Goal: Task Accomplishment & Management: Complete application form

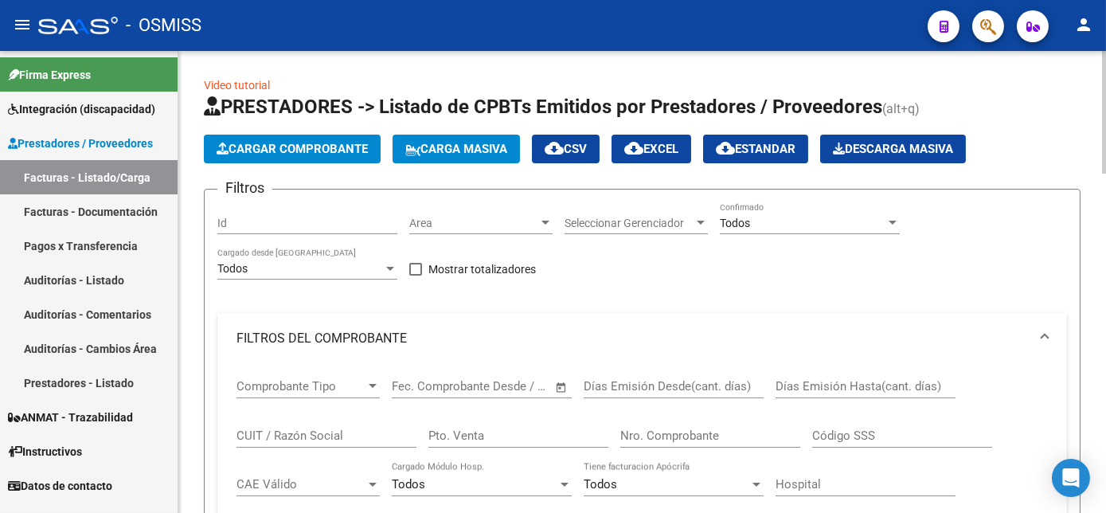
click at [1103, 147] on div at bounding box center [1104, 112] width 4 height 123
click at [890, 221] on div at bounding box center [893, 223] width 8 height 4
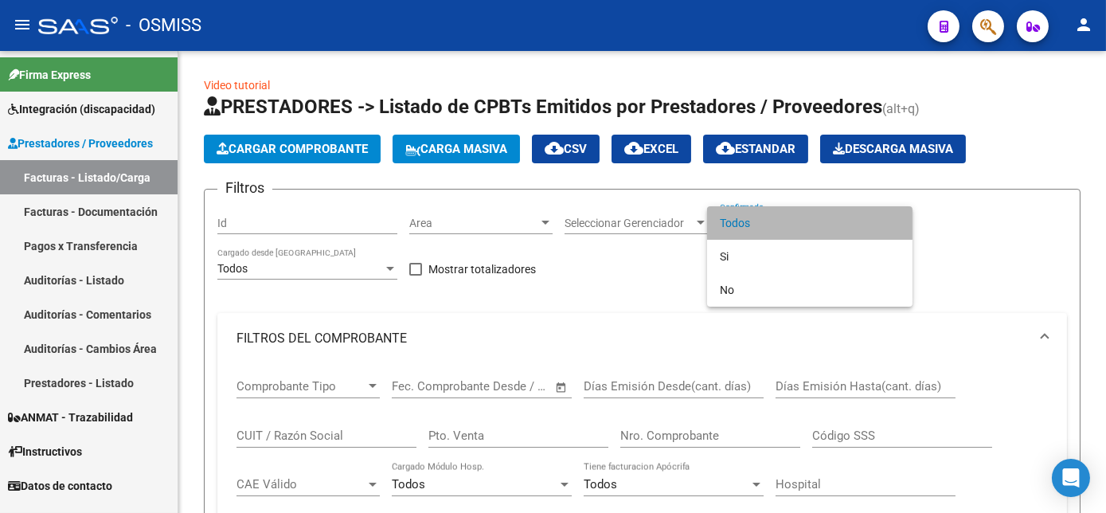
click at [793, 227] on span "Todos" at bounding box center [810, 222] width 180 height 33
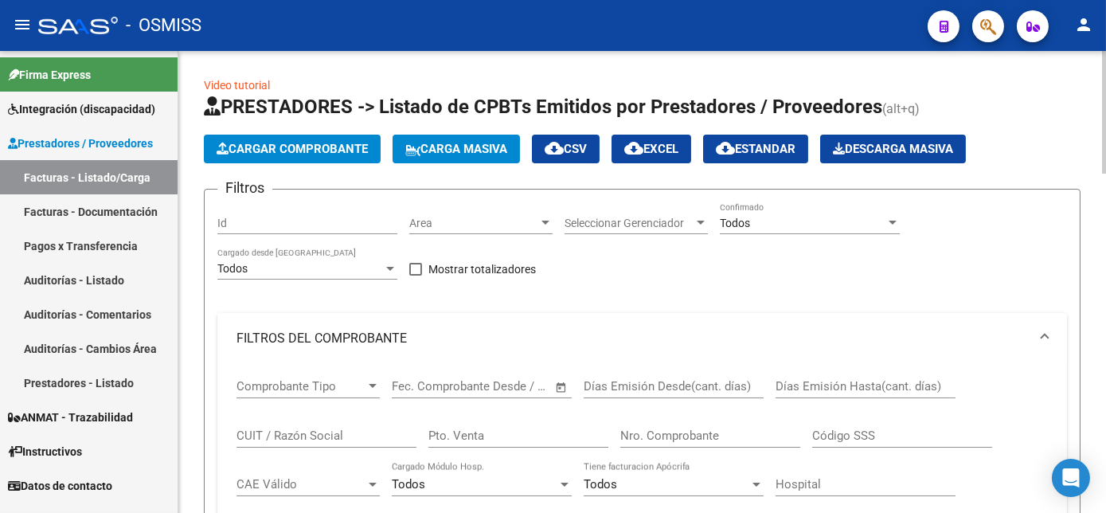
click at [412, 325] on mat-expansion-panel-header "FILTROS DEL COMPROBANTE" at bounding box center [642, 338] width 850 height 51
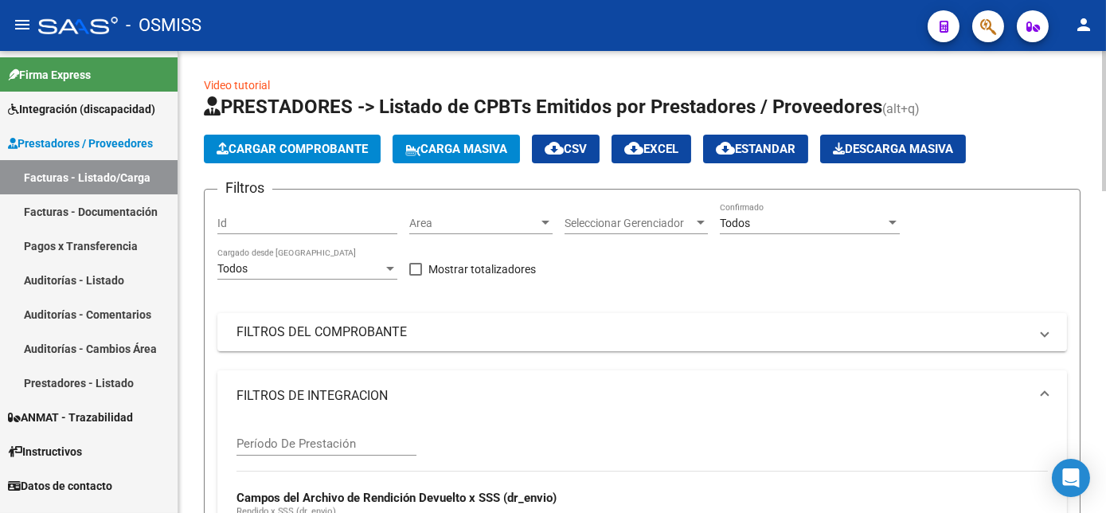
click at [399, 389] on mat-panel-title "FILTROS DE INTEGRACION" at bounding box center [633, 396] width 793 height 18
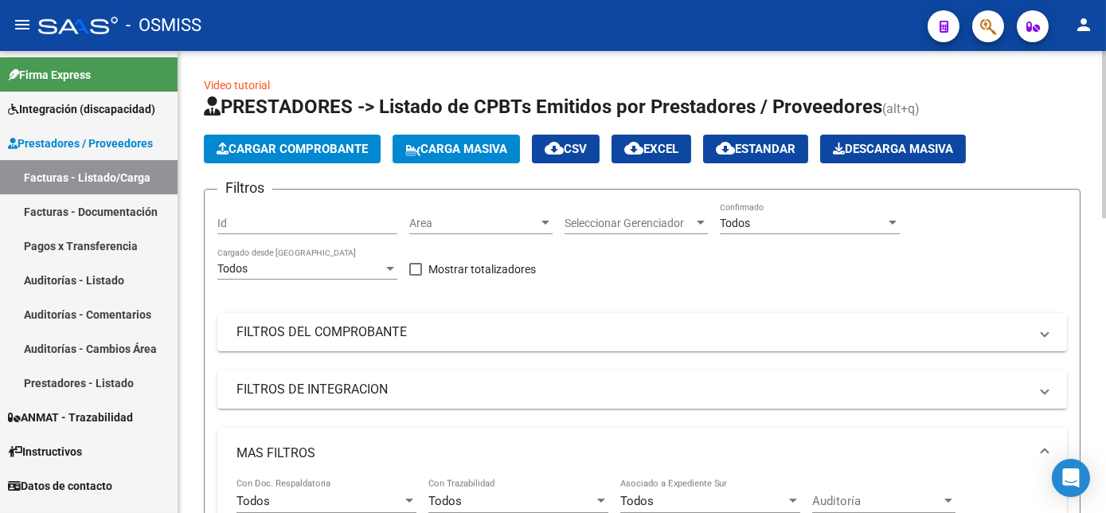
click at [389, 444] on mat-panel-title "MAS FILTROS" at bounding box center [633, 453] width 793 height 18
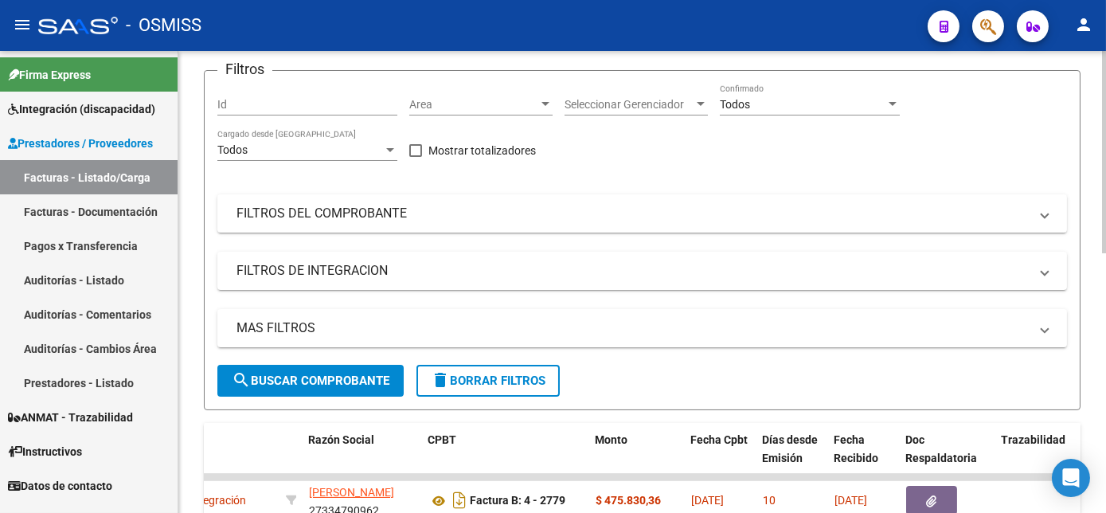
scroll to position [37, 0]
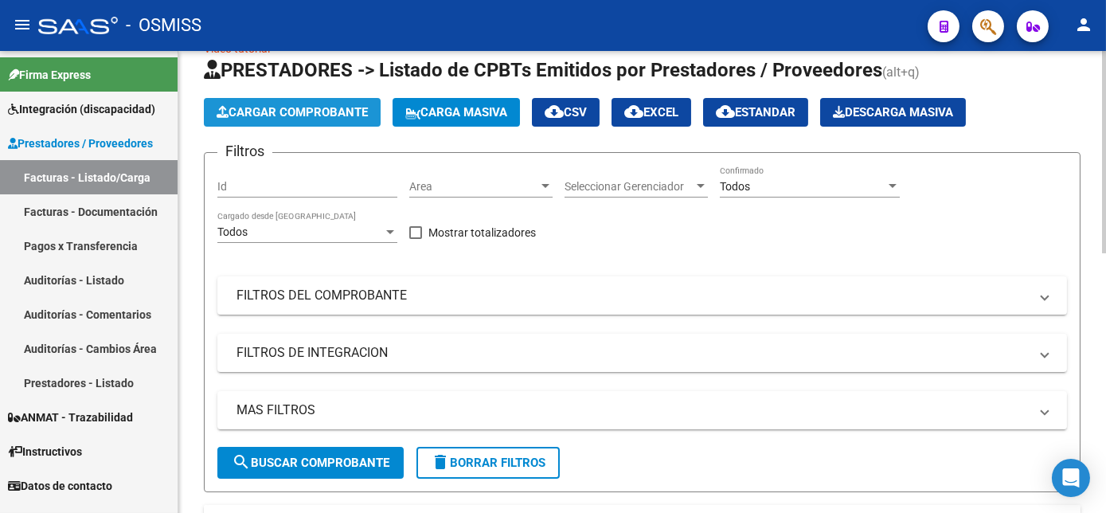
click at [345, 106] on span "Cargar Comprobante" at bounding box center [292, 112] width 151 height 14
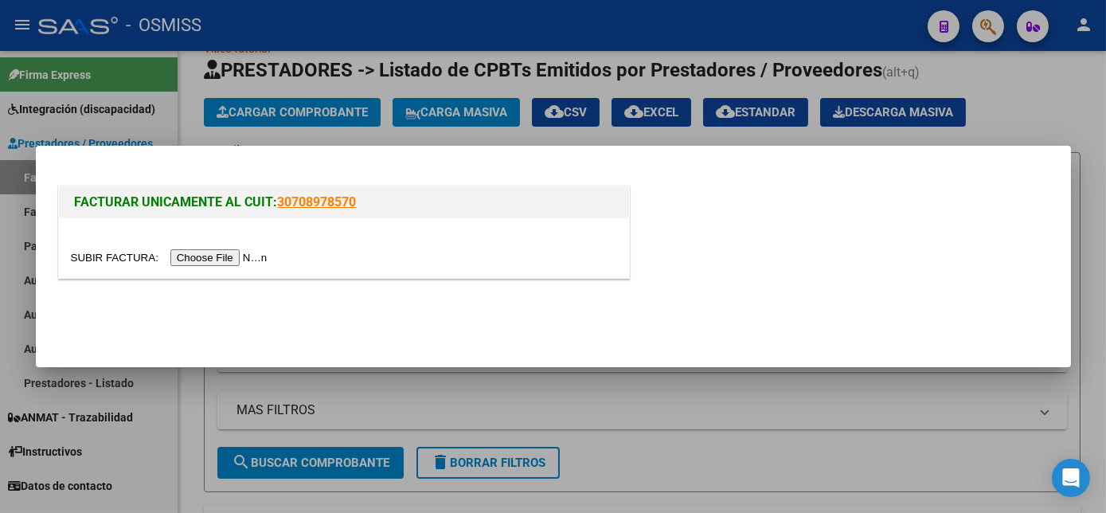
click at [926, 325] on mat-dialog-actions at bounding box center [553, 318] width 997 height 61
click at [231, 256] on input "file" at bounding box center [172, 257] width 202 height 17
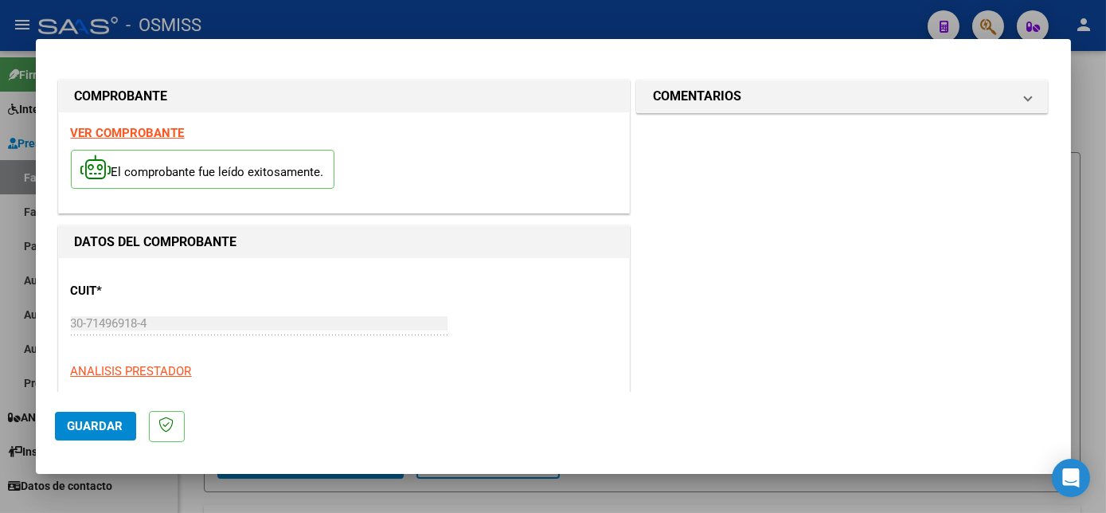
scroll to position [250, 0]
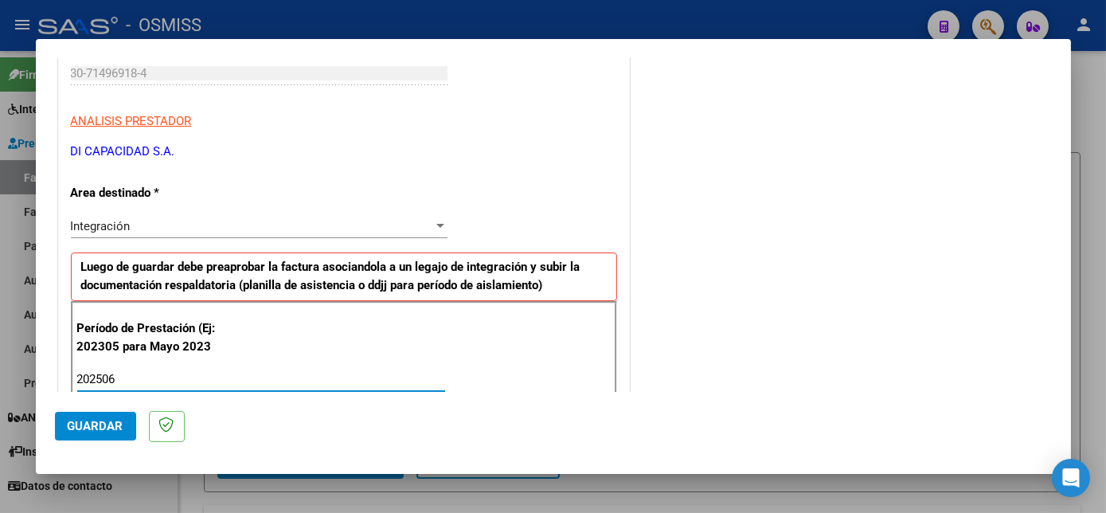
type input "202506"
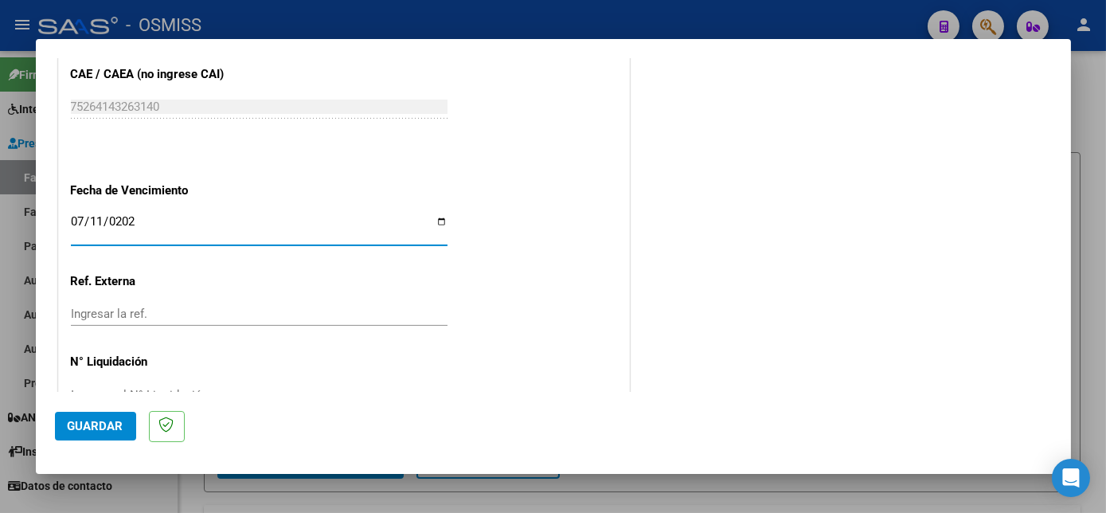
type input "[DATE]"
click at [114, 421] on span "Guardar" at bounding box center [96, 426] width 56 height 14
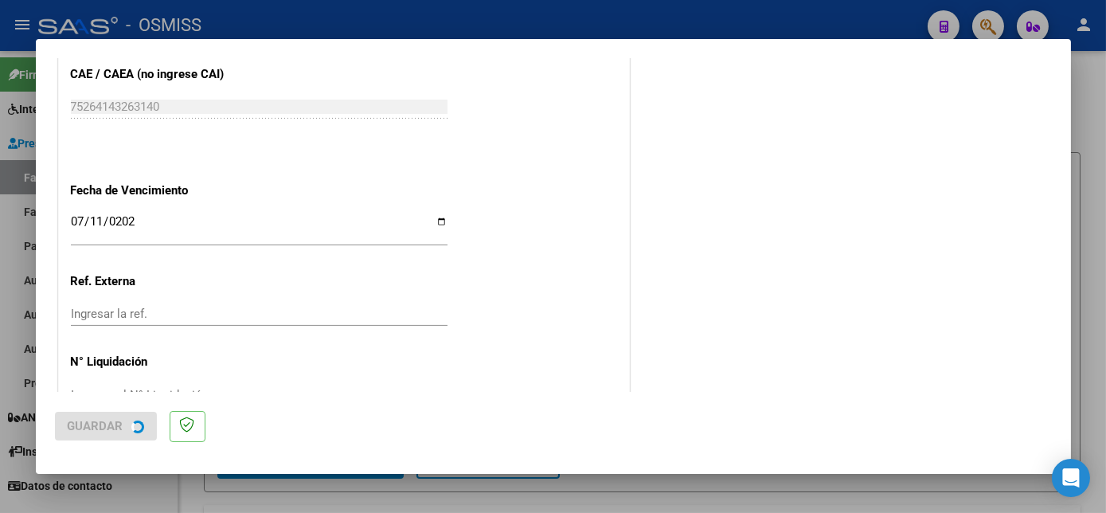
scroll to position [0, 0]
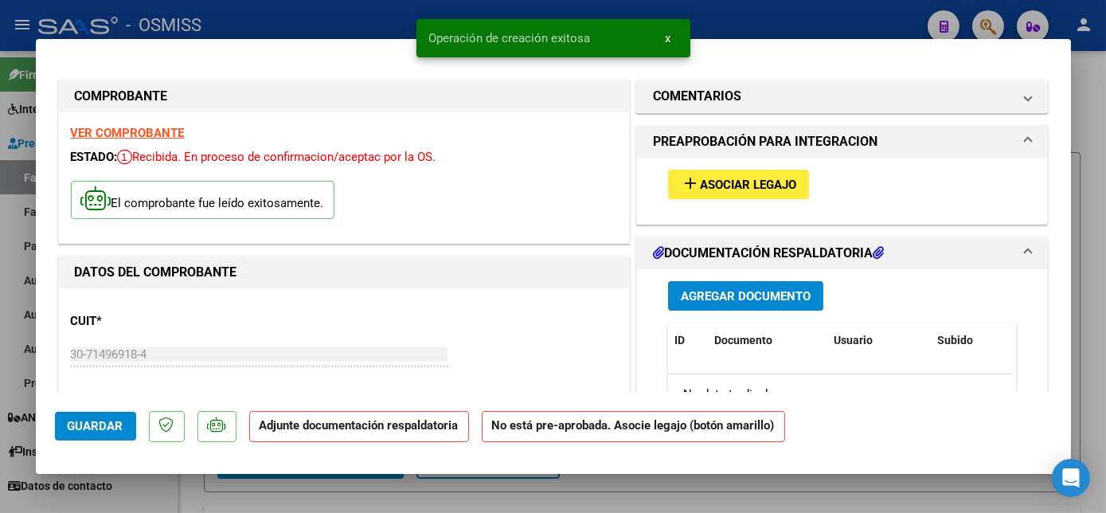
click at [780, 178] on span "Asociar Legajo" at bounding box center [748, 185] width 96 height 14
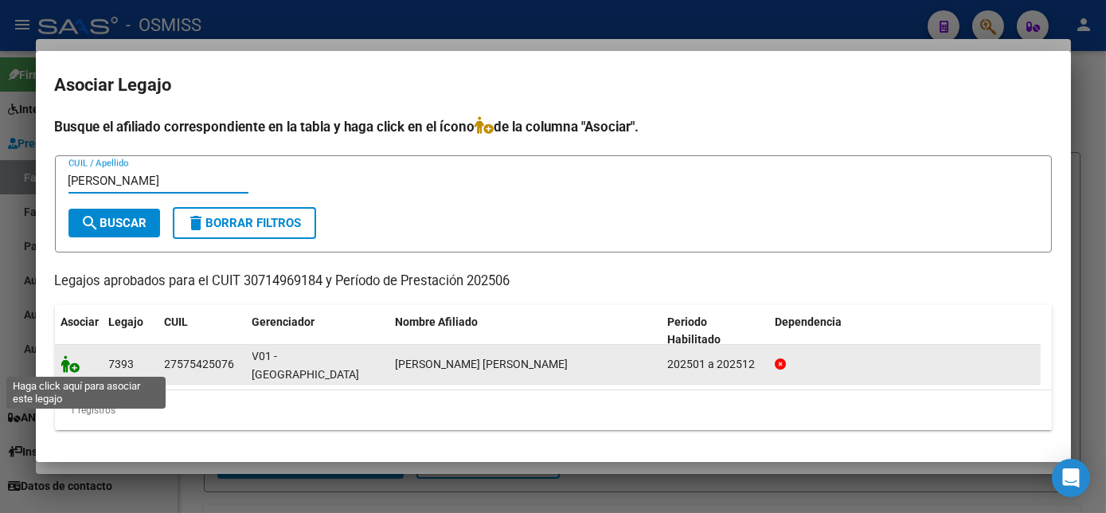
type input "[PERSON_NAME]"
click at [69, 361] on icon at bounding box center [70, 364] width 19 height 18
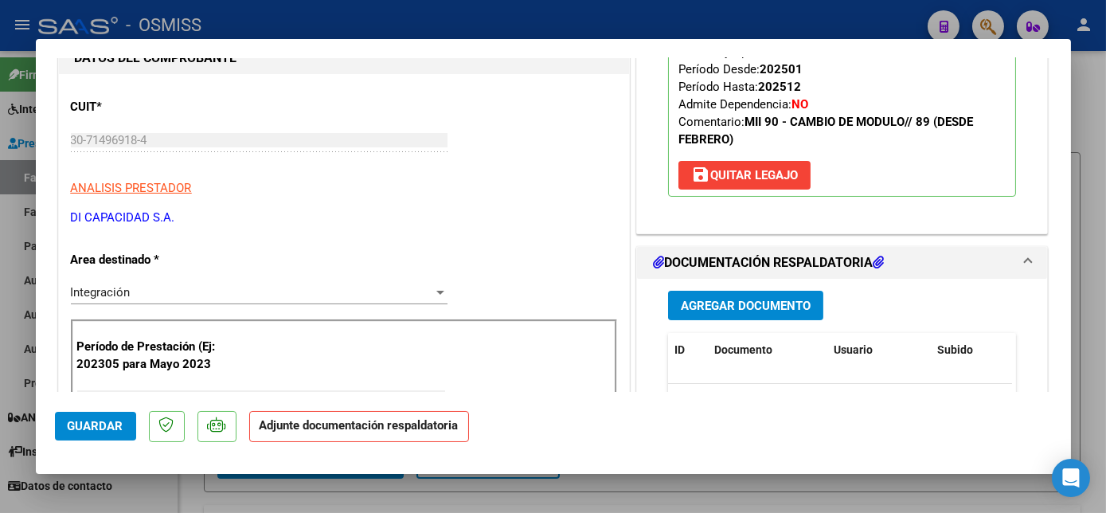
scroll to position [329, 0]
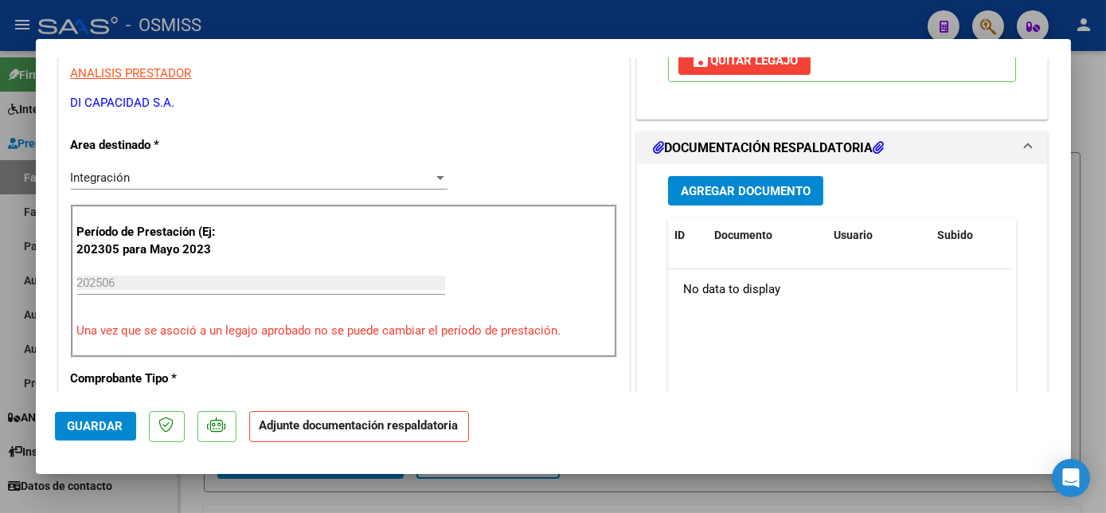
click at [803, 185] on span "Agregar Documento" at bounding box center [746, 191] width 130 height 14
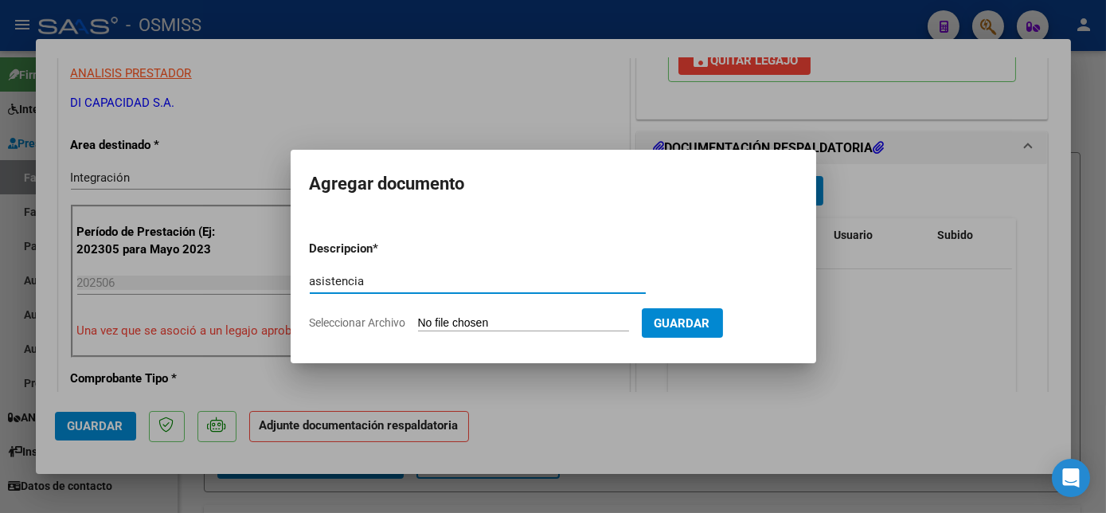
type input "asistencia"
click at [478, 321] on input "Seleccionar Archivo" at bounding box center [523, 323] width 211 height 15
type input "C:\fakepath\06-2025 [PERSON_NAME] [PERSON_NAME] SAIE.pdf"
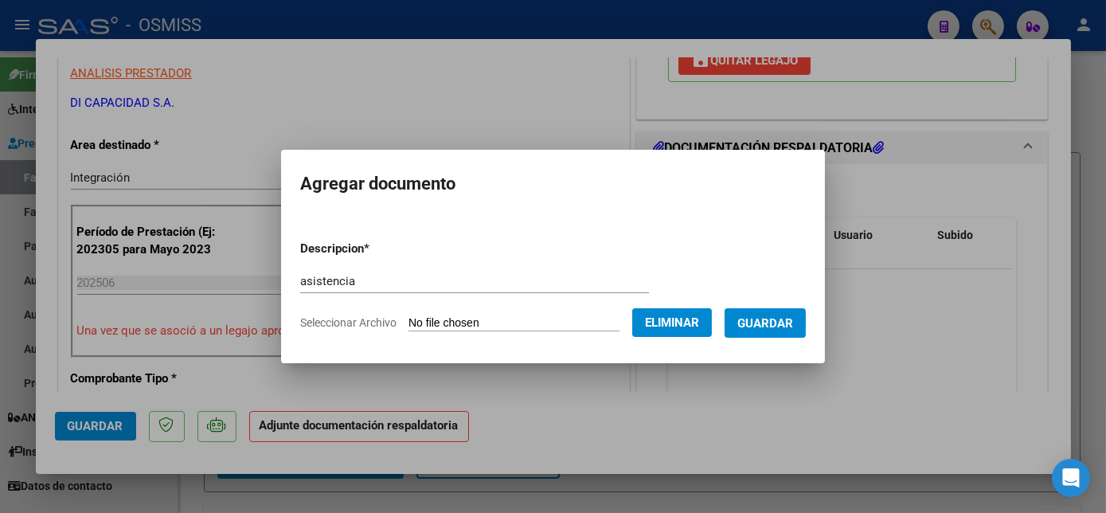
click at [757, 330] on span "Guardar" at bounding box center [766, 323] width 56 height 14
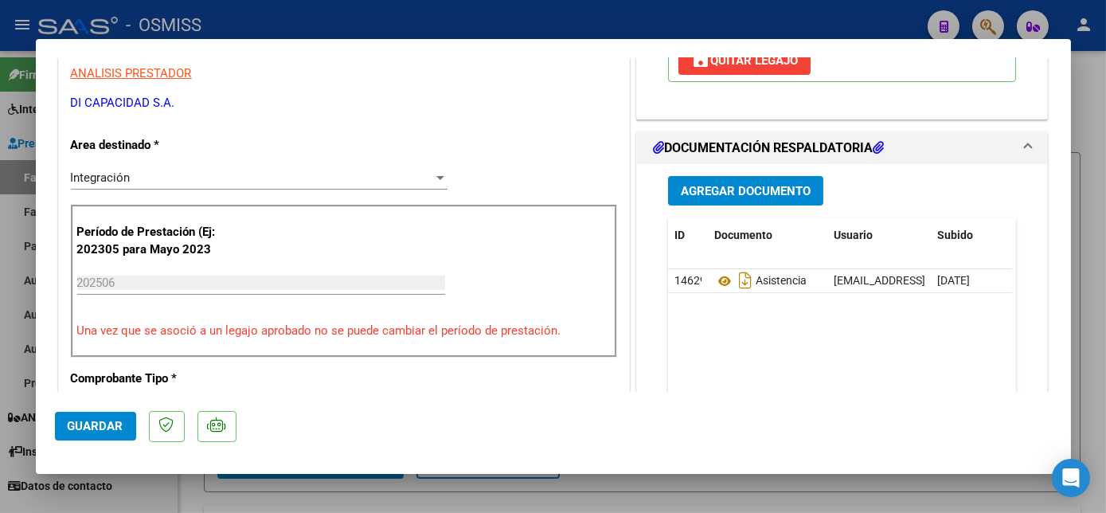
click at [710, 186] on span "Agregar Documento" at bounding box center [746, 191] width 130 height 14
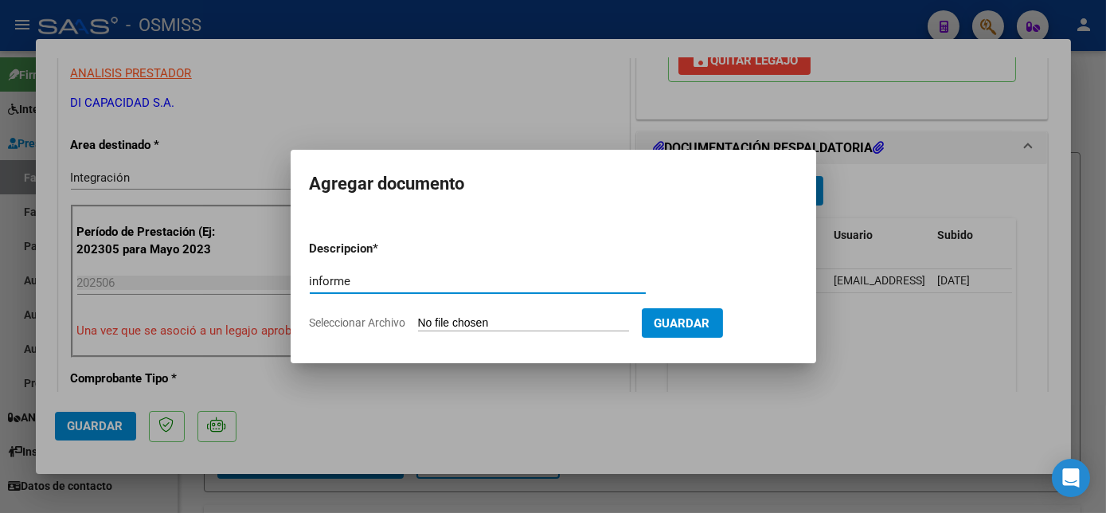
type input "informe"
click at [461, 329] on input "Seleccionar Archivo" at bounding box center [523, 323] width 211 height 15
type input "C:\fakepath\[PERSON_NAME] [PERSON_NAME] - SEMESTRAL - Facturacion Di-capacidad …"
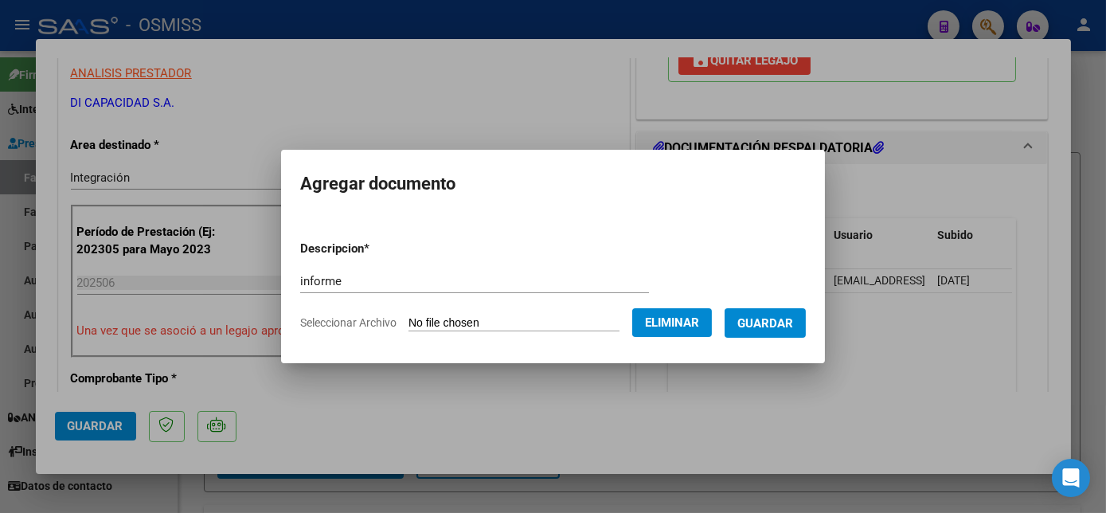
click at [783, 319] on span "Guardar" at bounding box center [766, 323] width 56 height 14
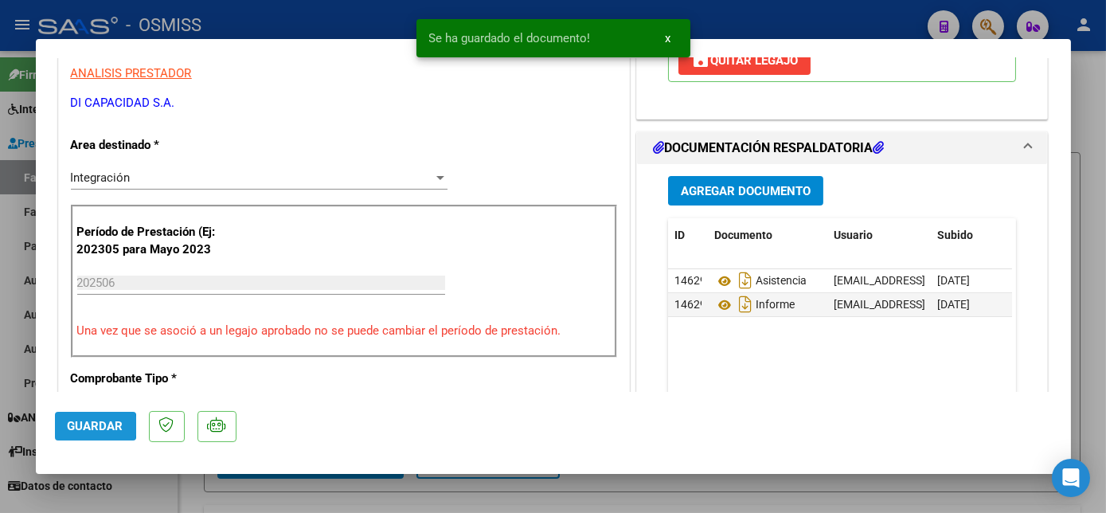
click at [87, 426] on span "Guardar" at bounding box center [96, 426] width 56 height 14
click at [147, 488] on div at bounding box center [553, 256] width 1106 height 513
type input "$ 0,00"
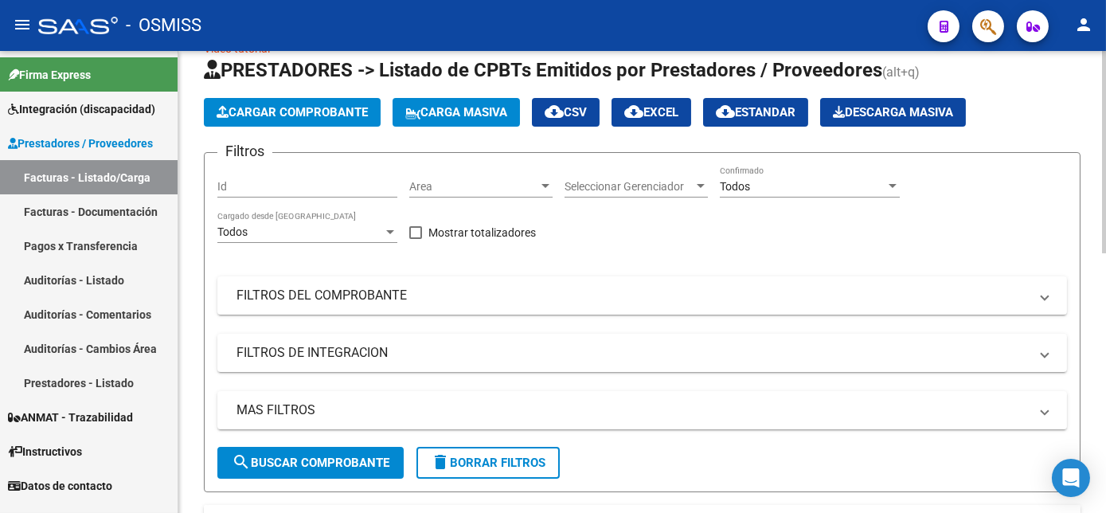
click at [1027, 179] on div "Filtros Id Area Area Seleccionar Gerenciador Seleccionar Gerenciador Todos Conf…" at bounding box center [642, 306] width 850 height 281
click at [264, 115] on span "Cargar Comprobante" at bounding box center [292, 112] width 151 height 14
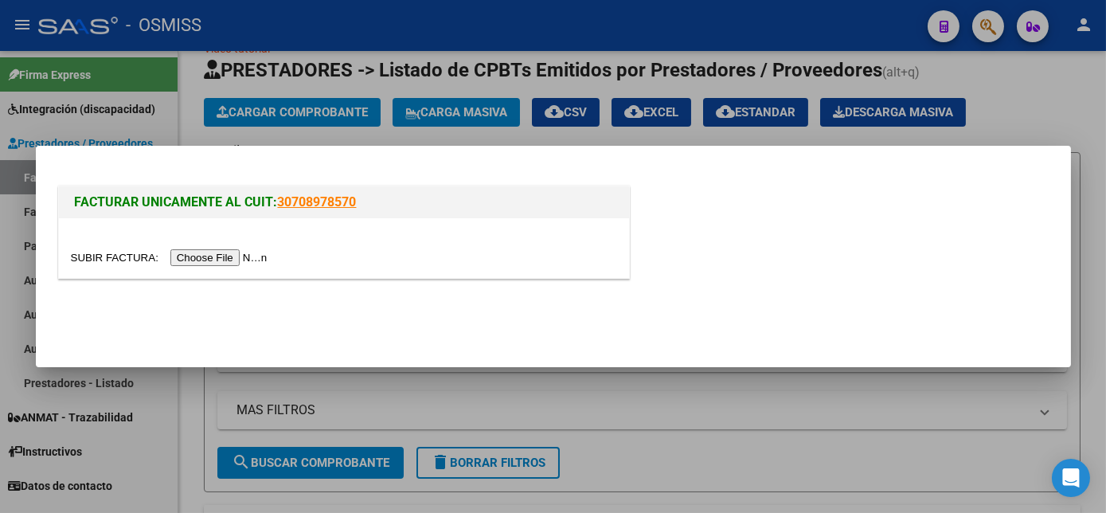
click at [208, 268] on div at bounding box center [344, 248] width 570 height 60
click at [222, 255] on input "file" at bounding box center [172, 257] width 202 height 17
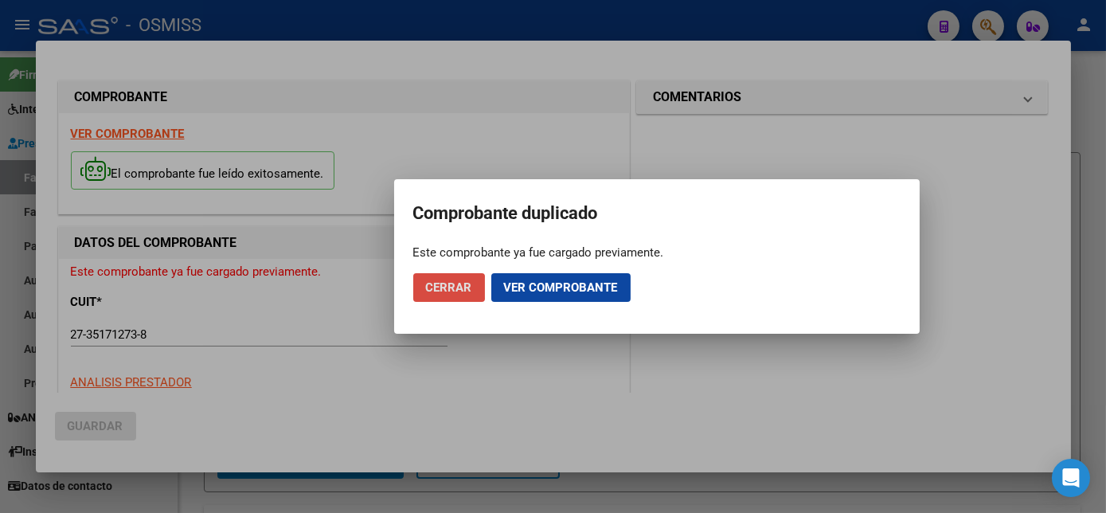
click at [428, 288] on span "Cerrar" at bounding box center [449, 287] width 46 height 14
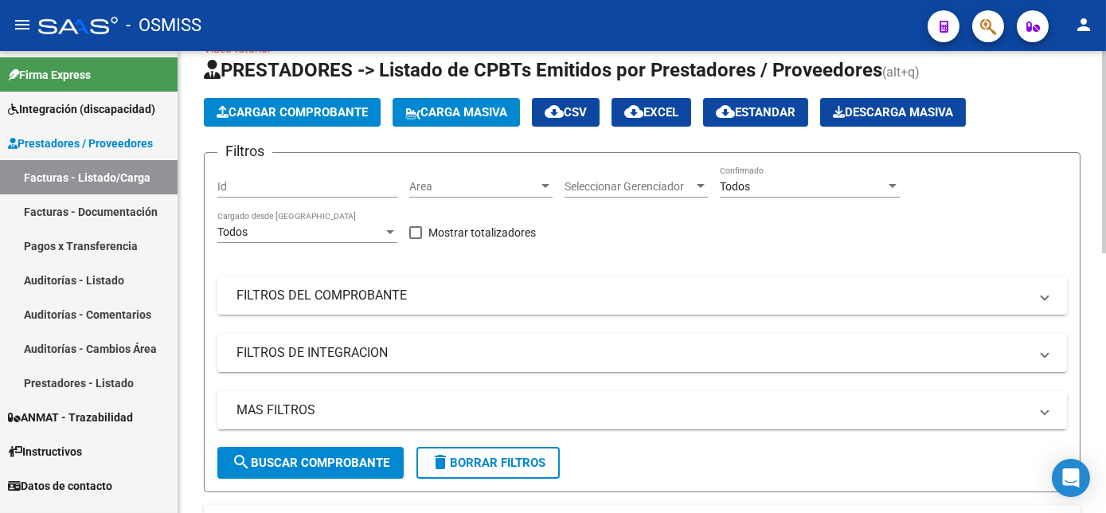
click at [506, 300] on mat-panel-title "FILTROS DEL COMPROBANTE" at bounding box center [633, 296] width 793 height 18
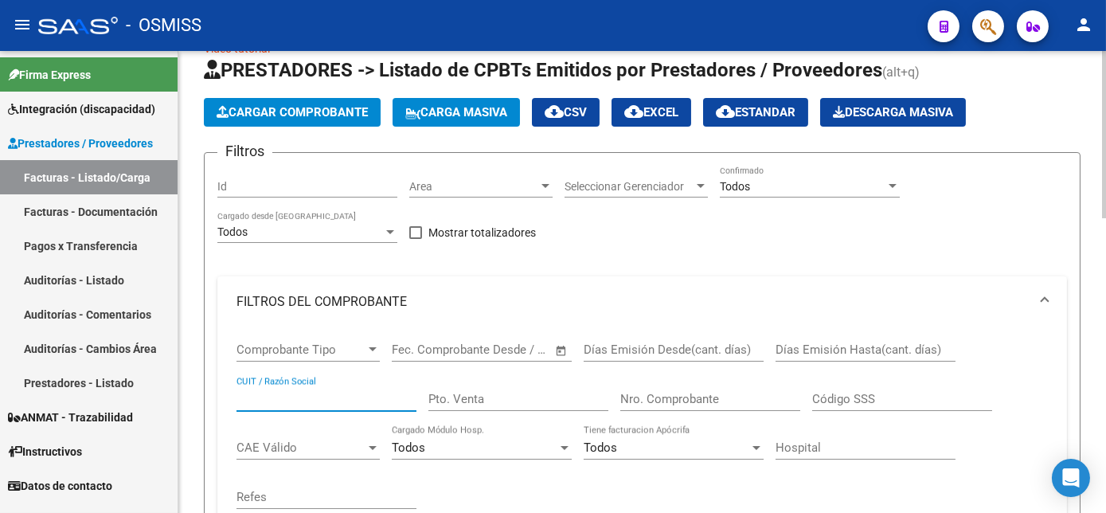
click at [315, 398] on input "CUIT / Razón Social" at bounding box center [327, 399] width 180 height 14
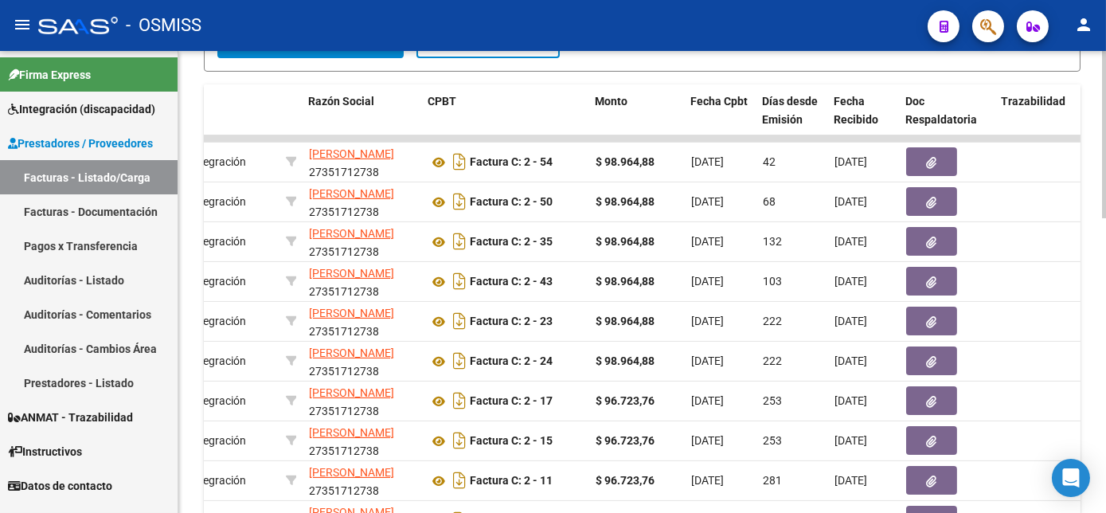
scroll to position [688, 0]
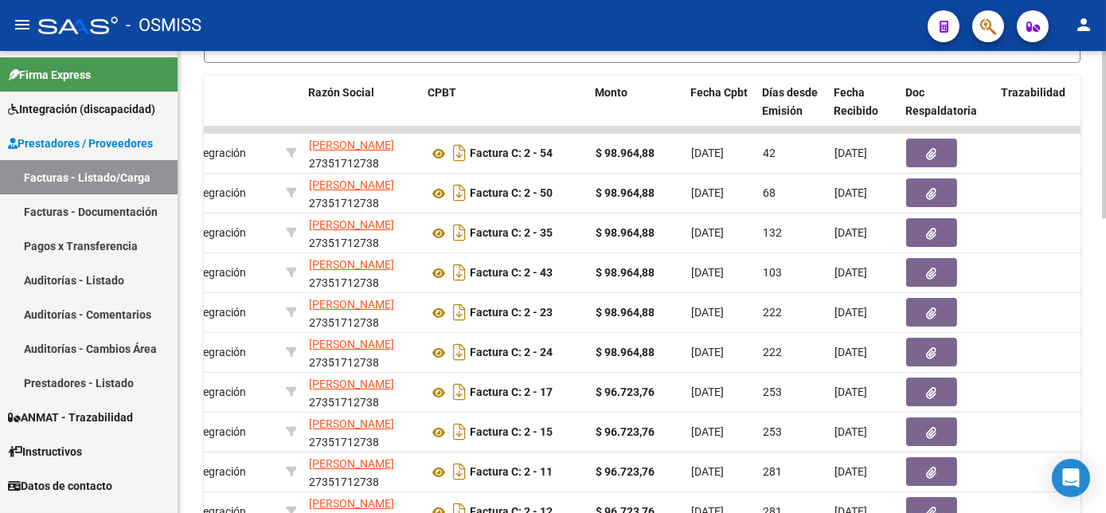
click at [1106, 448] on html "menu - OSMISS person Firma Express Integración (discapacidad) Legajos Prestador…" at bounding box center [553, 256] width 1106 height 513
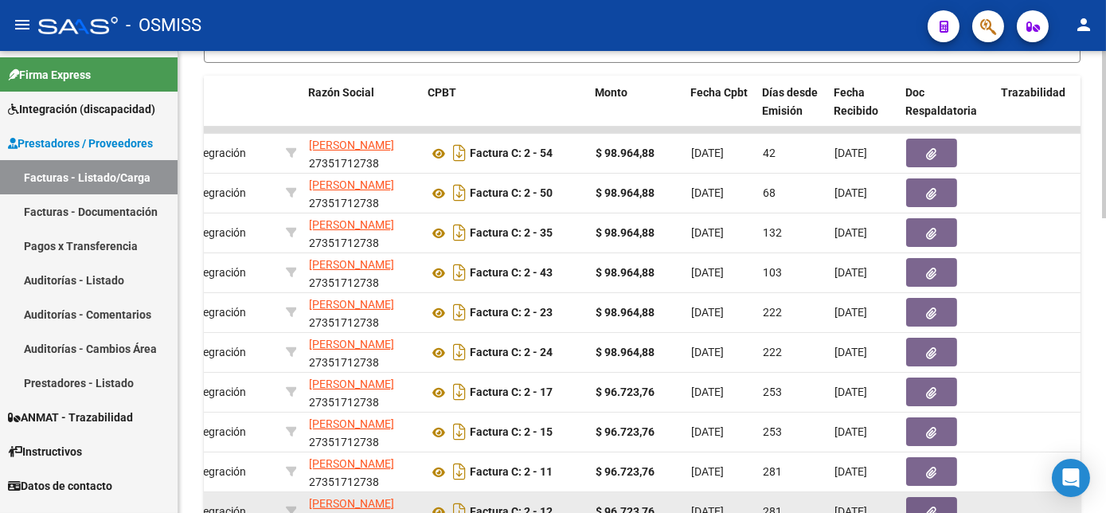
type input "[PERSON_NAME]"
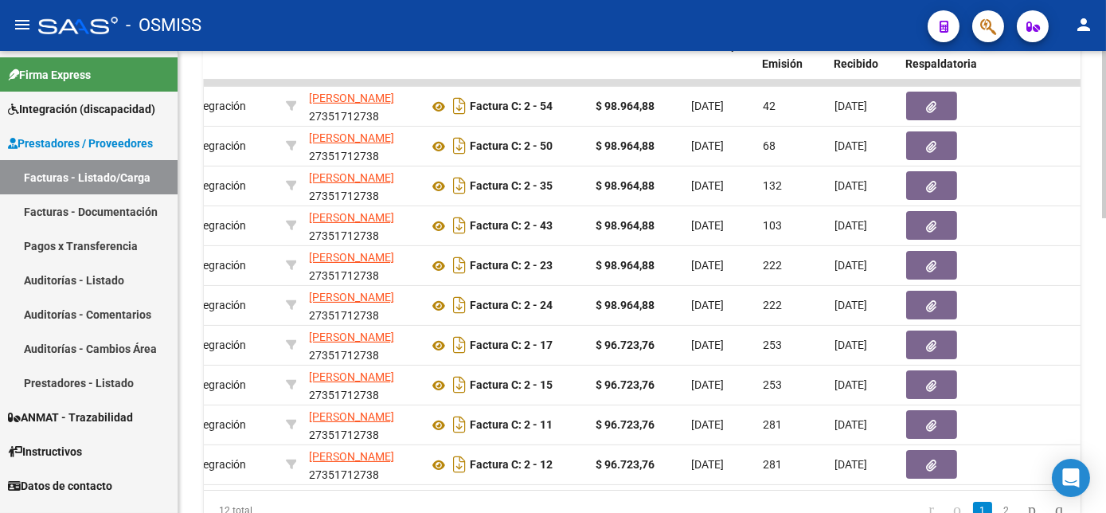
scroll to position [737, 0]
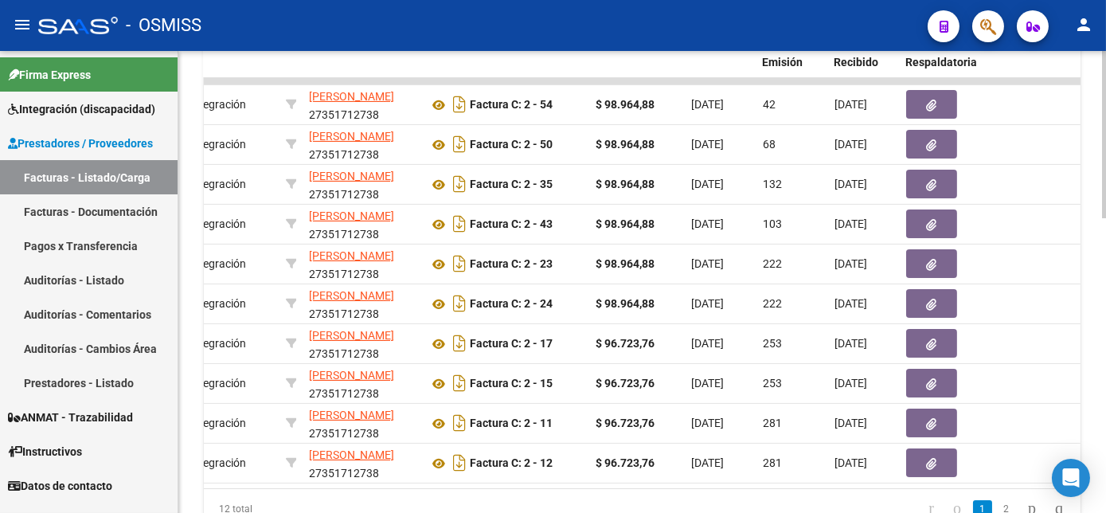
click at [1106, 409] on html "menu - OSMISS person Firma Express Integración (discapacidad) Legajos Prestador…" at bounding box center [553, 256] width 1106 height 513
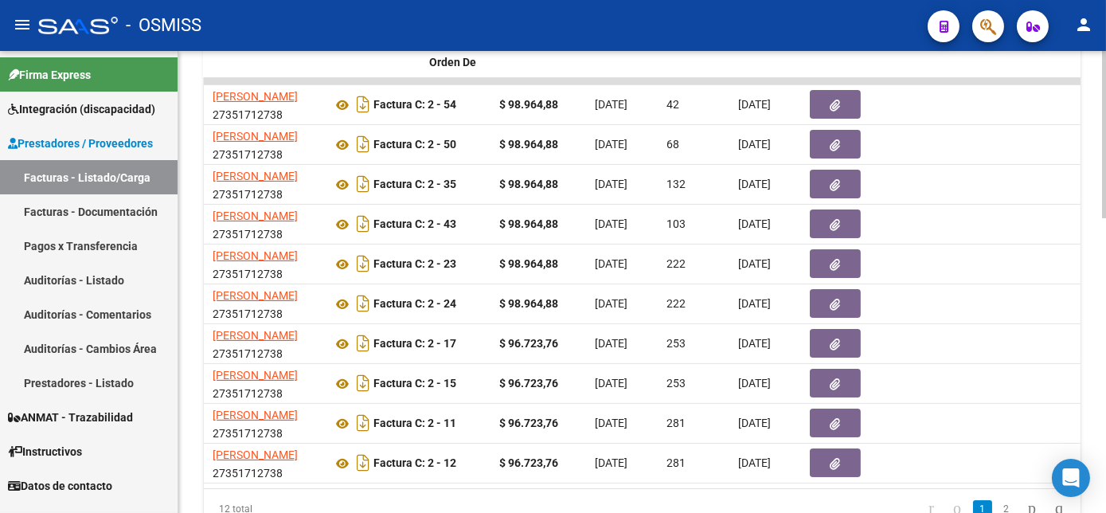
scroll to position [0, 0]
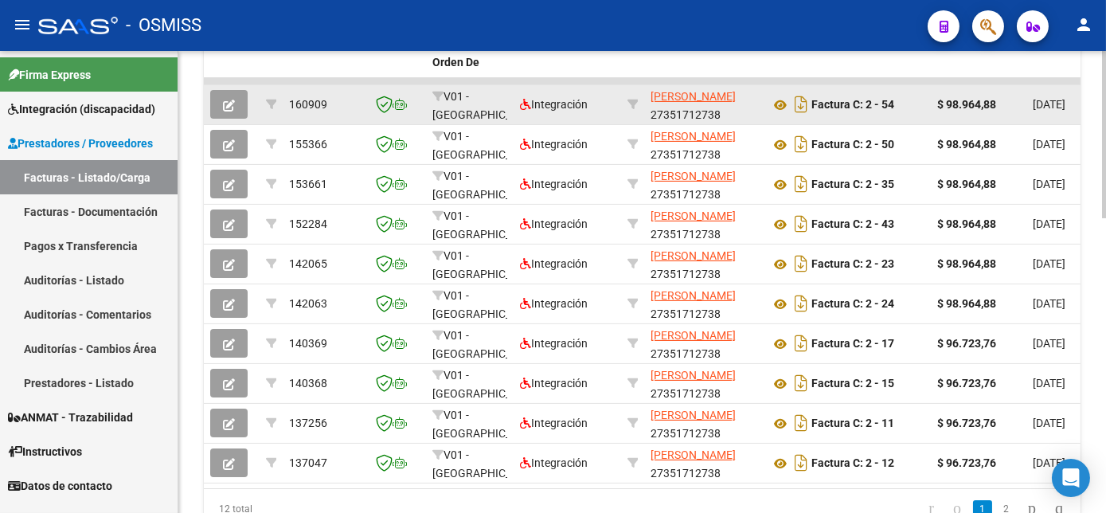
click at [218, 104] on button "button" at bounding box center [228, 104] width 37 height 29
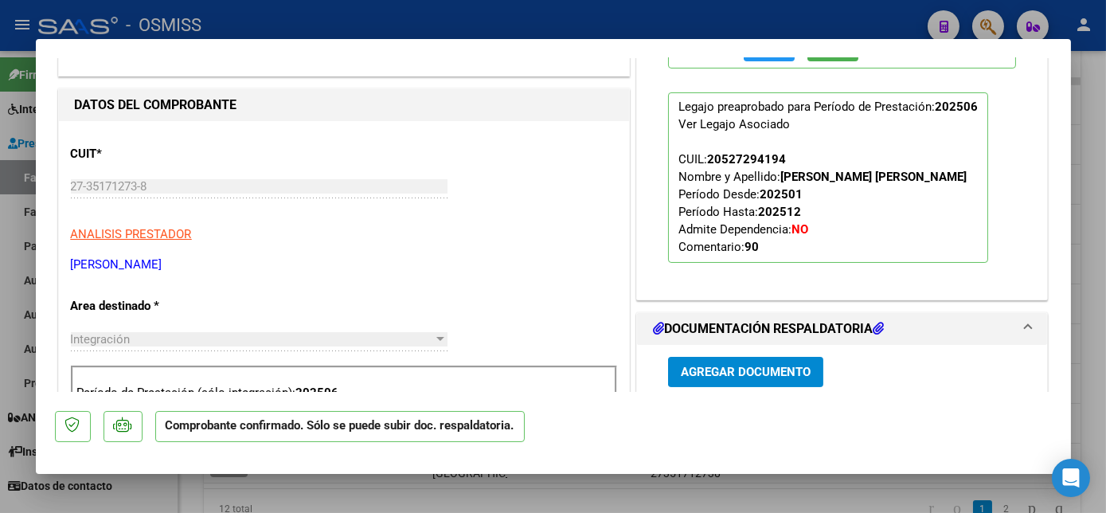
scroll to position [573, 0]
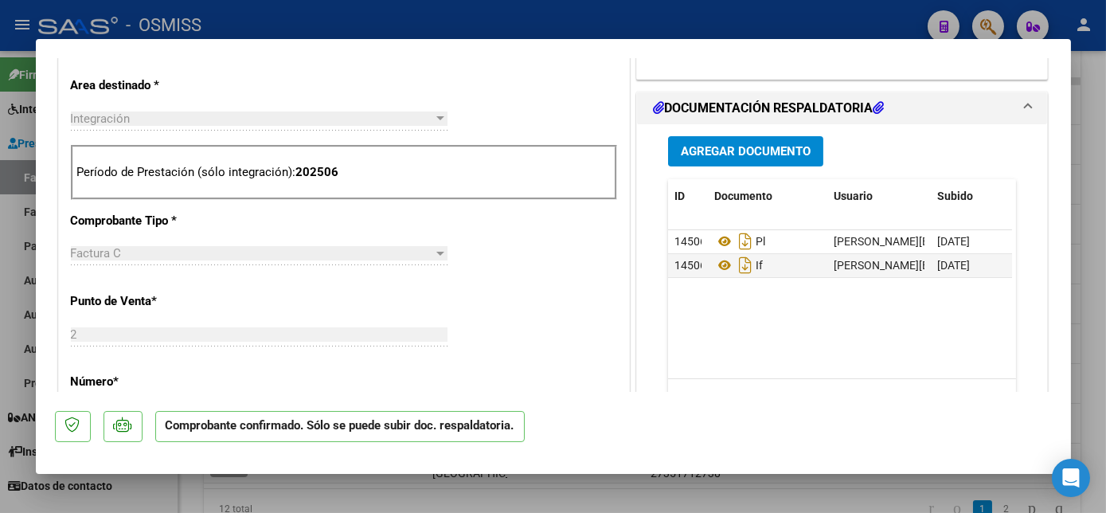
click at [138, 495] on div at bounding box center [553, 256] width 1106 height 513
type input "$ 0,00"
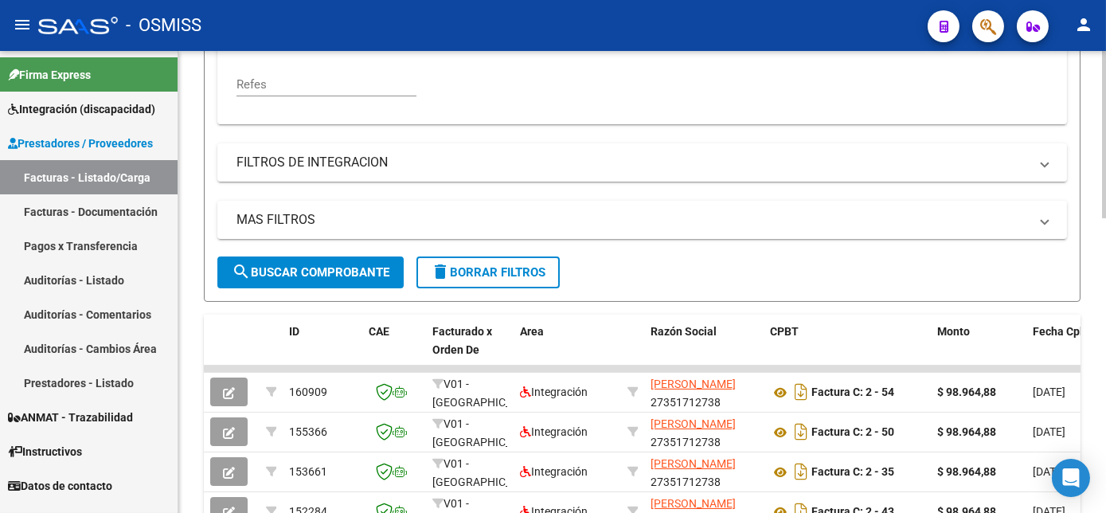
click at [1091, 228] on div "Video tutorial PRESTADORES -> Listado de CPBTs Emitidos por Prestadores / Prove…" at bounding box center [644, 235] width 932 height 1266
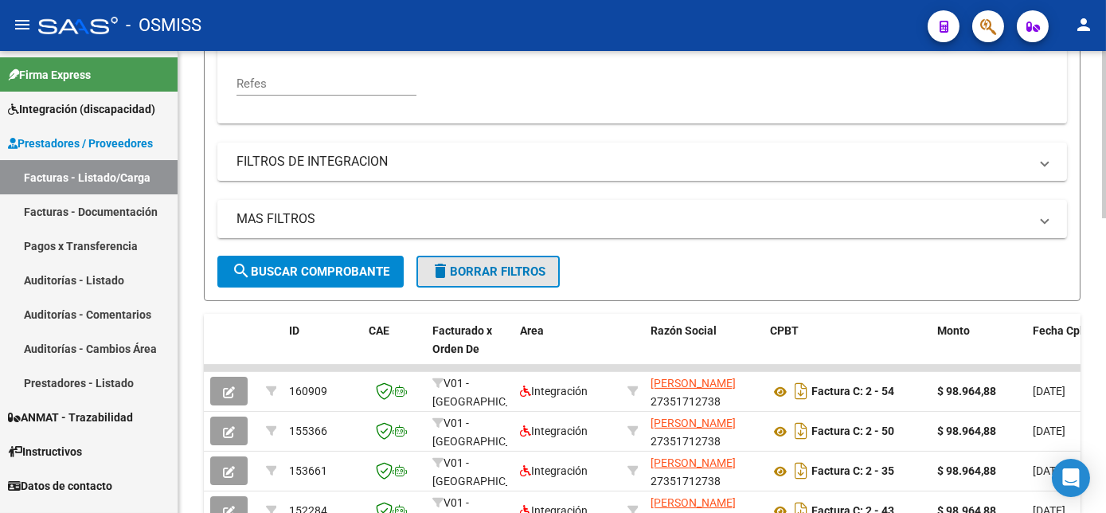
click at [509, 278] on span "delete Borrar Filtros" at bounding box center [488, 271] width 115 height 14
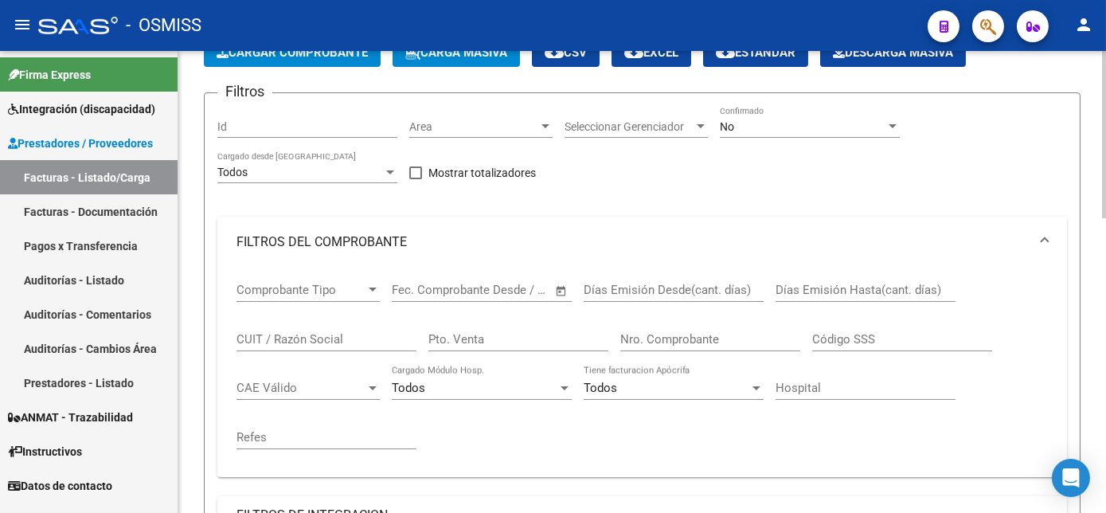
scroll to position [0, 0]
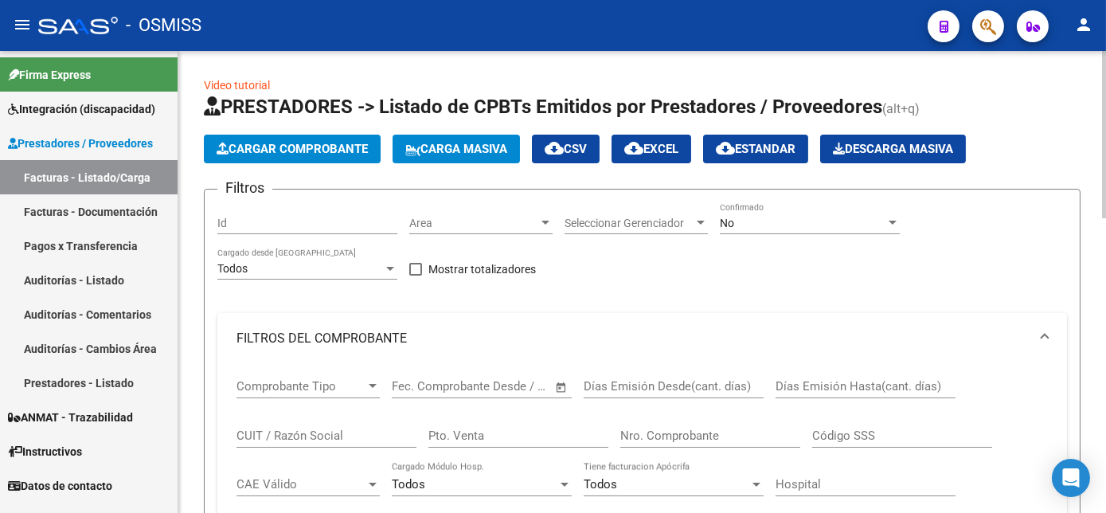
click at [1106, 178] on html "menu - OSMISS person Firma Express Integración (discapacidad) Legajos Prestador…" at bounding box center [553, 256] width 1106 height 513
click at [312, 148] on span "Cargar Comprobante" at bounding box center [292, 149] width 151 height 14
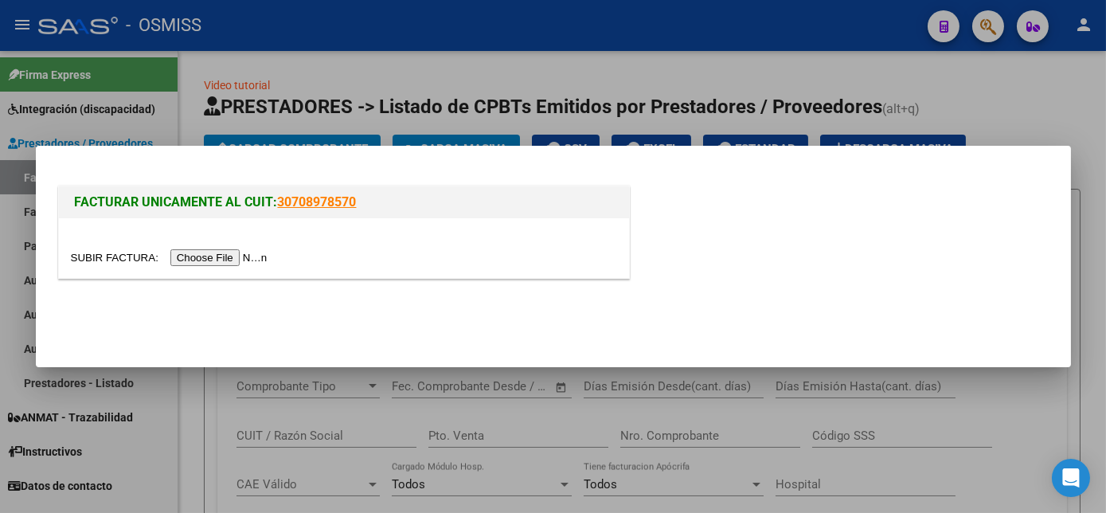
click at [200, 253] on input "file" at bounding box center [172, 257] width 202 height 17
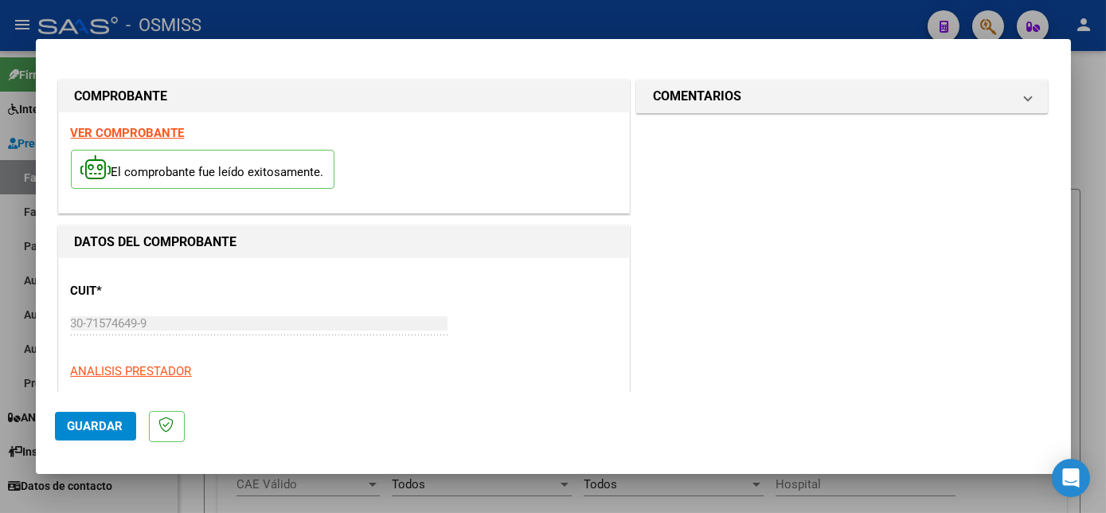
scroll to position [250, 0]
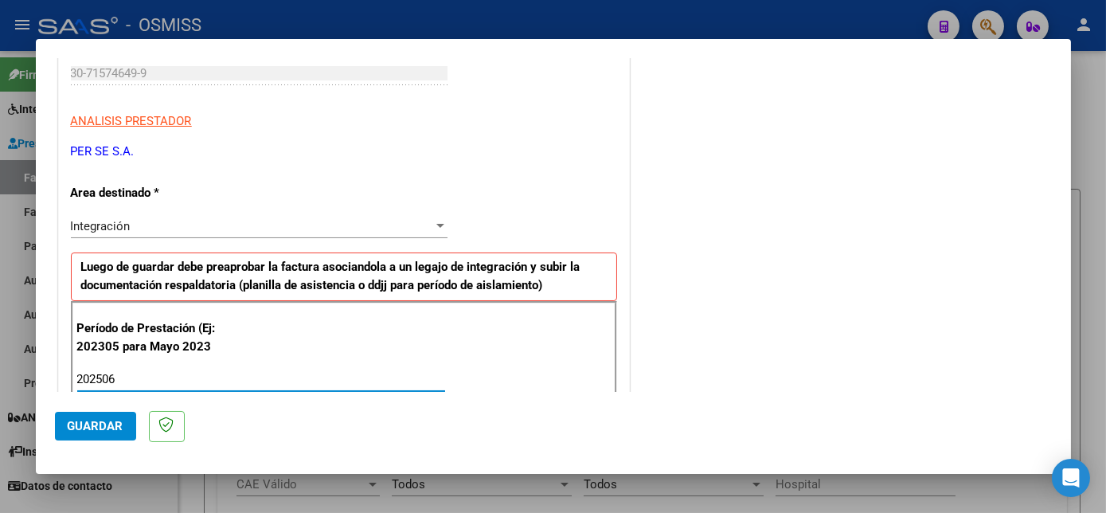
type input "202506"
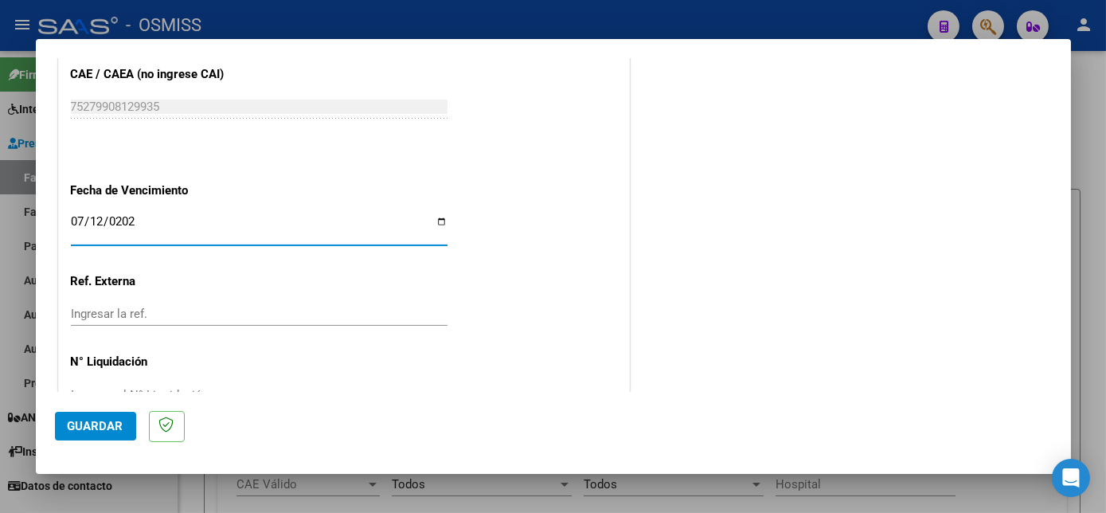
type input "[DATE]"
click at [116, 429] on span "Guardar" at bounding box center [96, 426] width 56 height 14
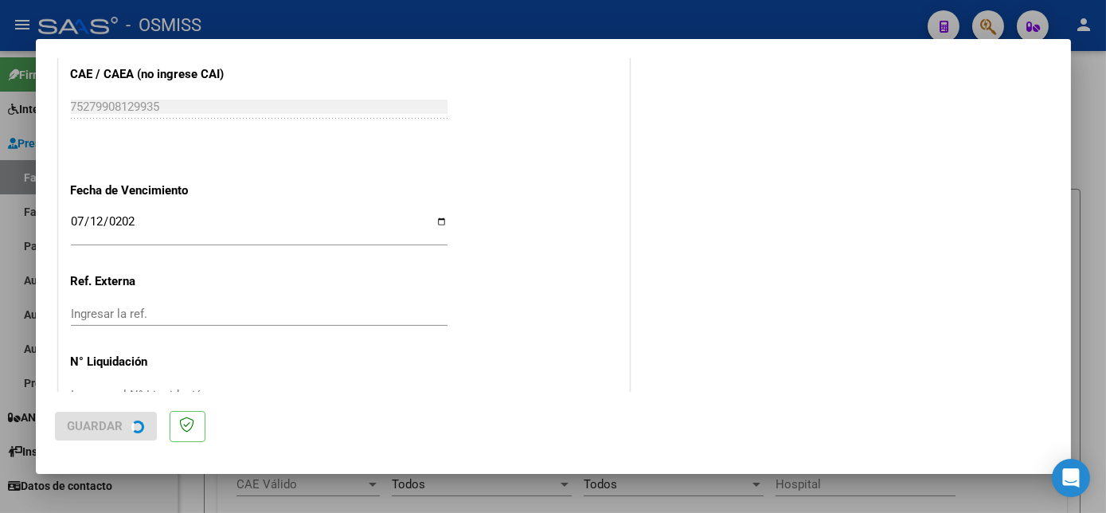
scroll to position [0, 0]
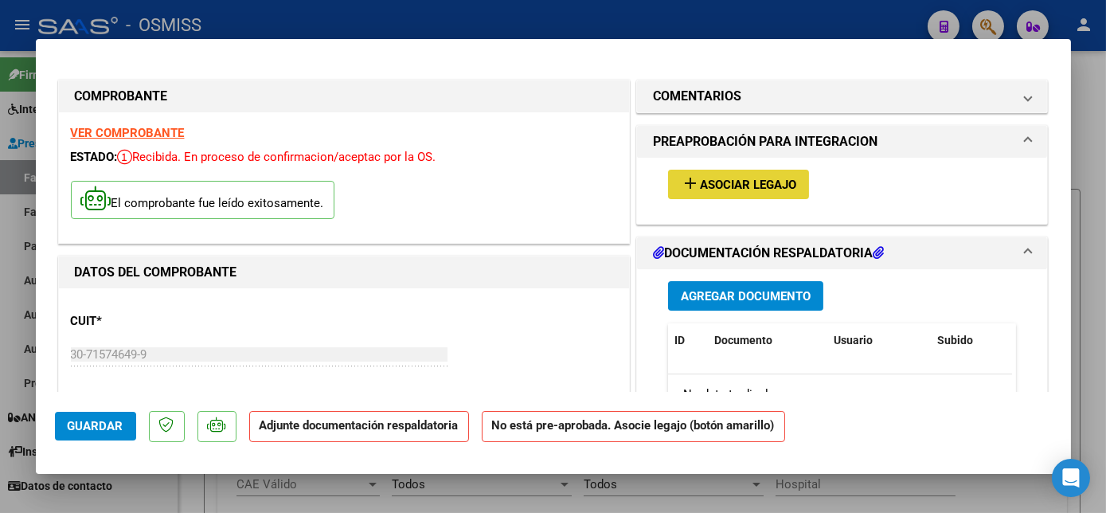
click at [752, 178] on span "Asociar Legajo" at bounding box center [748, 185] width 96 height 14
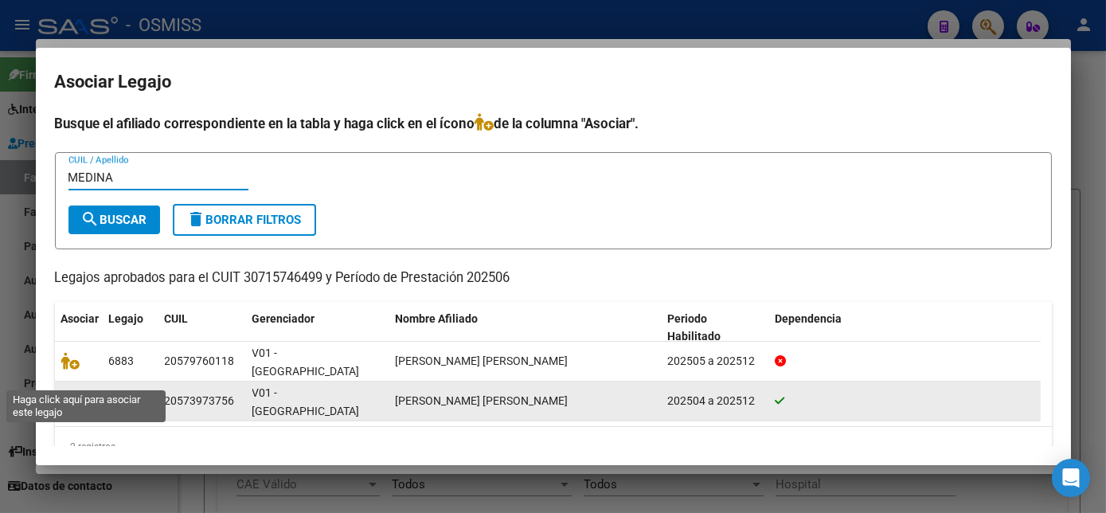
type input "MEDINA"
click at [66, 392] on icon at bounding box center [70, 401] width 19 height 18
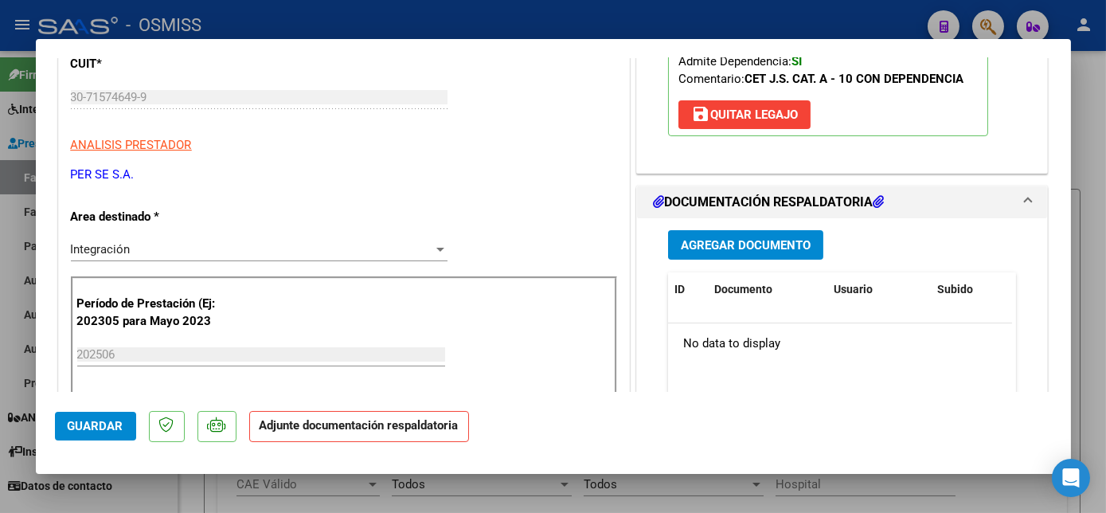
scroll to position [263, 0]
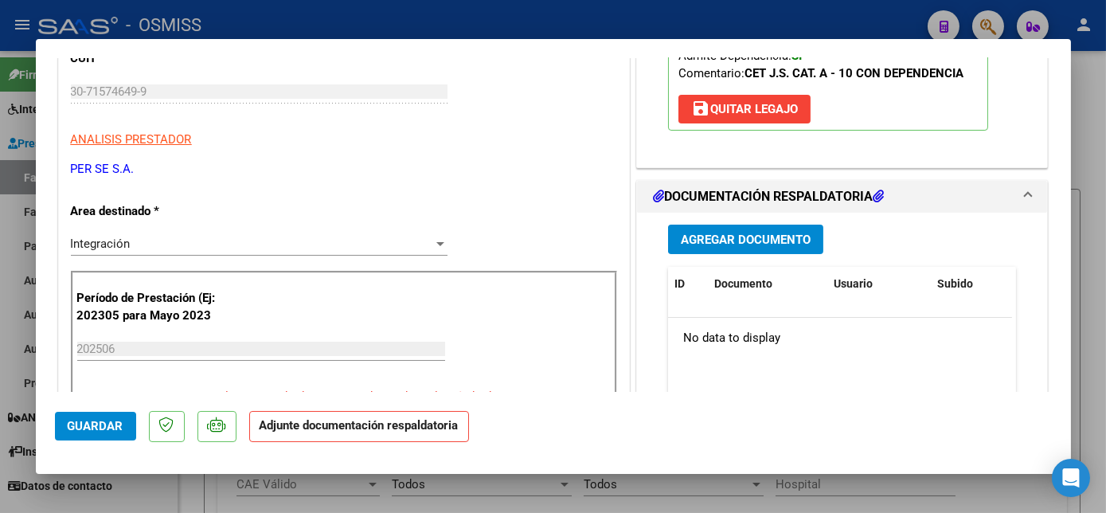
click at [743, 239] on span "Agregar Documento" at bounding box center [746, 240] width 130 height 14
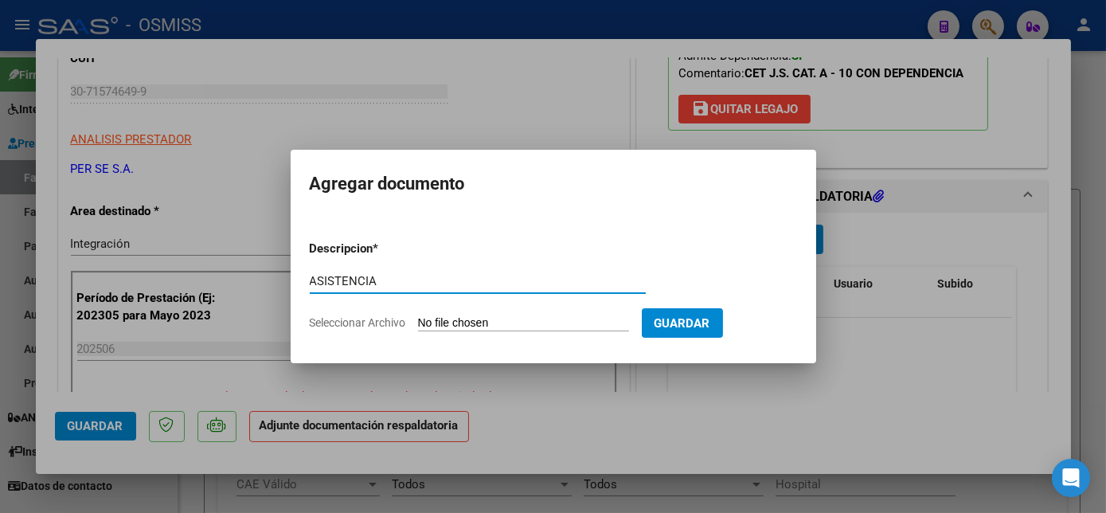
type input "ASISTENCIA"
click at [473, 330] on input "Seleccionar Archivo" at bounding box center [523, 323] width 211 height 15
type input "C:\fakepath\Asistencia - [PERSON_NAME] (3).pdf"
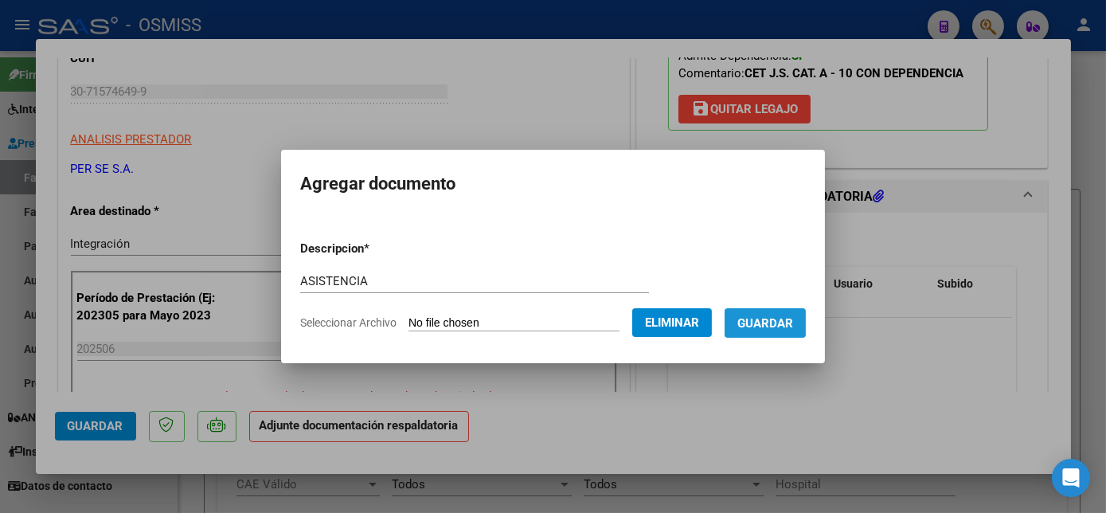
click at [734, 319] on button "Guardar" at bounding box center [765, 322] width 81 height 29
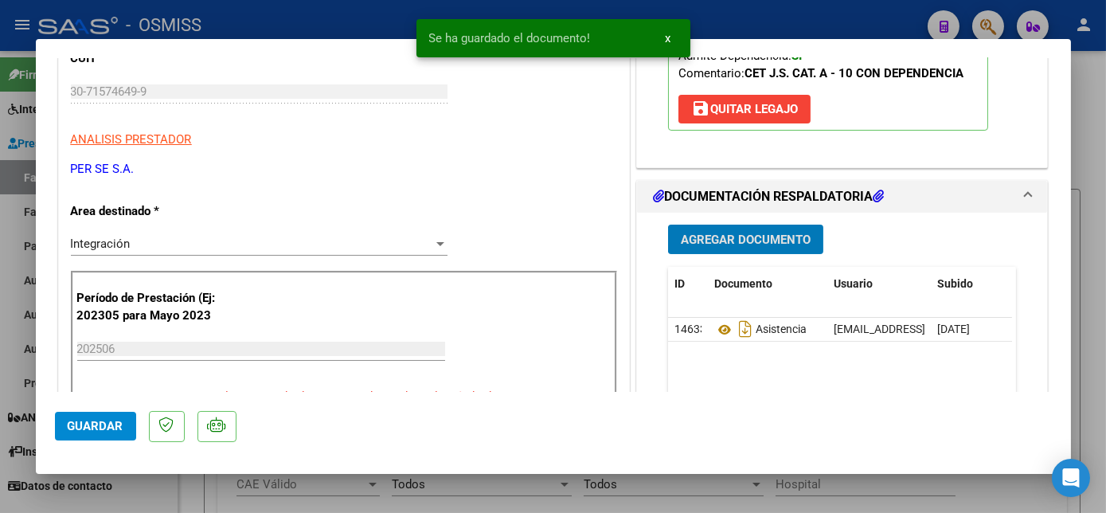
click at [724, 233] on span "Agregar Documento" at bounding box center [746, 240] width 130 height 14
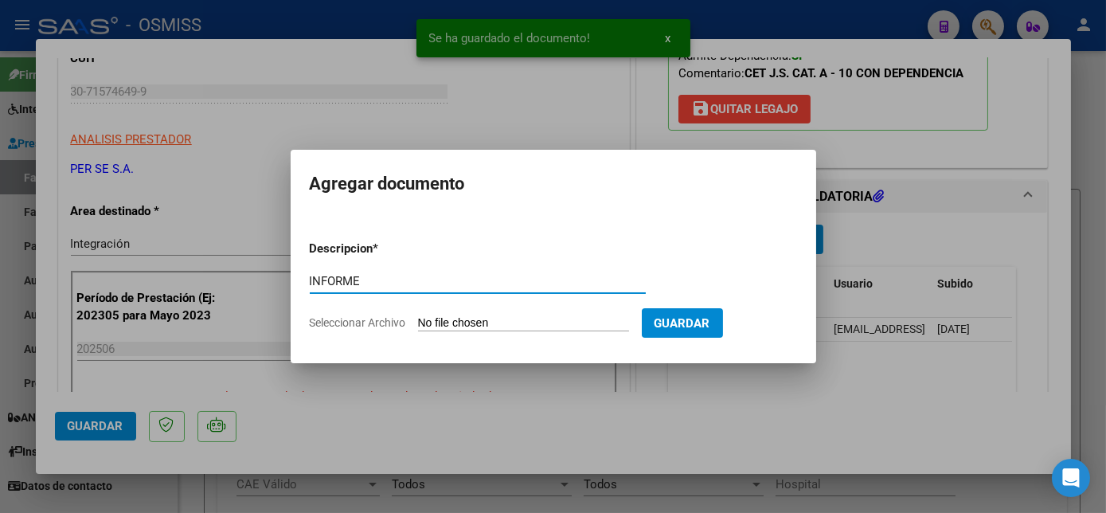
type input "INFORME"
click at [511, 320] on input "Seleccionar Archivo" at bounding box center [523, 323] width 211 height 15
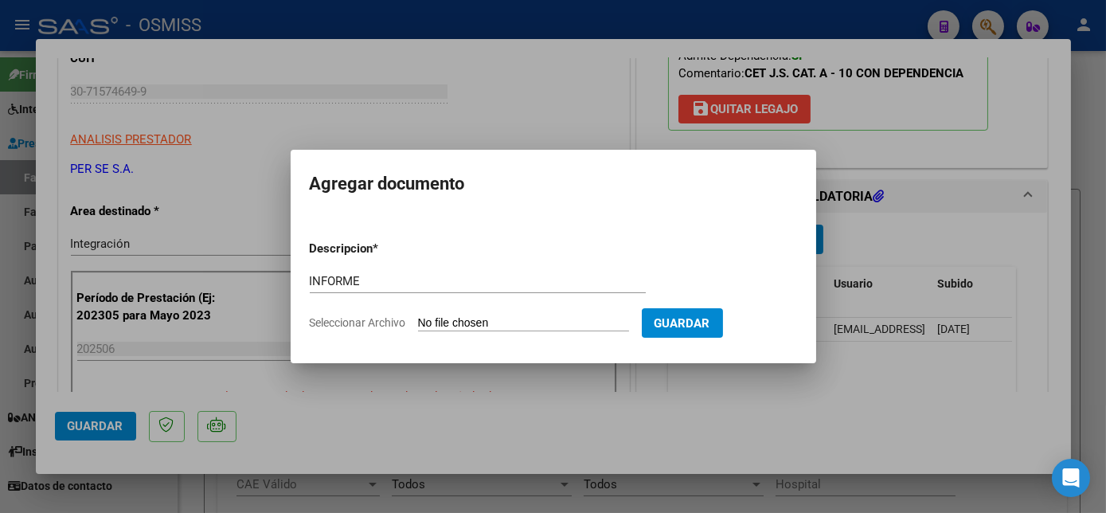
type input "C:\fakepath\informe - [PERSON_NAME] (1).pdf"
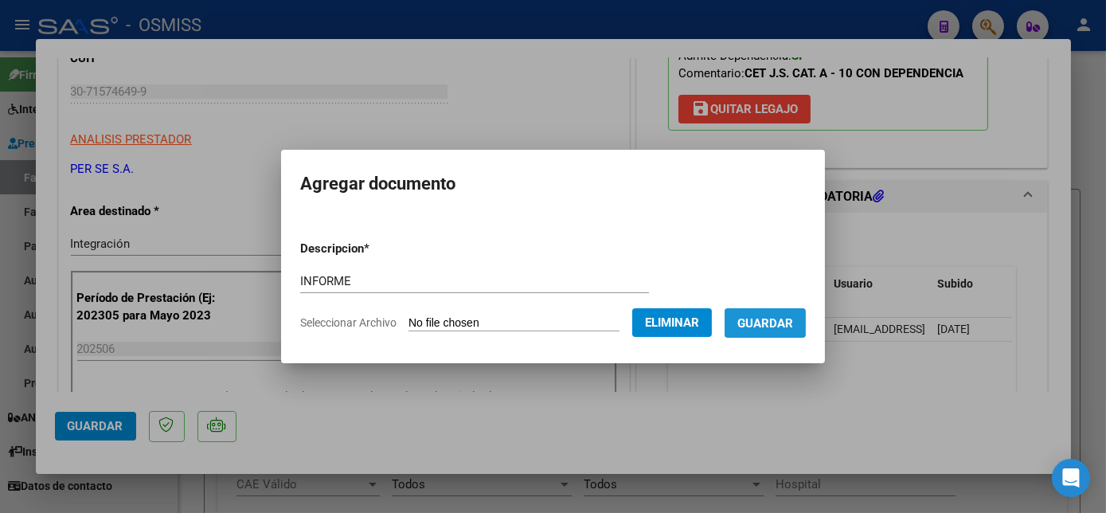
click at [781, 319] on span "Guardar" at bounding box center [766, 323] width 56 height 14
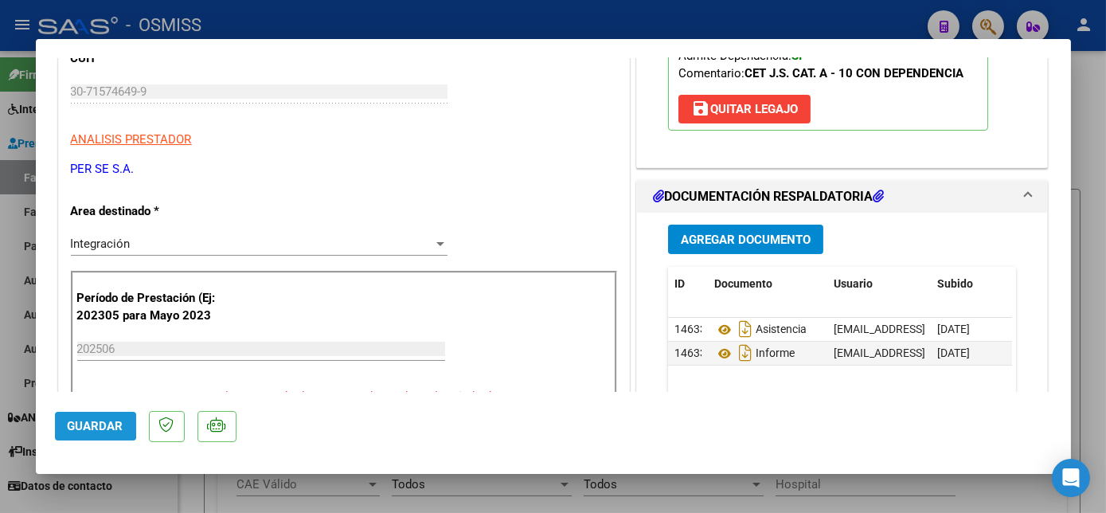
click at [87, 421] on span "Guardar" at bounding box center [96, 426] width 56 height 14
click at [123, 495] on div at bounding box center [553, 256] width 1106 height 513
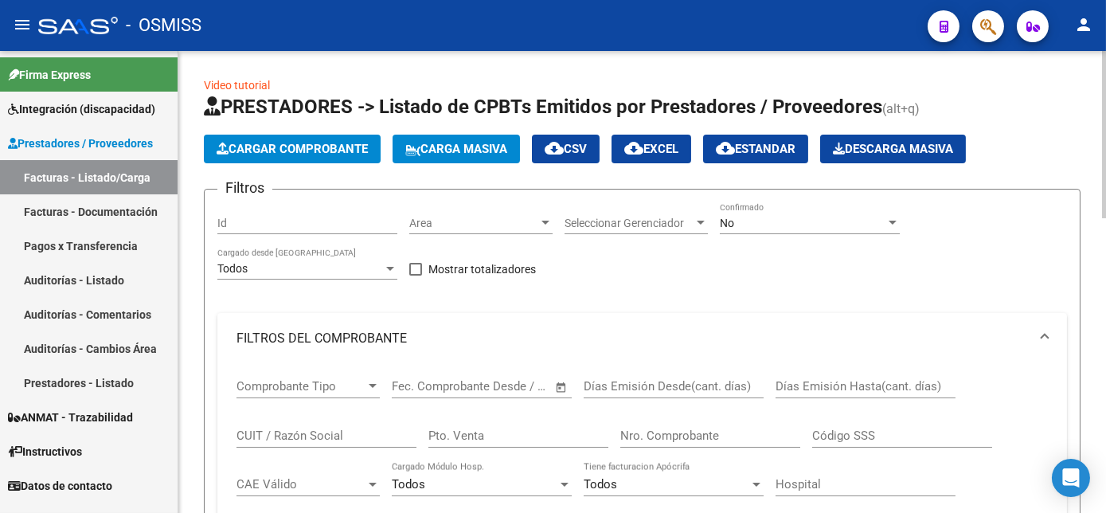
click at [233, 167] on app-list-header "PRESTADORES -> Listado de CPBTs Emitidos por Prestadores / Proveedores (alt+q) …" at bounding box center [642, 422] width 877 height 657
click at [316, 148] on span "Cargar Comprobante" at bounding box center [292, 149] width 151 height 14
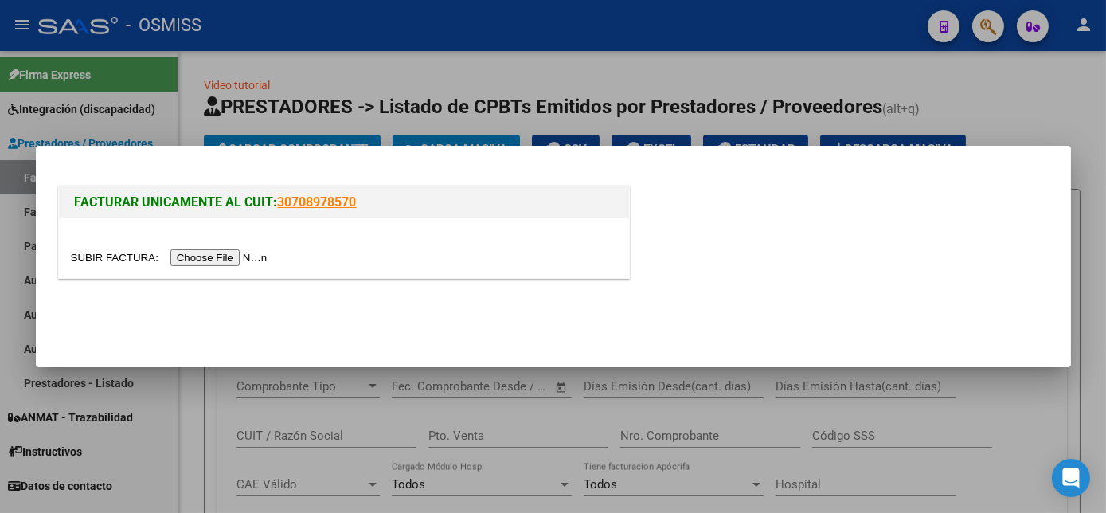
click at [223, 260] on input "file" at bounding box center [172, 257] width 202 height 17
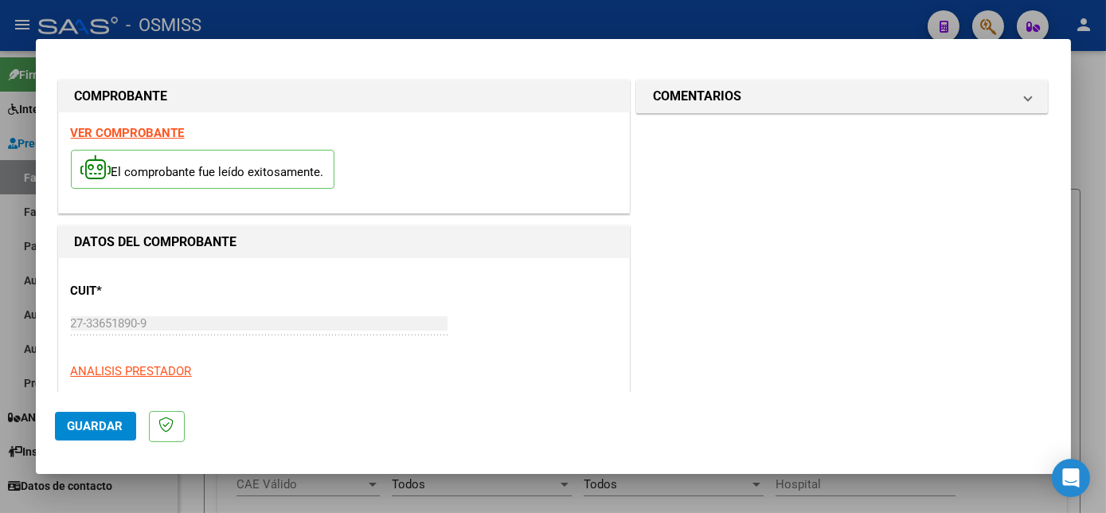
scroll to position [250, 0]
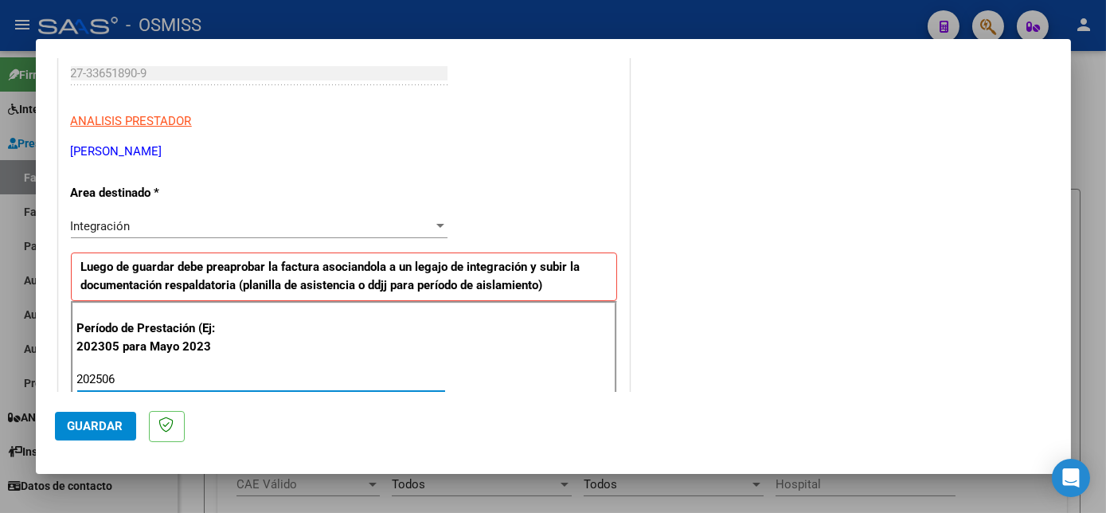
type input "202506"
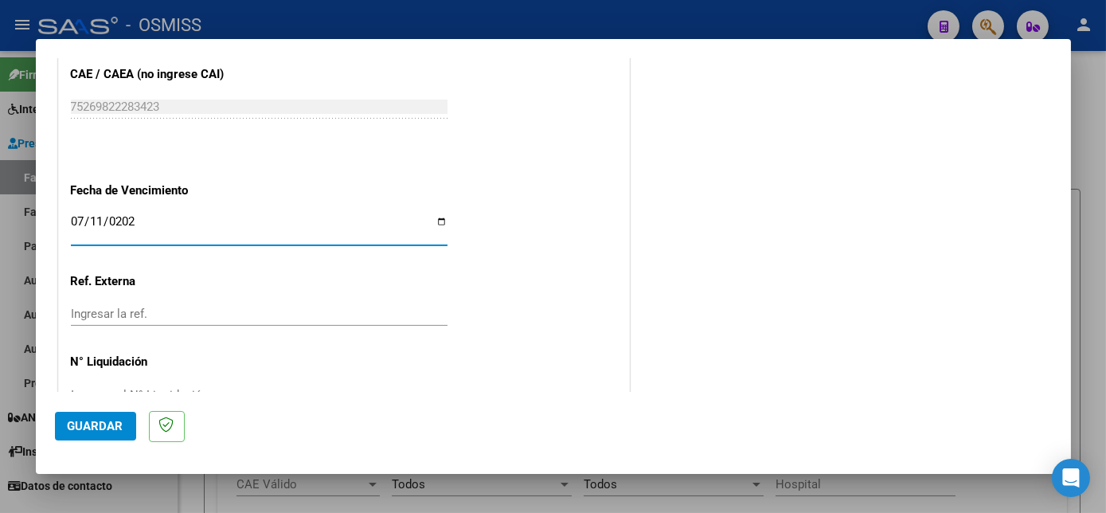
type input "[DATE]"
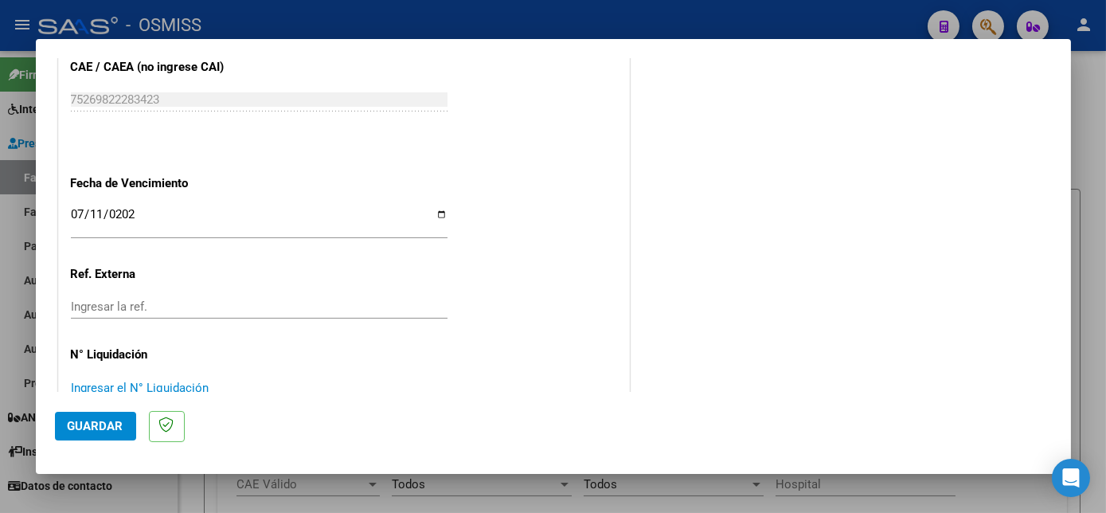
scroll to position [0, 0]
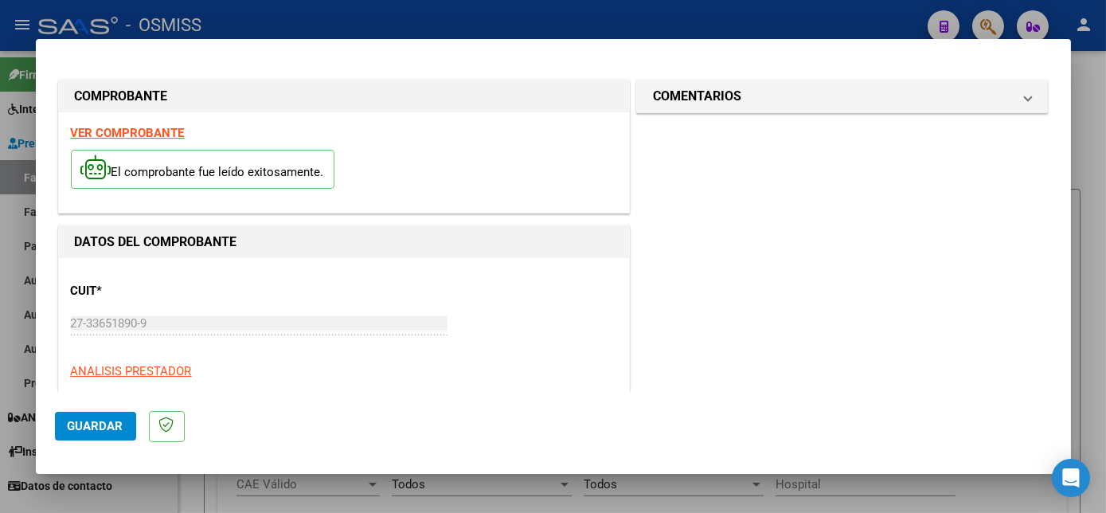
click at [95, 428] on span "Guardar" at bounding box center [96, 426] width 56 height 14
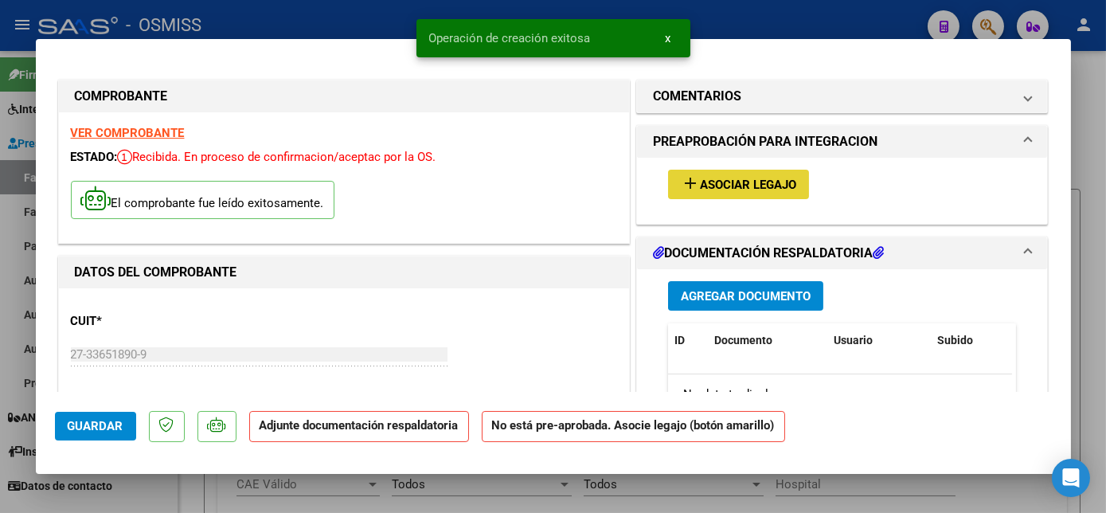
click at [673, 184] on button "add Asociar Legajo" at bounding box center [738, 184] width 141 height 29
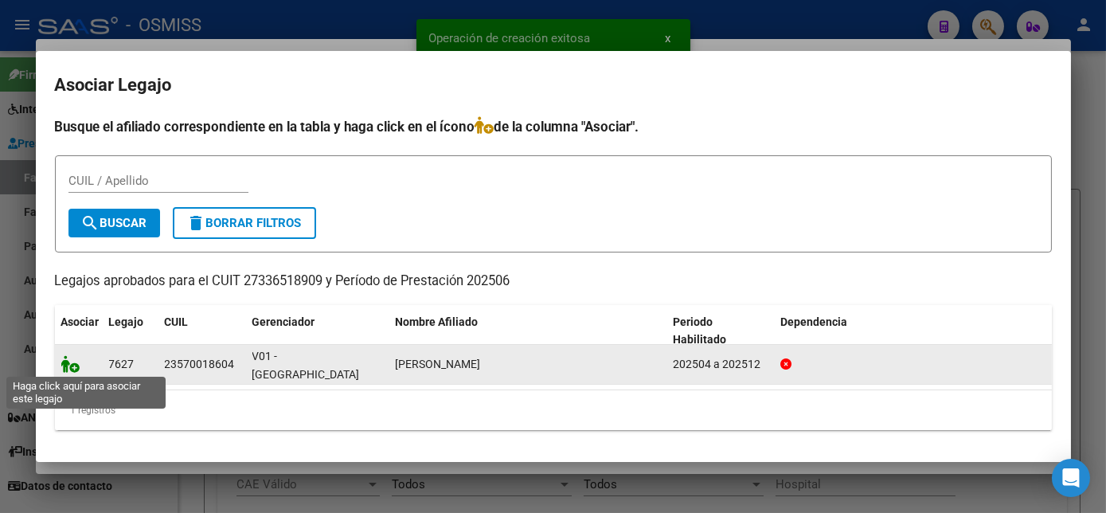
click at [68, 366] on icon at bounding box center [70, 364] width 19 height 18
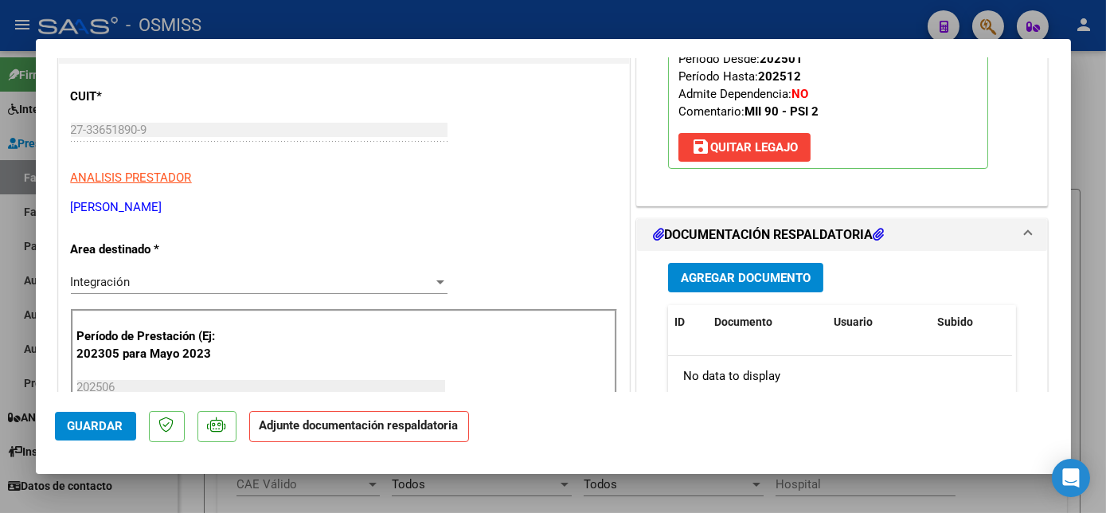
scroll to position [238, 0]
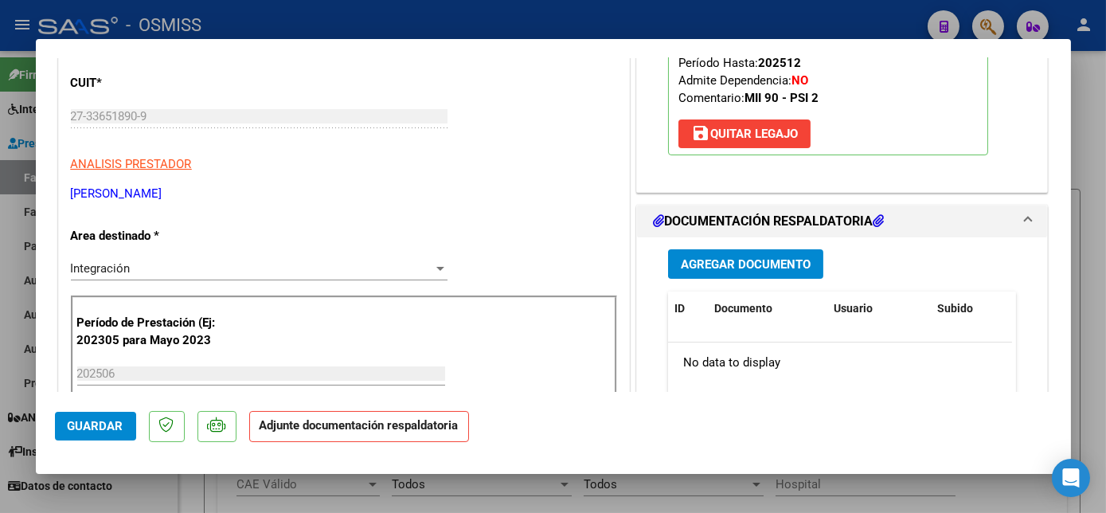
click at [747, 257] on span "Agregar Documento" at bounding box center [746, 264] width 130 height 14
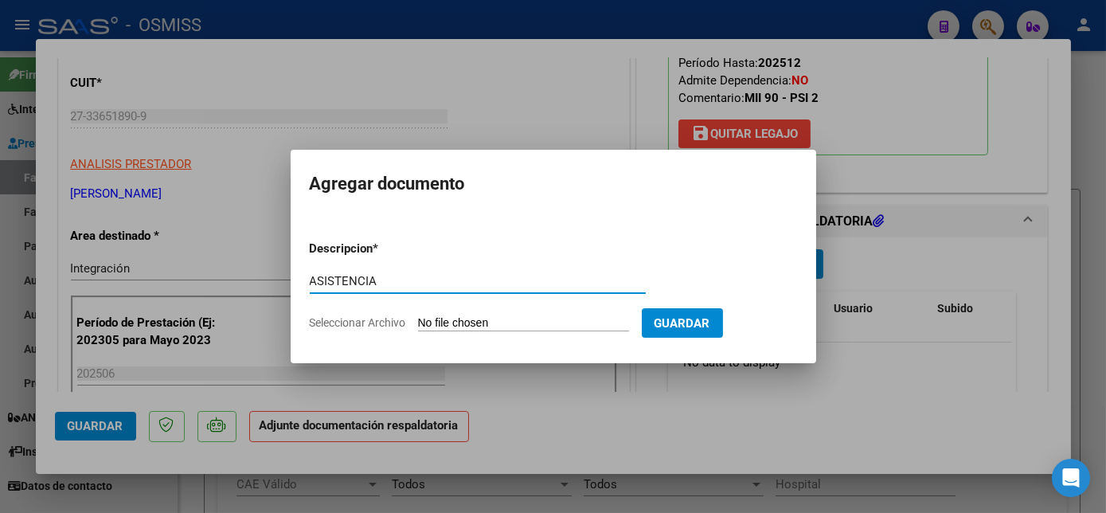
type input "ASISTENCIA"
click at [473, 322] on input "Seleccionar Archivo" at bounding box center [523, 323] width 211 height 15
type input "C:\fakepath\ASISTENCIA JUNIO - [PERSON_NAME] (1).pdf"
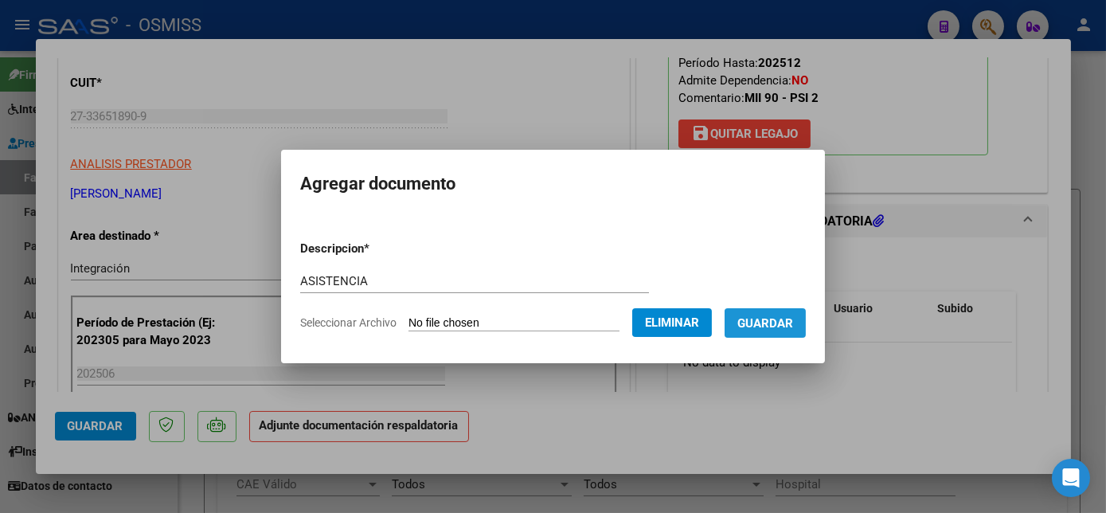
click at [762, 332] on button "Guardar" at bounding box center [765, 322] width 81 height 29
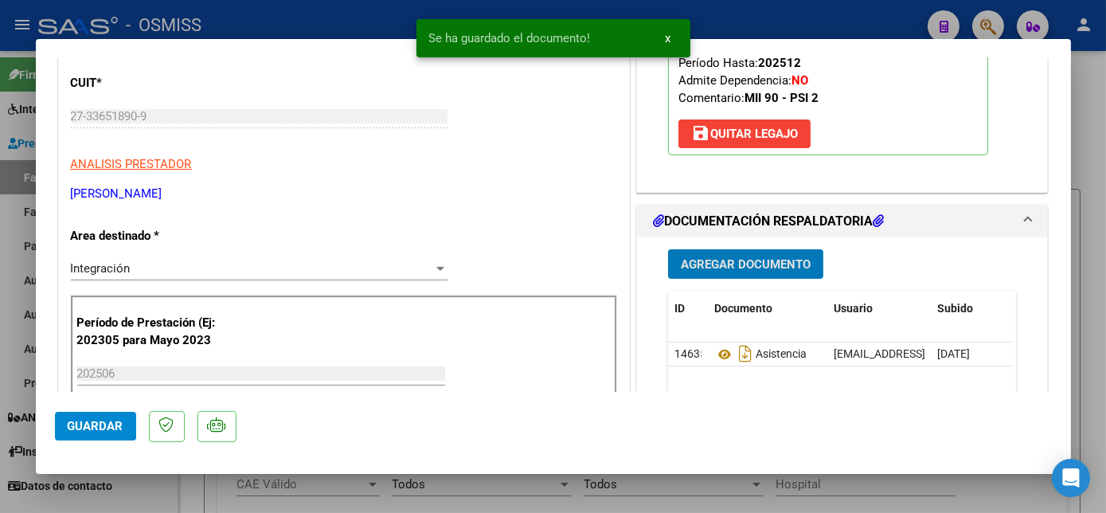
click at [637, 219] on mat-expansion-panel-header "DOCUMENTACIÓN RESPALDATORIA" at bounding box center [842, 221] width 411 height 32
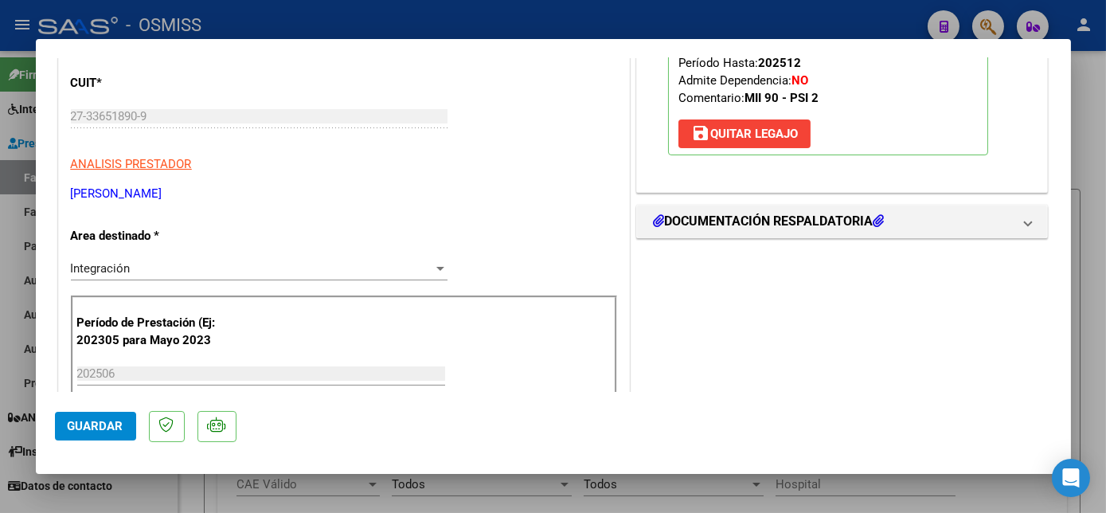
click at [567, 182] on div "CUIT * 27-33651890-9 Ingresar CUIT ANALISIS PRESTADOR [PERSON_NAME] ARCA Padrón" at bounding box center [344, 132] width 546 height 140
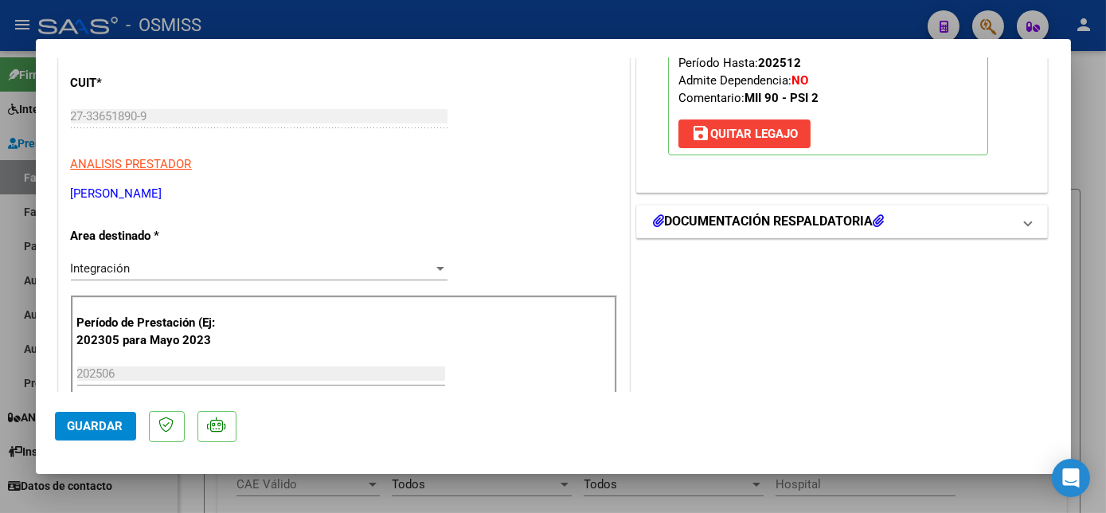
click at [812, 213] on h1 "DOCUMENTACIÓN RESPALDATORIA" at bounding box center [768, 221] width 231 height 19
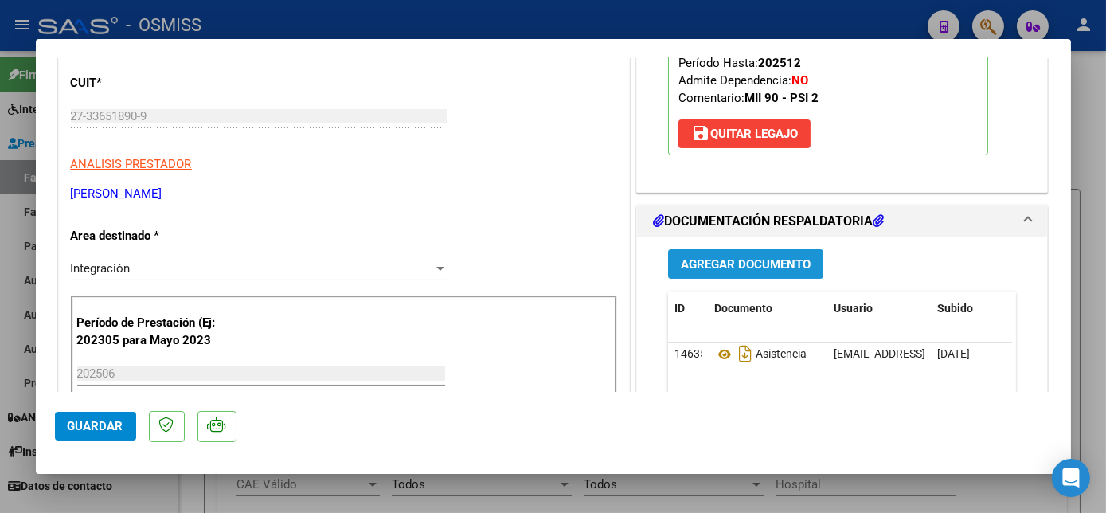
click at [739, 263] on span "Agregar Documento" at bounding box center [746, 264] width 130 height 14
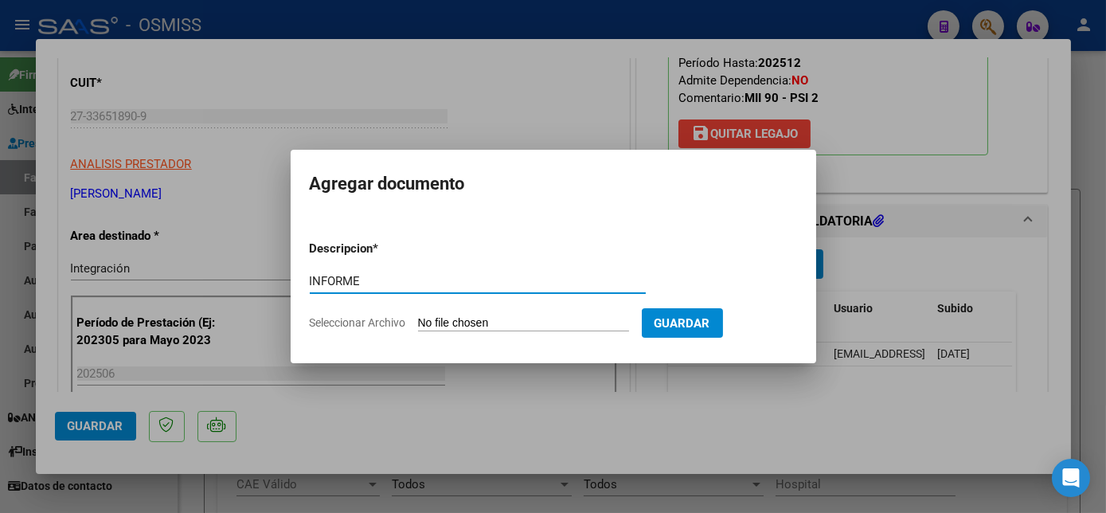
type input "INFORME"
click at [515, 327] on input "Seleccionar Archivo" at bounding box center [523, 323] width 211 height 15
type input "C:\fakepath\Informe [DATE] - [PERSON_NAME] (1).pdf"
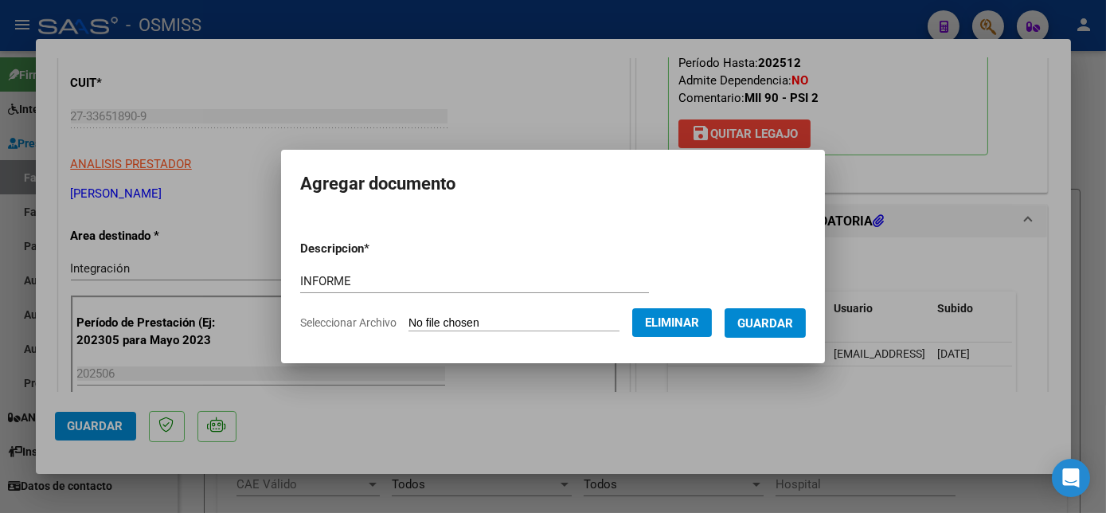
click at [767, 320] on span "Guardar" at bounding box center [766, 323] width 56 height 14
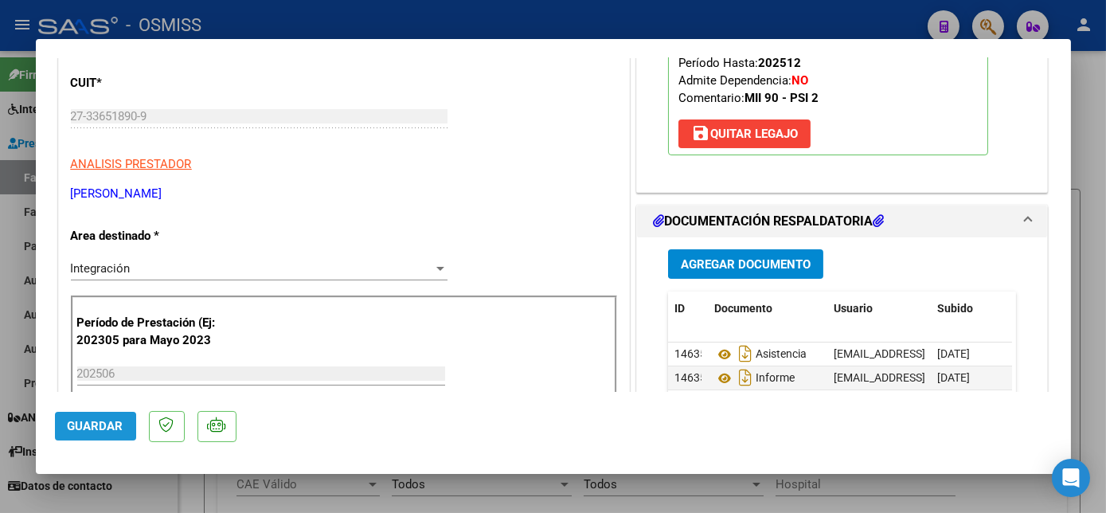
click at [98, 429] on span "Guardar" at bounding box center [96, 426] width 56 height 14
click at [172, 483] on div at bounding box center [553, 256] width 1106 height 513
type input "$ 0,00"
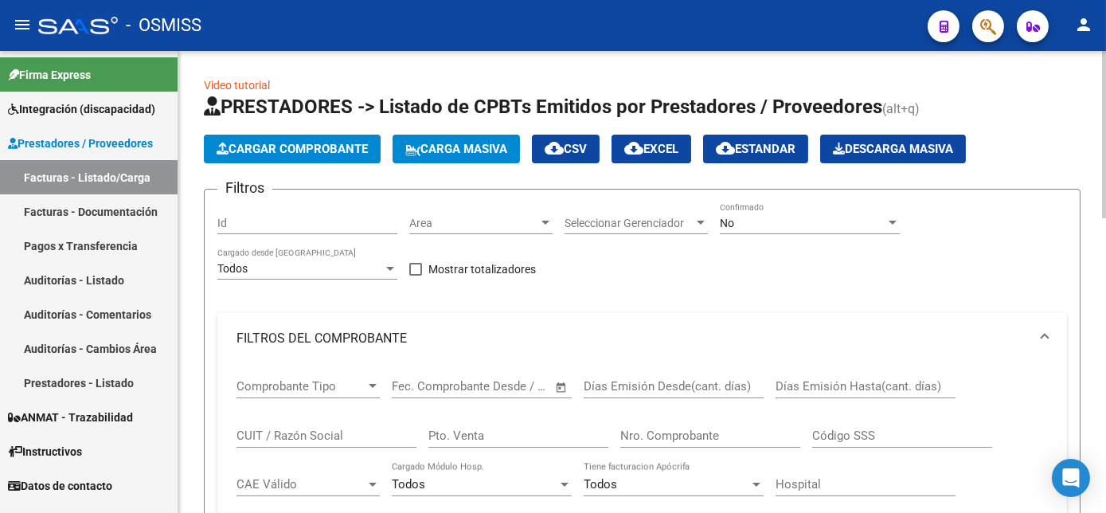
click at [302, 149] on span "Cargar Comprobante" at bounding box center [292, 149] width 151 height 14
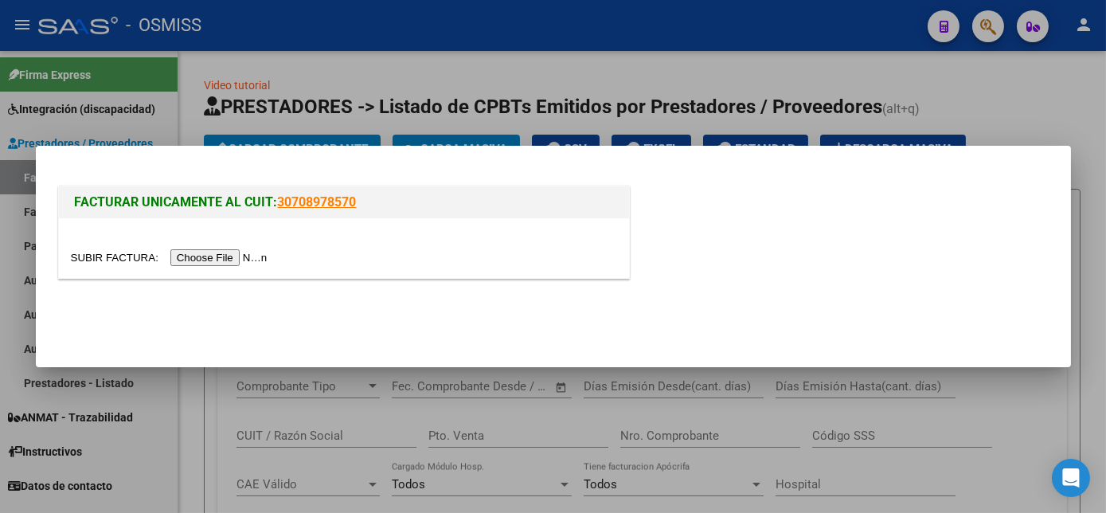
click at [214, 256] on input "file" at bounding box center [172, 257] width 202 height 17
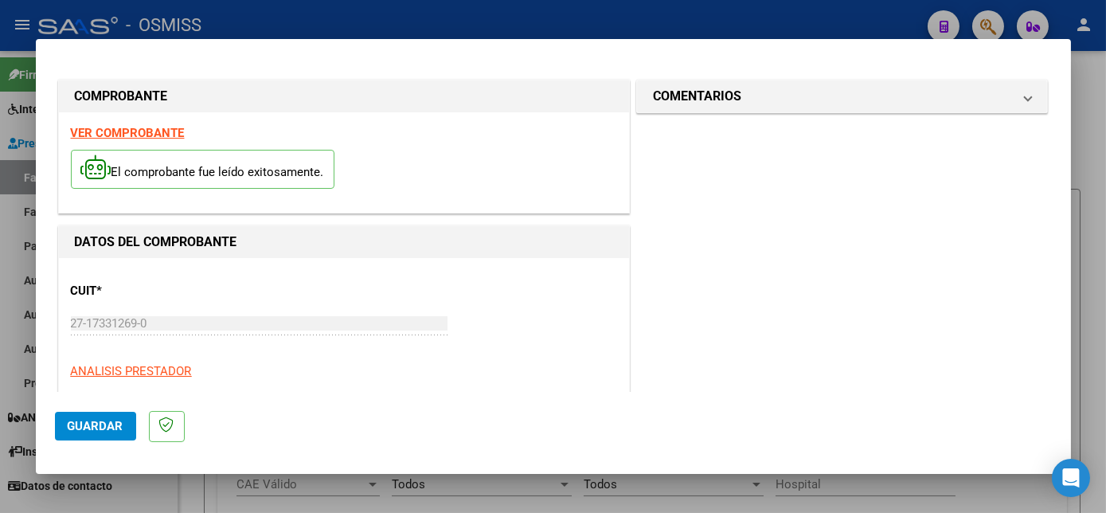
scroll to position [250, 0]
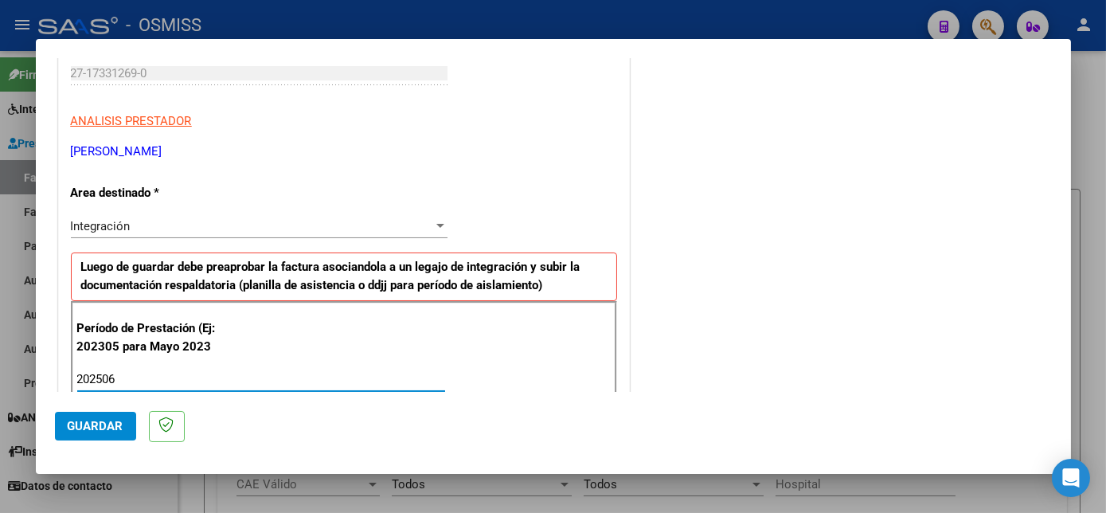
type input "202506"
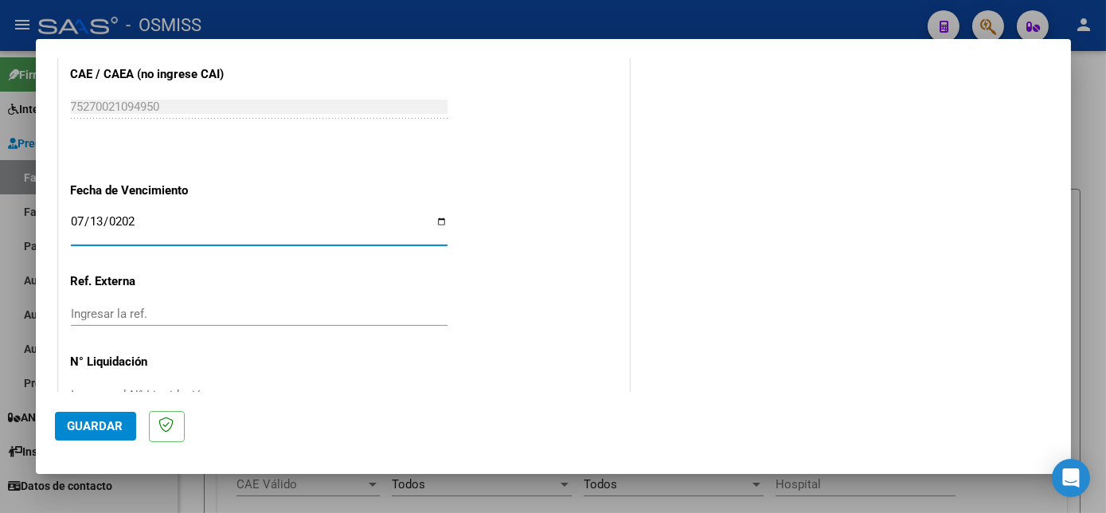
type input "[DATE]"
click at [118, 427] on span "Guardar" at bounding box center [96, 426] width 56 height 14
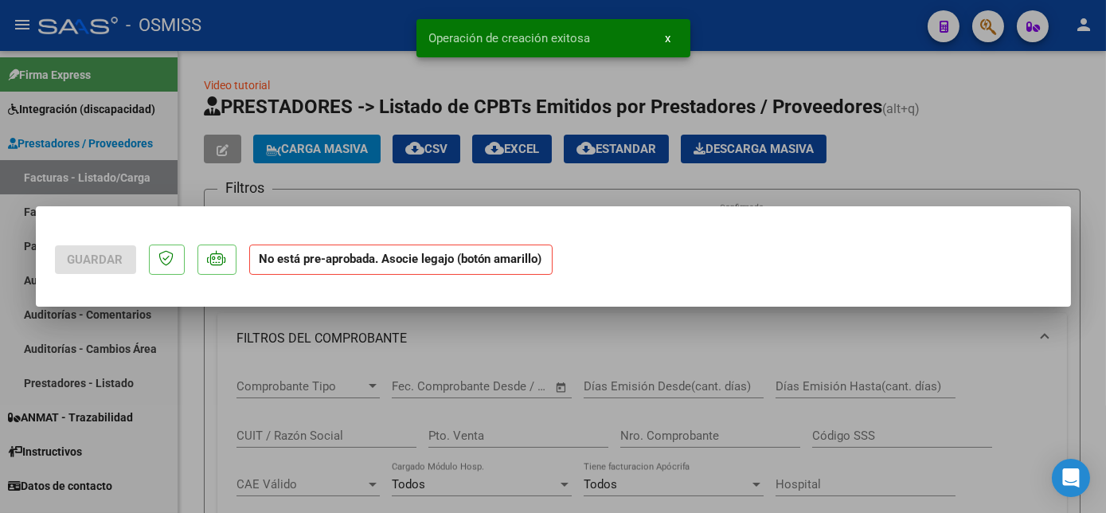
scroll to position [0, 0]
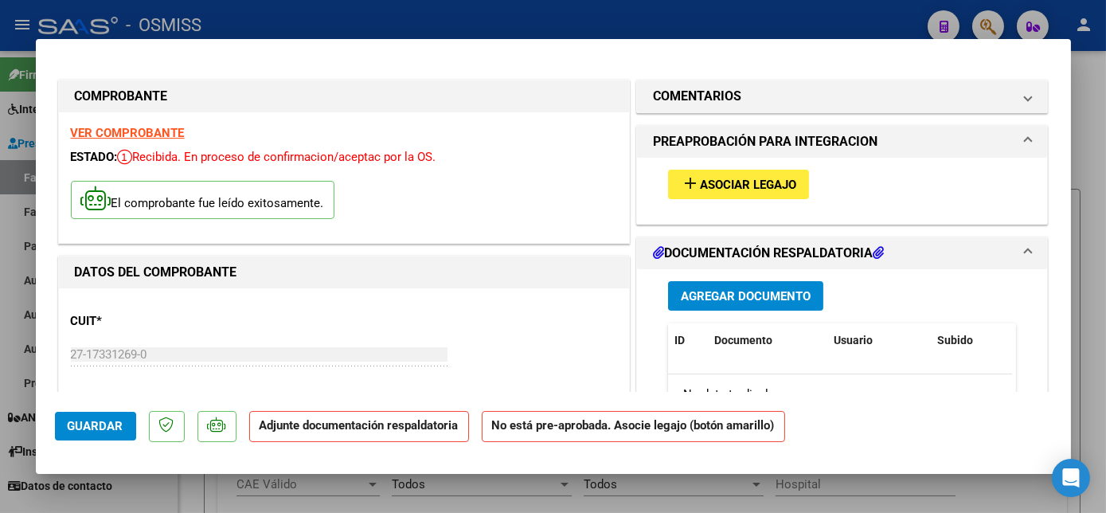
click at [722, 178] on span "Asociar Legajo" at bounding box center [748, 185] width 96 height 14
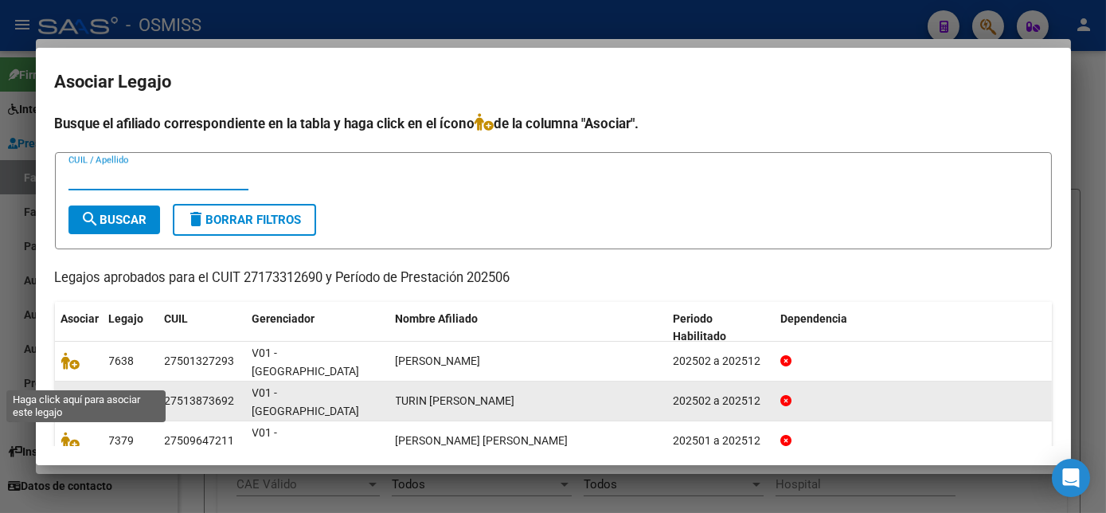
click at [65, 392] on icon at bounding box center [70, 401] width 19 height 18
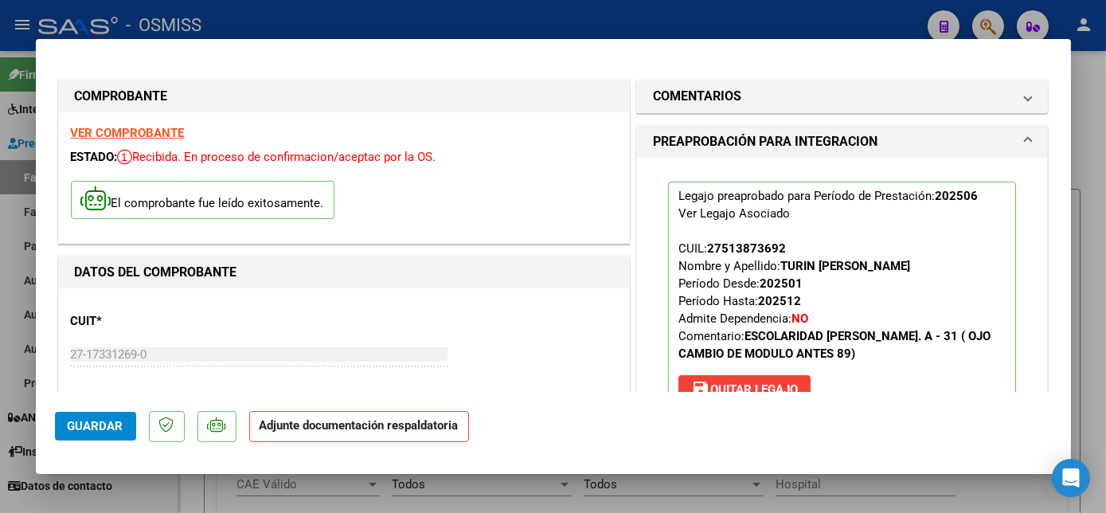
scroll to position [280, 0]
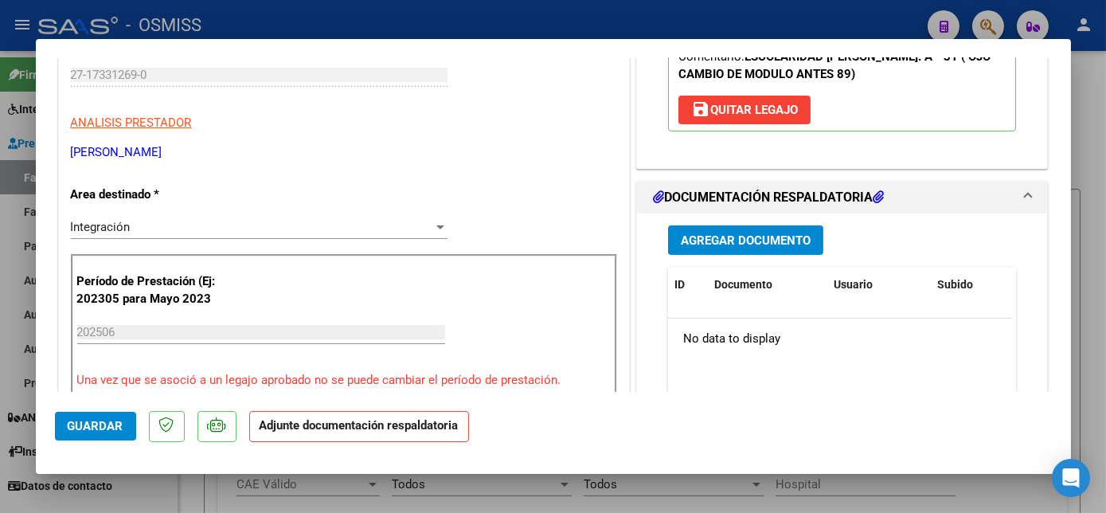
click at [771, 235] on span "Agregar Documento" at bounding box center [746, 240] width 130 height 14
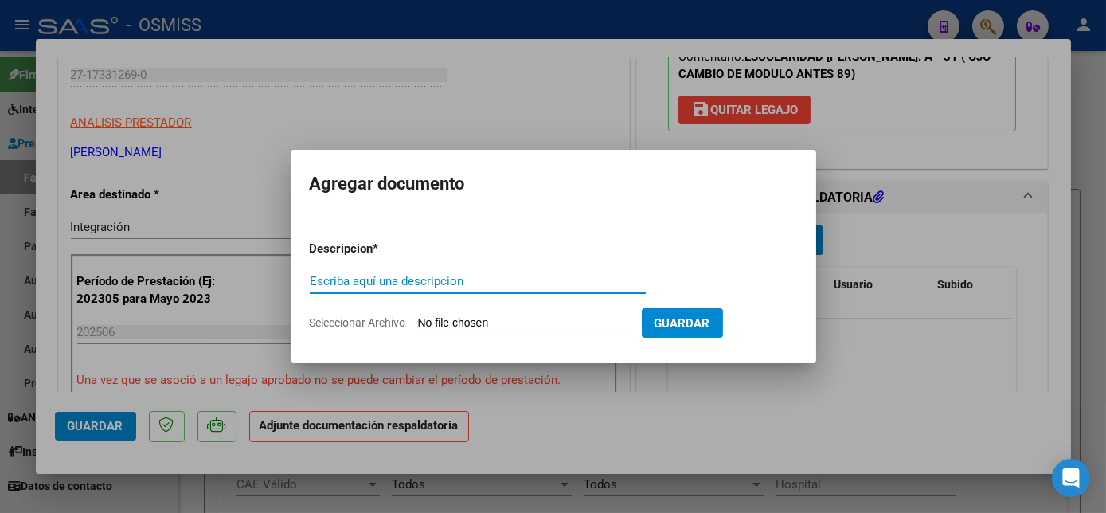
type input "s"
type input "ASISTENCIA"
click at [493, 323] on input "Seleccionar Archivo" at bounding box center [523, 323] width 211 height 15
type input "C:\fakepath\ASISTENCIA - [PERSON_NAME] (28).pdf"
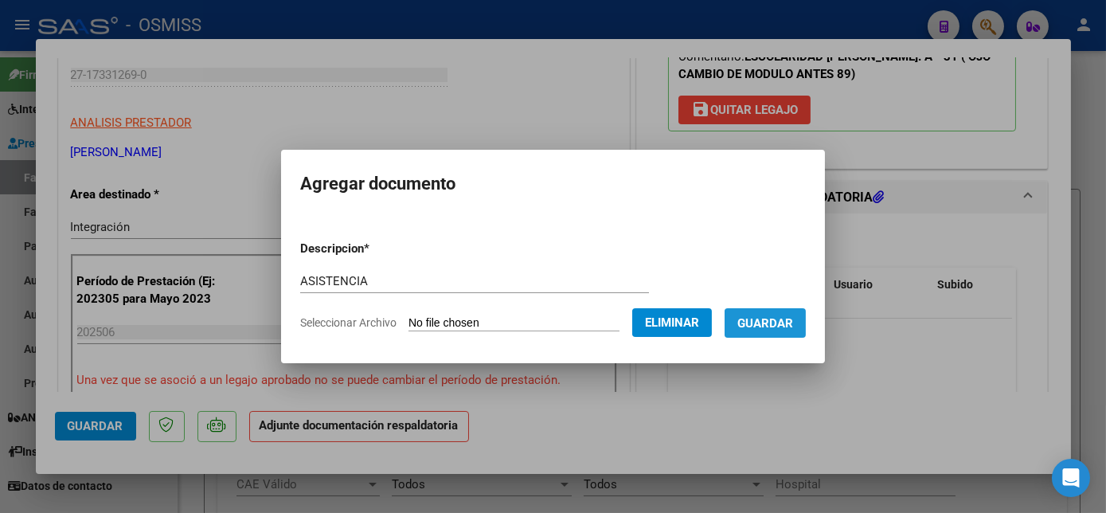
click at [777, 324] on span "Guardar" at bounding box center [766, 323] width 56 height 14
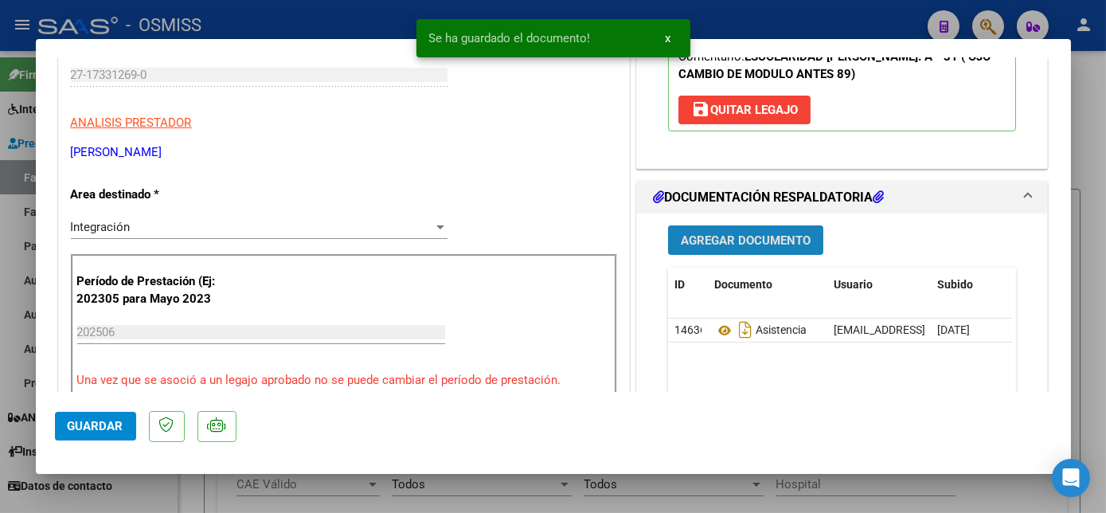
click at [706, 233] on span "Agregar Documento" at bounding box center [746, 240] width 130 height 14
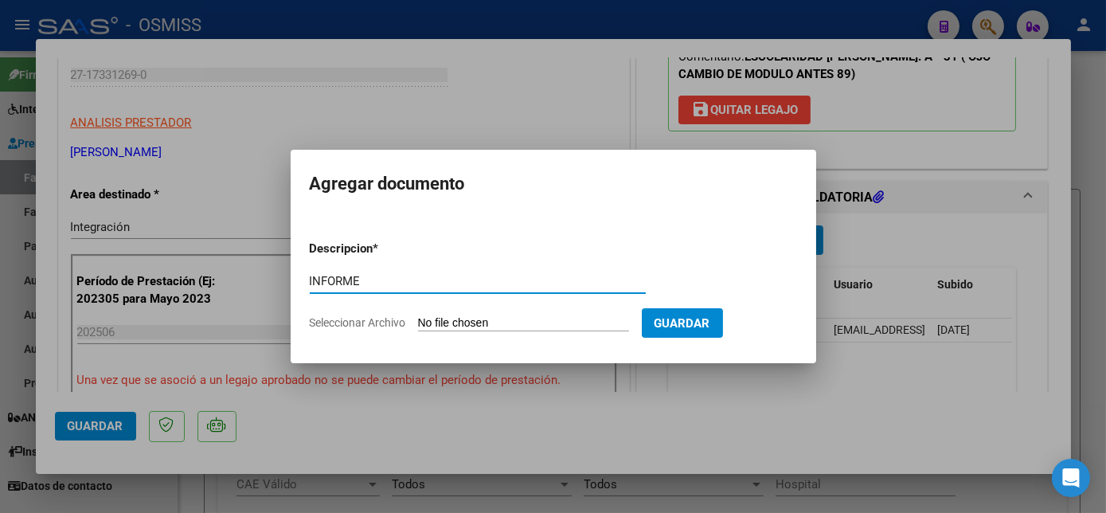
type input "INFORME"
click at [497, 327] on input "Seleccionar Archivo" at bounding box center [523, 323] width 211 height 15
type input "C:\fakepath\TURÍN 1° inf. semestral 2025 - [PERSON_NAME] (1).pdf"
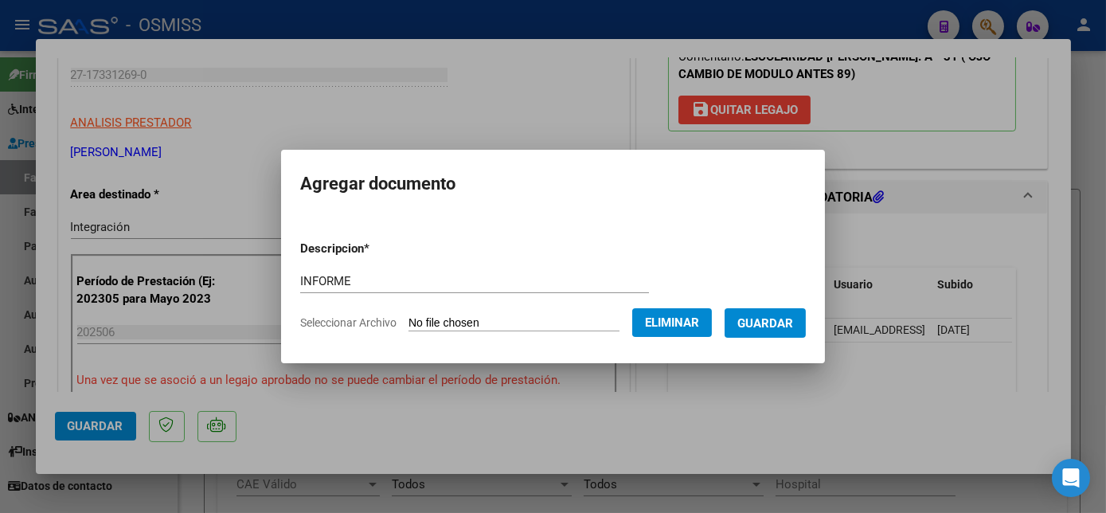
click at [784, 323] on span "Guardar" at bounding box center [766, 323] width 56 height 14
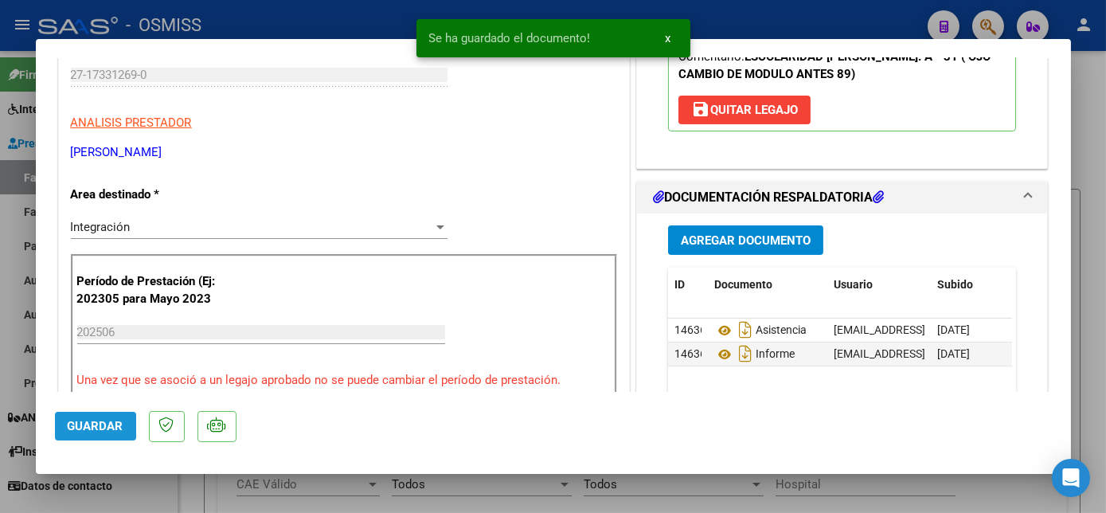
click at [106, 422] on span "Guardar" at bounding box center [96, 426] width 56 height 14
click at [151, 494] on div at bounding box center [553, 256] width 1106 height 513
type input "$ 0,00"
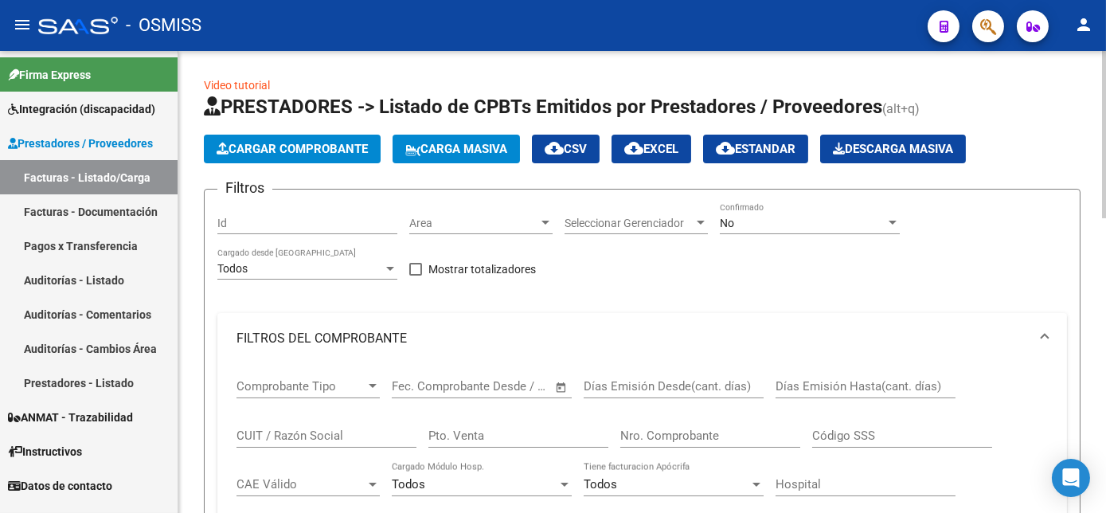
click at [300, 146] on span "Cargar Comprobante" at bounding box center [292, 149] width 151 height 14
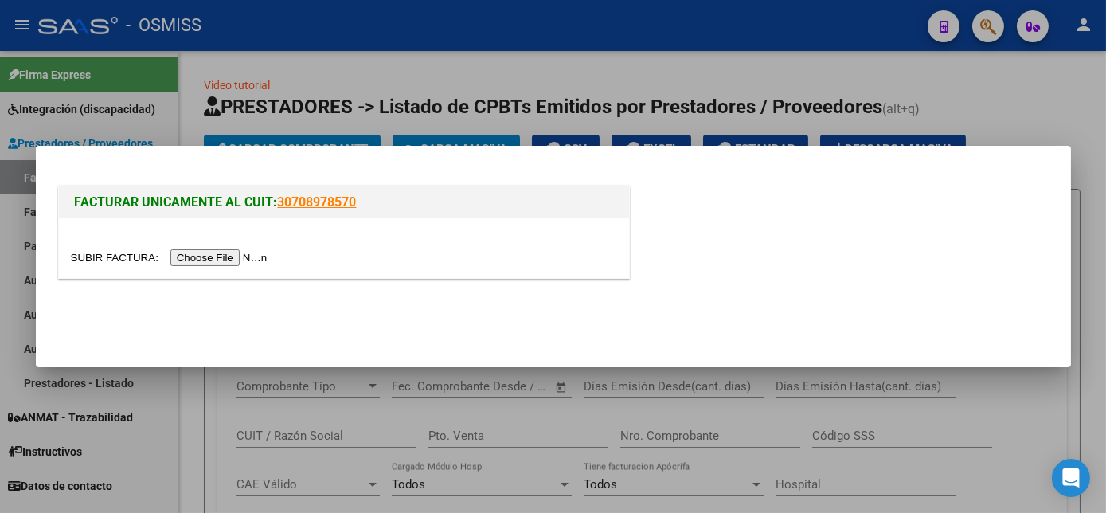
click at [210, 255] on input "file" at bounding box center [172, 257] width 202 height 17
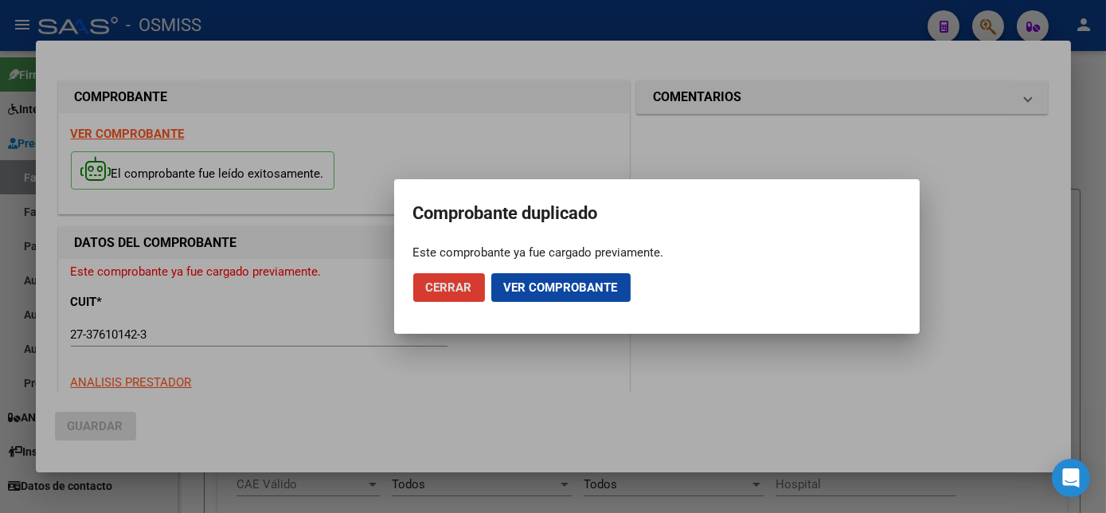
click at [441, 281] on span "Cerrar" at bounding box center [449, 287] width 46 height 14
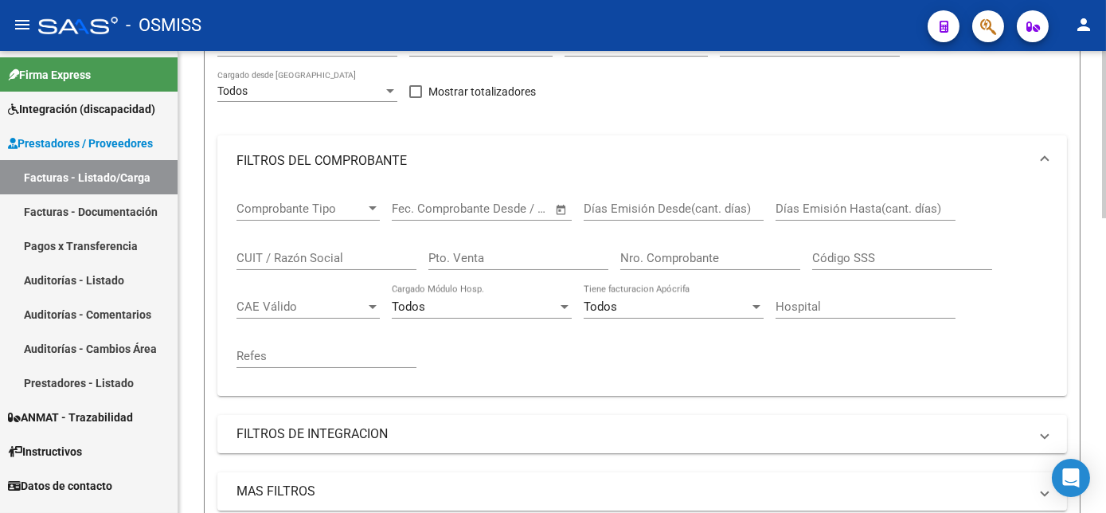
click at [1106, 244] on html "menu - OSMISS person Firma Express Integración (discapacidad) Legajos Prestador…" at bounding box center [553, 256] width 1106 height 513
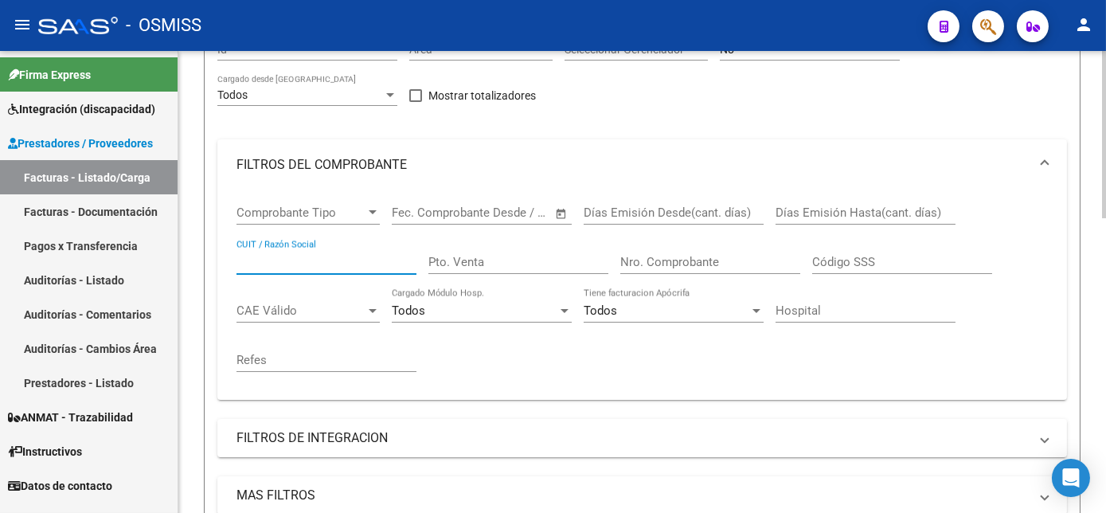
click at [306, 255] on input "CUIT / Razón Social" at bounding box center [327, 262] width 180 height 14
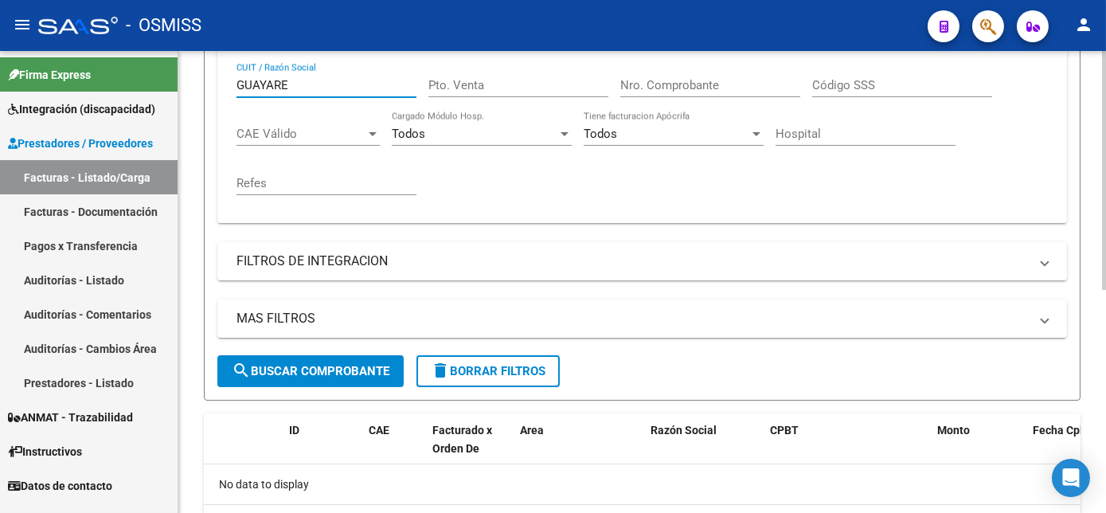
scroll to position [355, 0]
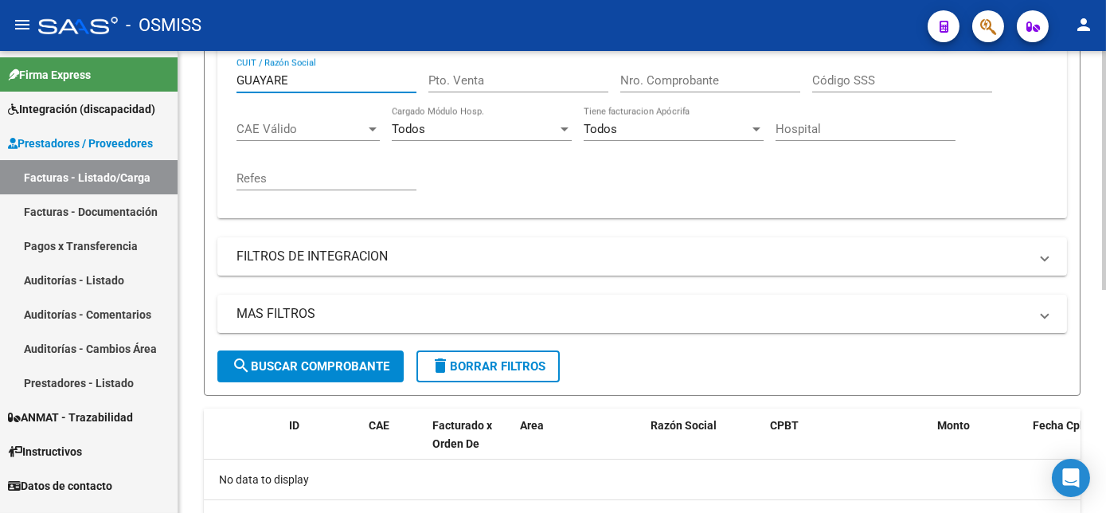
click at [1106, 352] on html "menu - OSMISS person Firma Express Integración (discapacidad) Legajos Prestador…" at bounding box center [553, 256] width 1106 height 513
type input "GUAYARE"
click at [350, 362] on span "search Buscar Comprobante" at bounding box center [311, 366] width 158 height 14
drag, startPoint x: 1100, startPoint y: 346, endPoint x: 1098, endPoint y: 295, distance: 51.0
click at [1098, 295] on div "Video tutorial PRESTADORES -> Listado de CPBTs Emitidos por Prestadores / Prove…" at bounding box center [642, 143] width 928 height 895
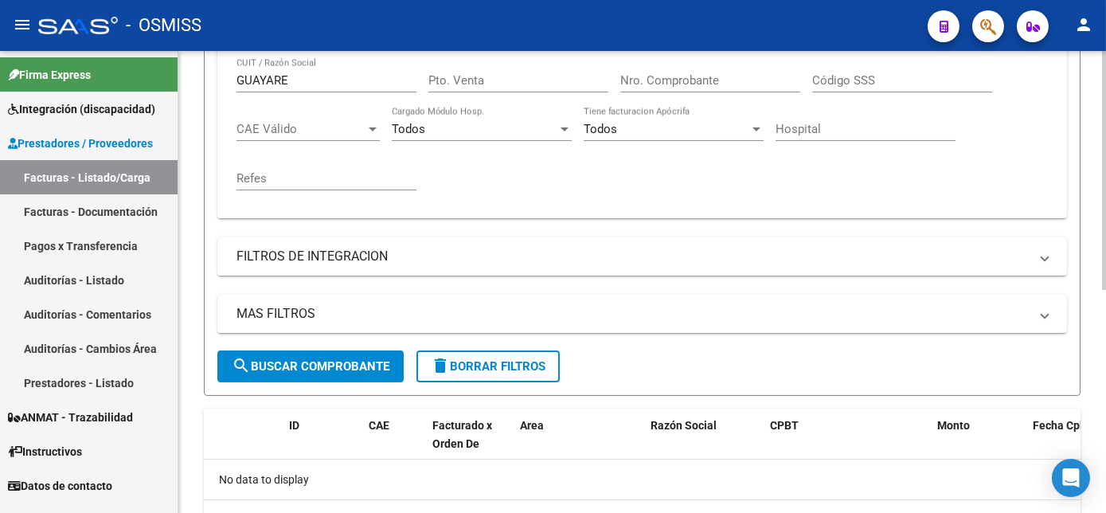
click at [444, 351] on button "delete Borrar Filtros" at bounding box center [488, 366] width 143 height 32
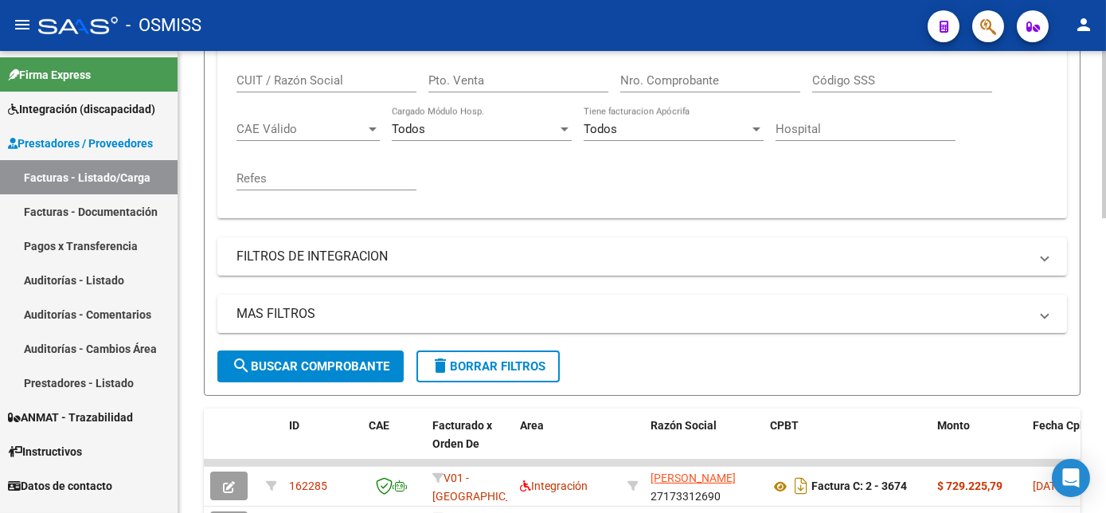
click at [306, 78] on input "CUIT / Razón Social" at bounding box center [327, 80] width 180 height 14
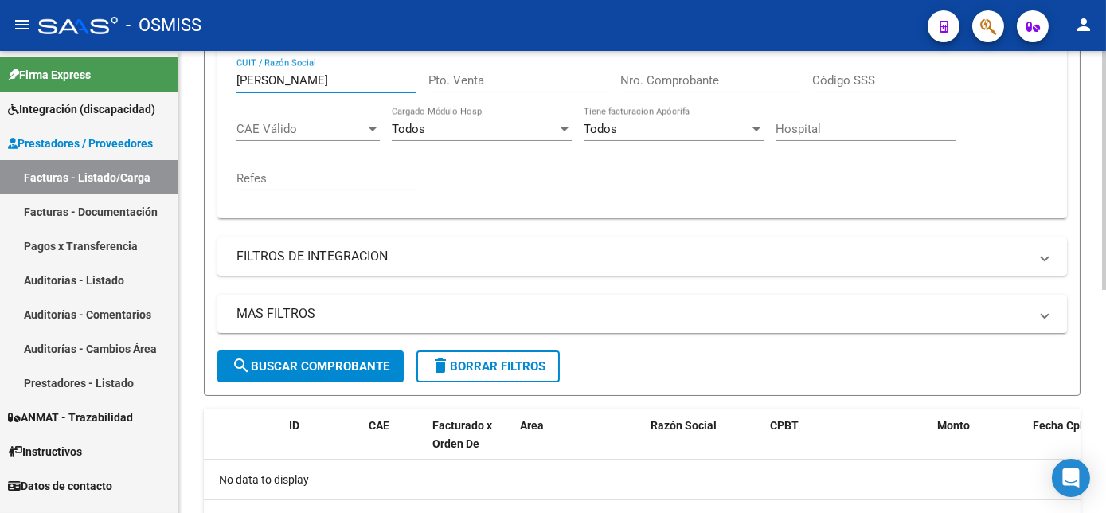
type input "[PERSON_NAME]"
drag, startPoint x: 337, startPoint y: 79, endPoint x: 87, endPoint y: 111, distance: 252.1
click at [87, 111] on mat-sidenav-container "Firma Express Integración (discapacidad) Legajos Prestadores / Proveedores Fact…" at bounding box center [553, 282] width 1106 height 462
paste input "text"
paste input "G"
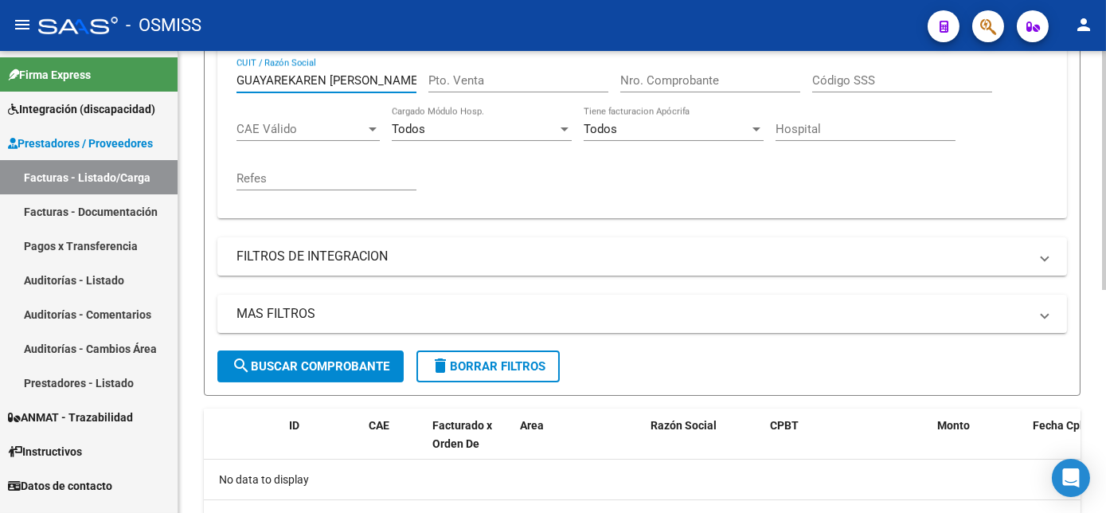
click at [284, 360] on span "search Buscar Comprobante" at bounding box center [311, 366] width 158 height 14
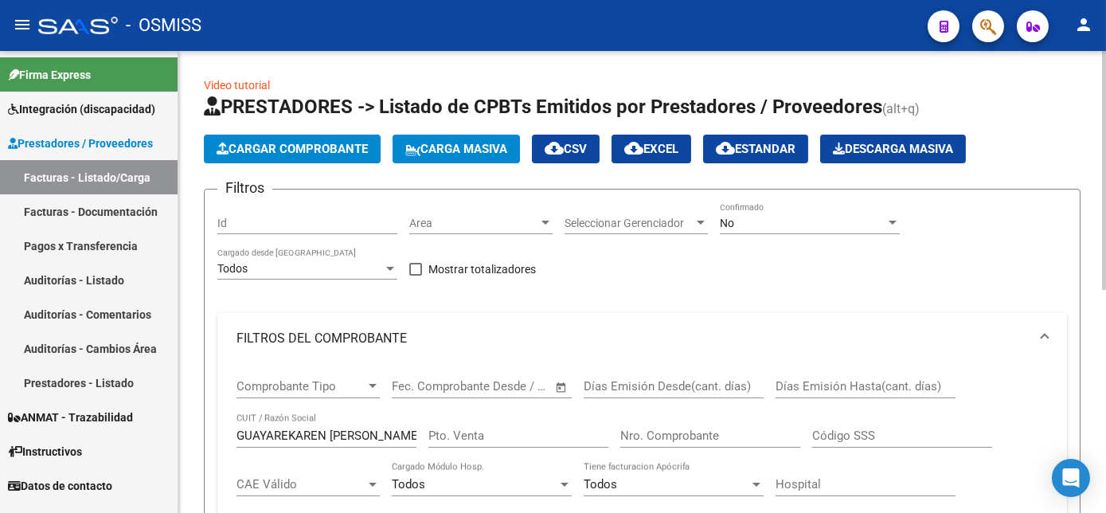
click at [1102, 115] on div "Video tutorial PRESTADORES -> Listado de CPBTs Emitidos por Prestadores / Prove…" at bounding box center [644, 498] width 932 height 895
click at [809, 214] on div "No Confirmado" at bounding box center [810, 218] width 180 height 32
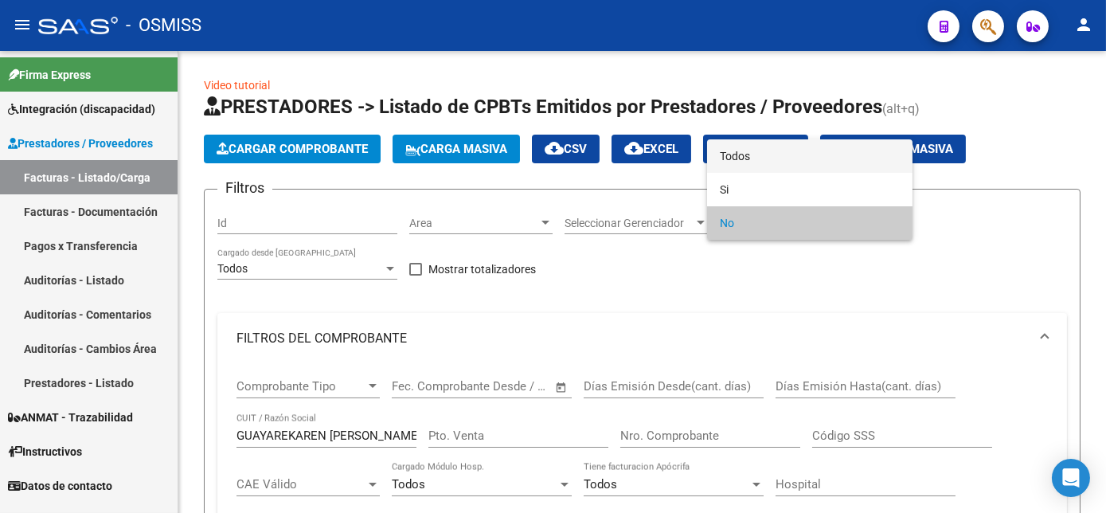
click at [764, 153] on span "Todos" at bounding box center [810, 155] width 180 height 33
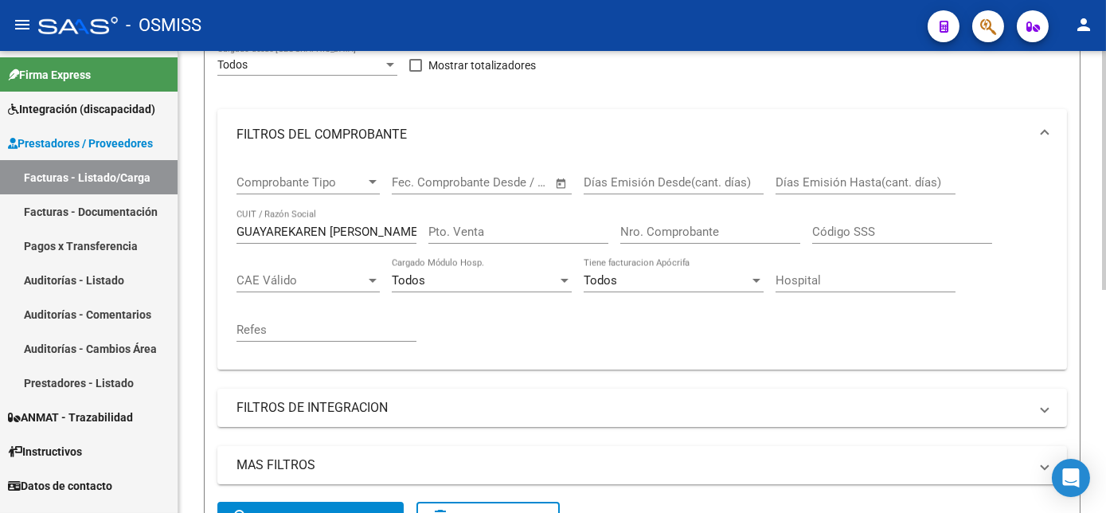
click at [1106, 346] on html "menu - OSMISS person Firma Express Integración (discapacidad) Legajos Prestador…" at bounding box center [553, 256] width 1106 height 513
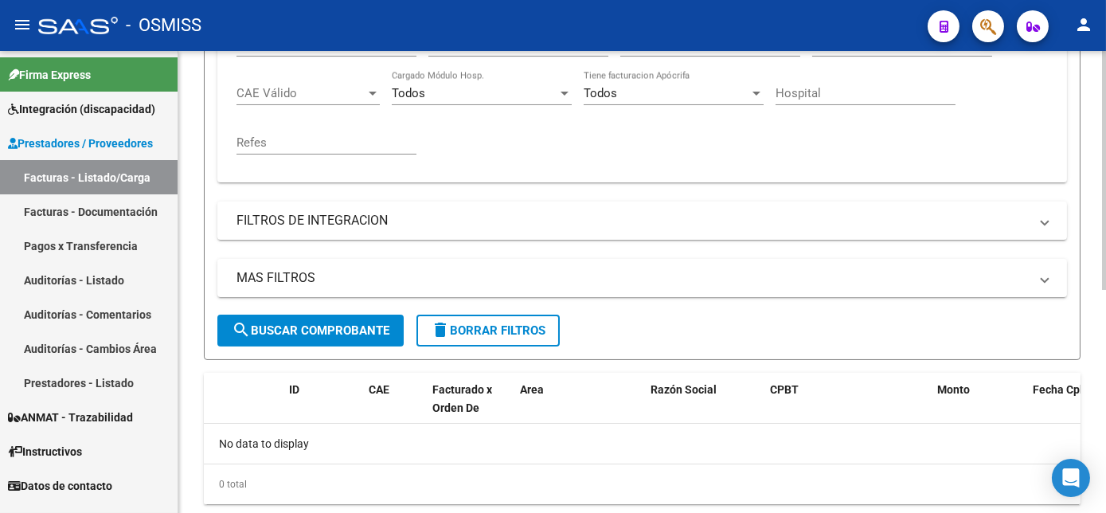
scroll to position [408, 0]
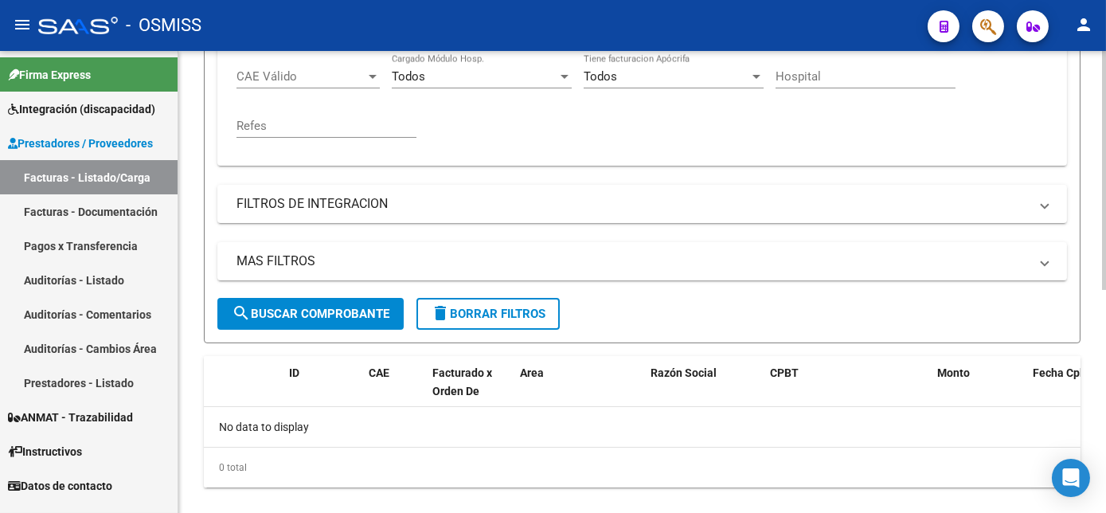
click at [1106, 452] on html "menu - OSMISS person Firma Express Integración (discapacidad) Legajos Prestador…" at bounding box center [553, 256] width 1106 height 513
click at [318, 303] on button "search Buscar Comprobante" at bounding box center [310, 314] width 186 height 32
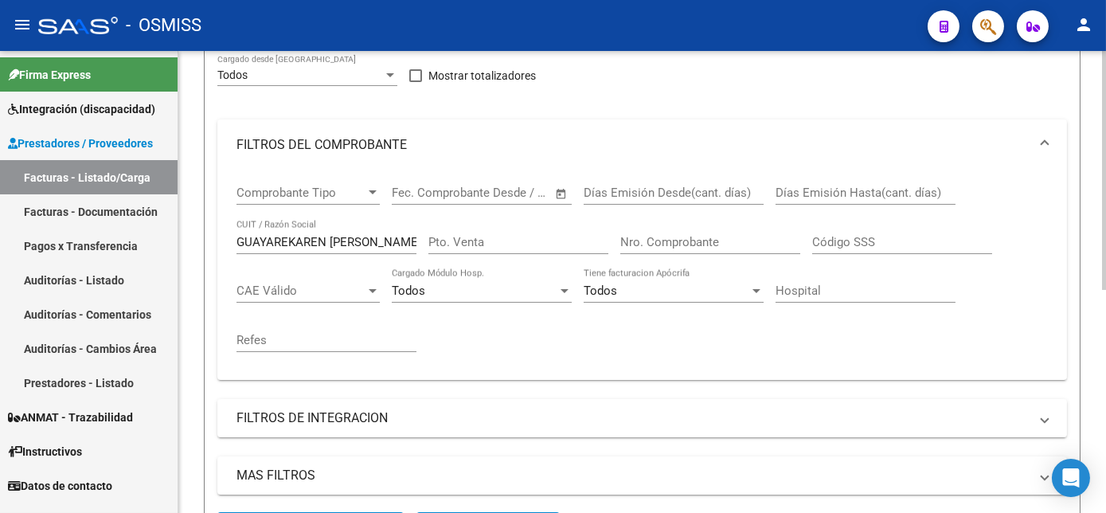
scroll to position [165, 0]
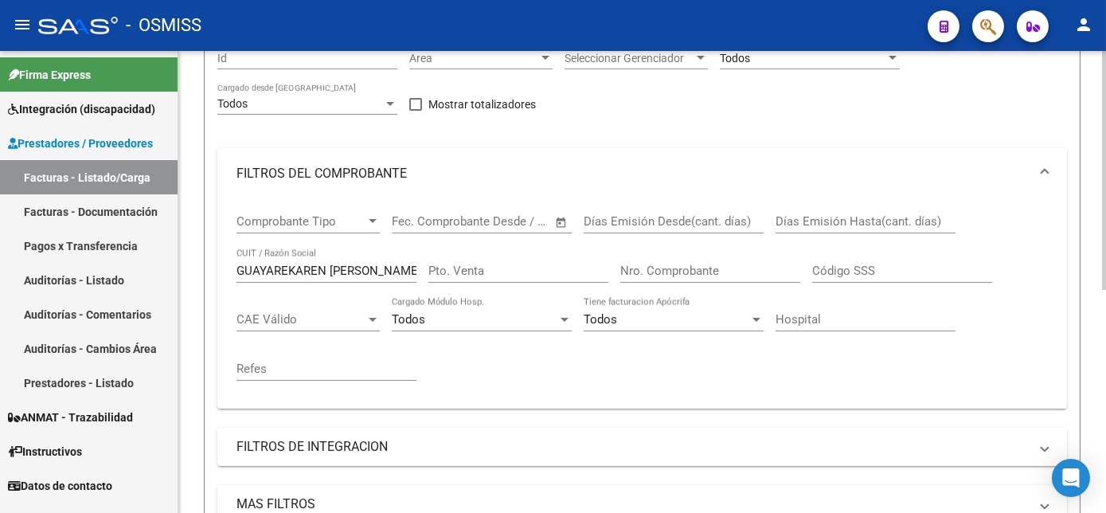
click at [1082, 221] on div "Video tutorial PRESTADORES -> Listado de CPBTs Emitidos por Prestadores / Prove…" at bounding box center [644, 333] width 932 height 895
click at [289, 266] on input "GUAYAREKAREN [PERSON_NAME]" at bounding box center [327, 271] width 180 height 14
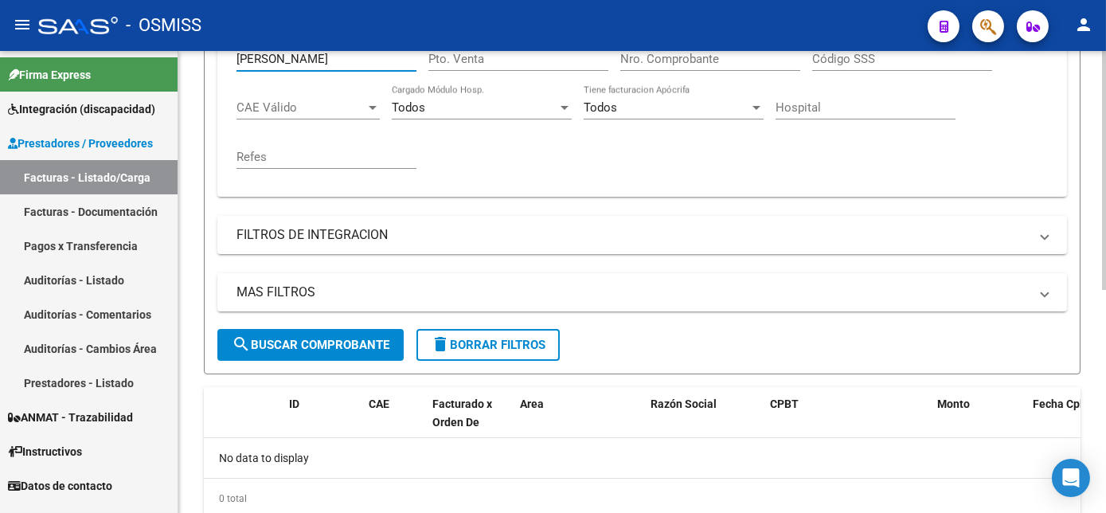
scroll to position [420, 0]
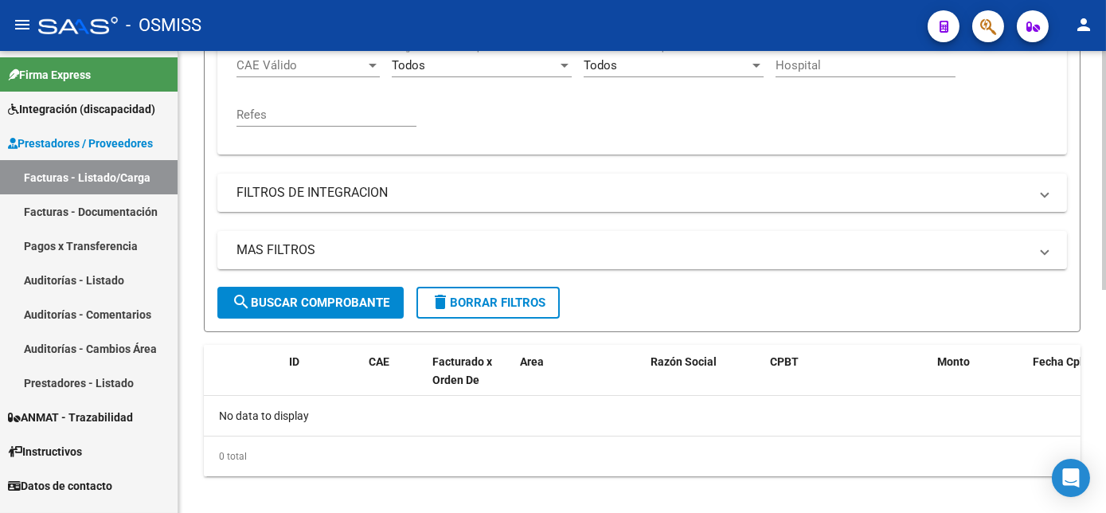
click at [1106, 405] on html "menu - OSMISS person Firma Express Integración (discapacidad) Legajos Prestador…" at bounding box center [553, 256] width 1106 height 513
type input "[PERSON_NAME]"
click at [312, 292] on button "search Buscar Comprobante" at bounding box center [310, 302] width 186 height 32
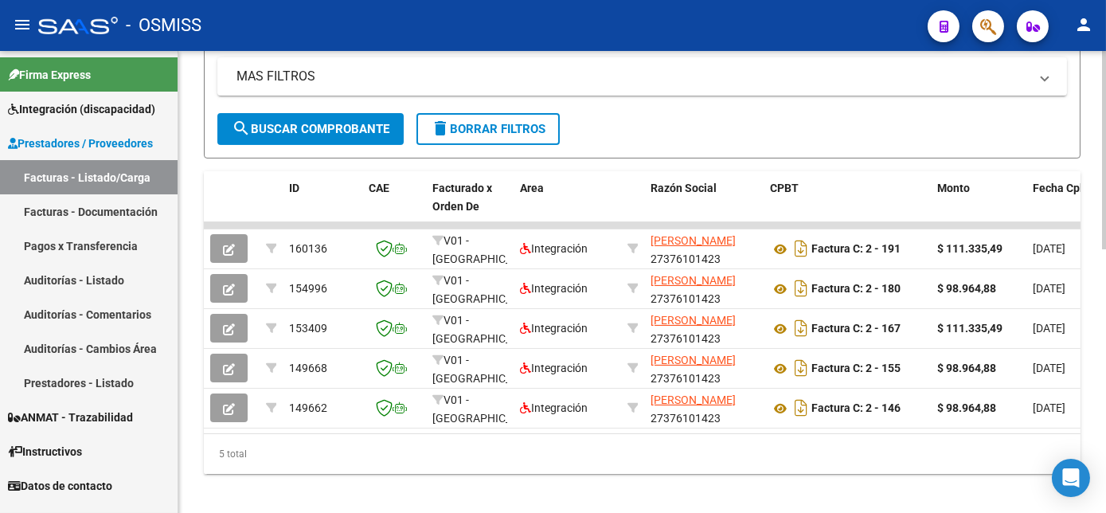
scroll to position [601, 0]
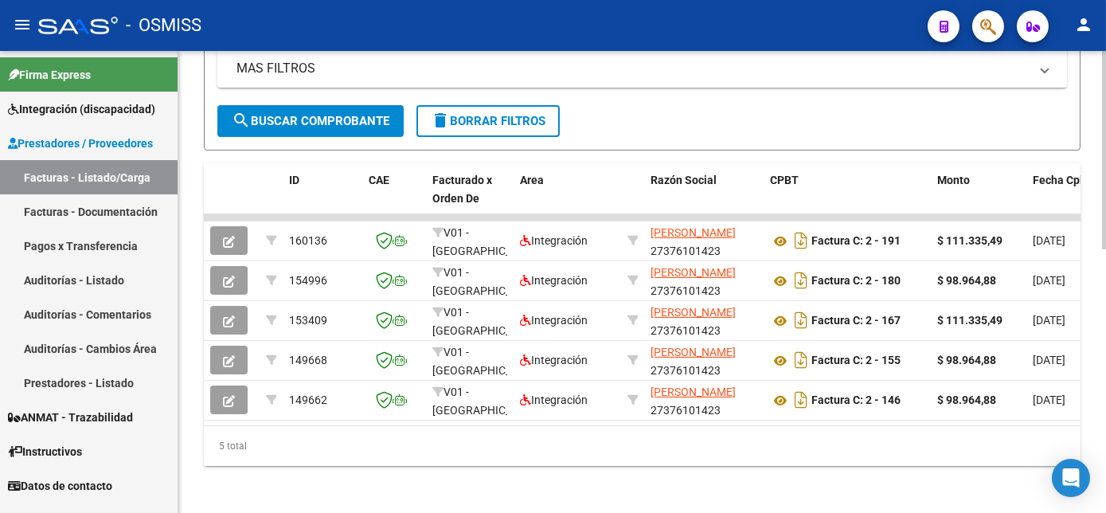
click at [1106, 345] on html "menu - OSMISS person Firma Express Integración (discapacidad) Legajos Prestador…" at bounding box center [553, 256] width 1106 height 513
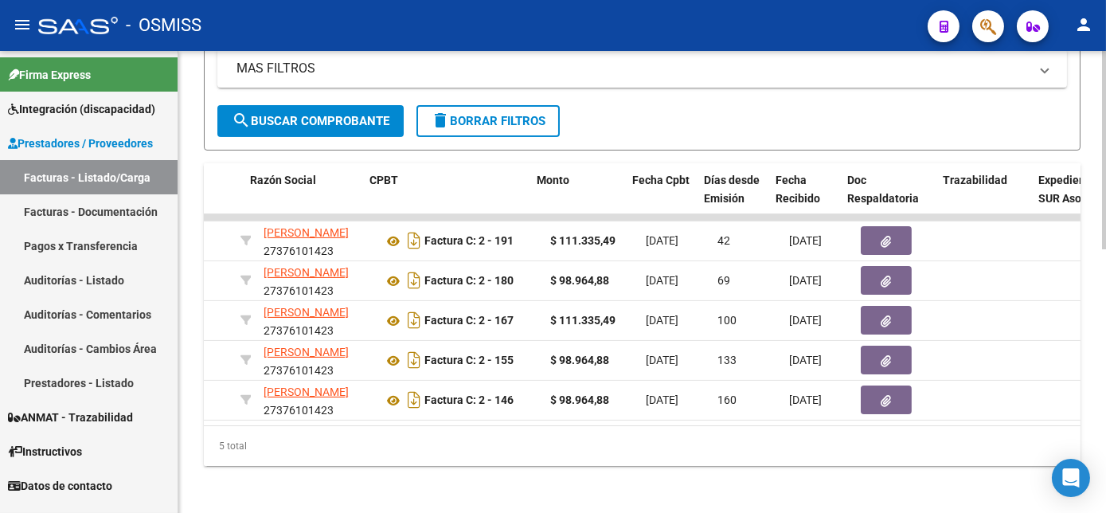
scroll to position [0, 406]
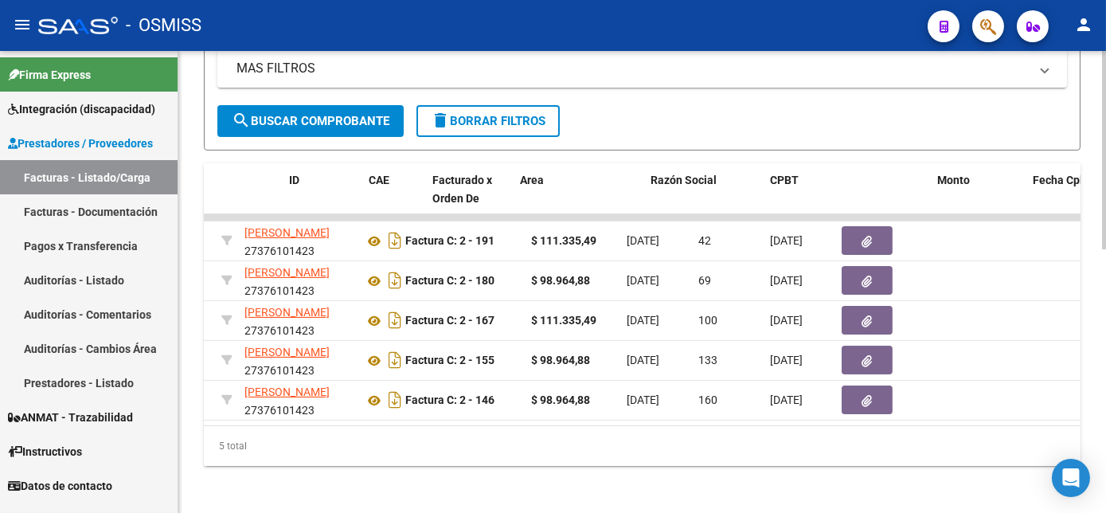
scroll to position [0, 0]
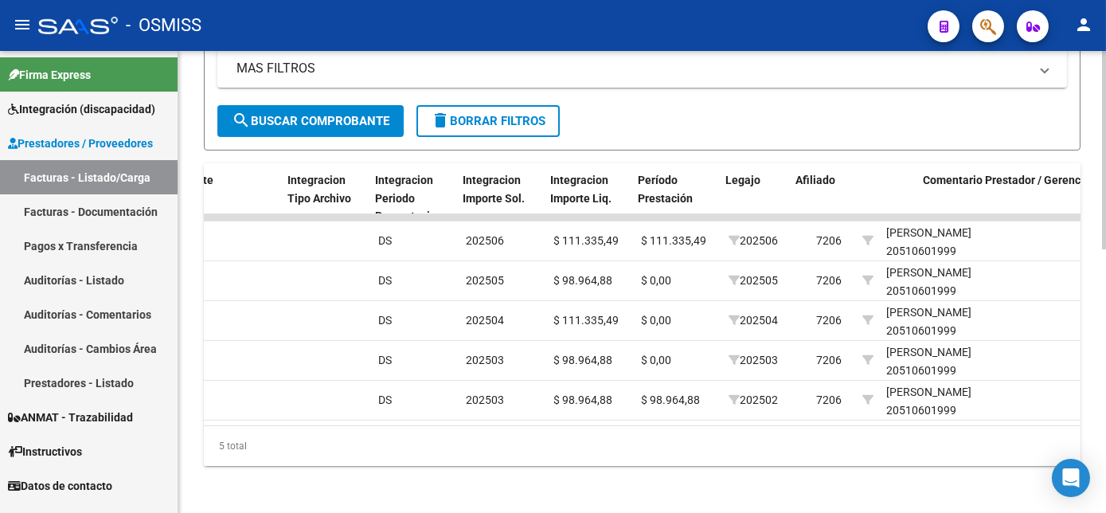
scroll to position [0, 1835]
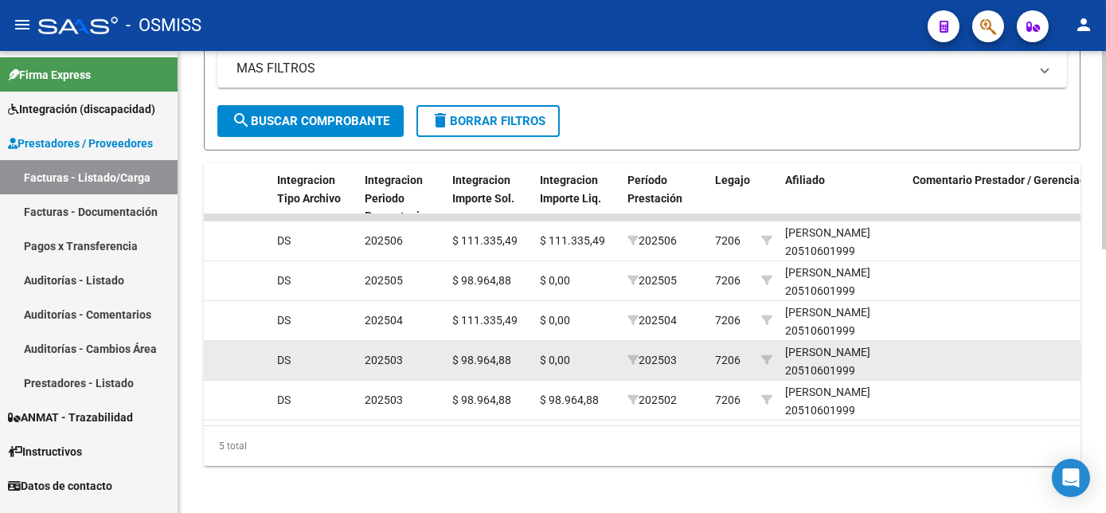
click at [985, 348] on datatable-body-cell at bounding box center [1005, 360] width 199 height 39
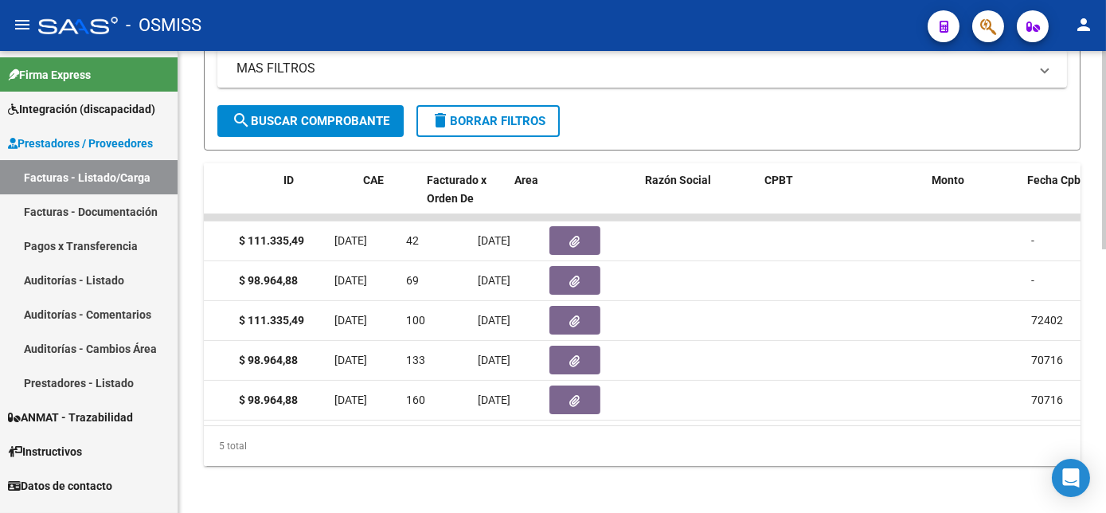
scroll to position [0, 0]
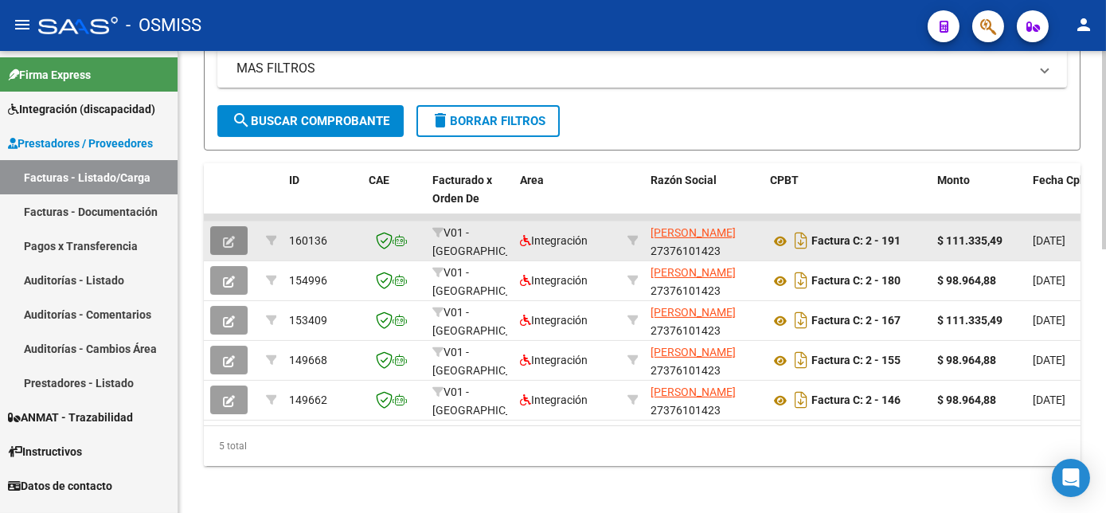
click at [227, 245] on icon "button" at bounding box center [229, 242] width 12 height 12
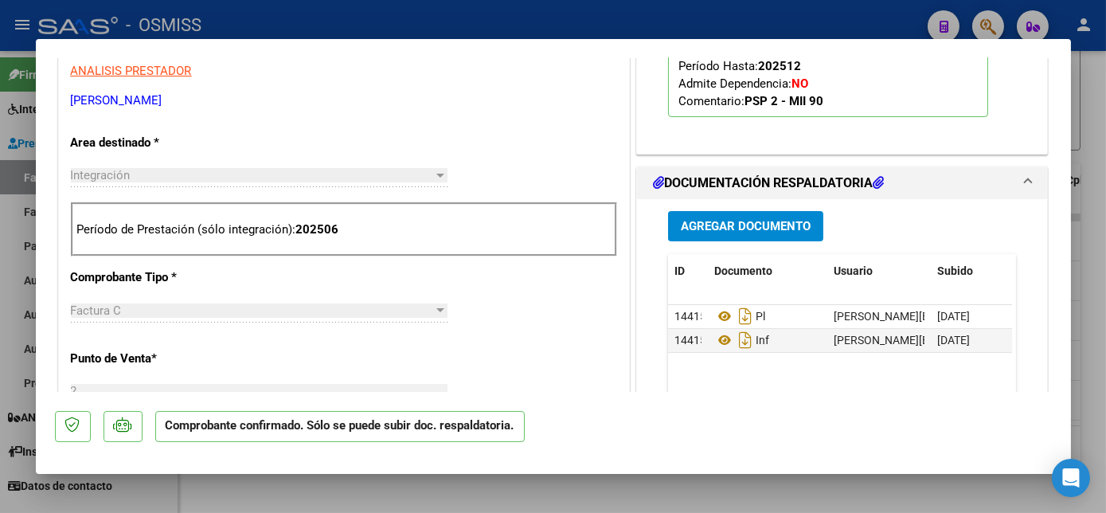
scroll to position [524, 0]
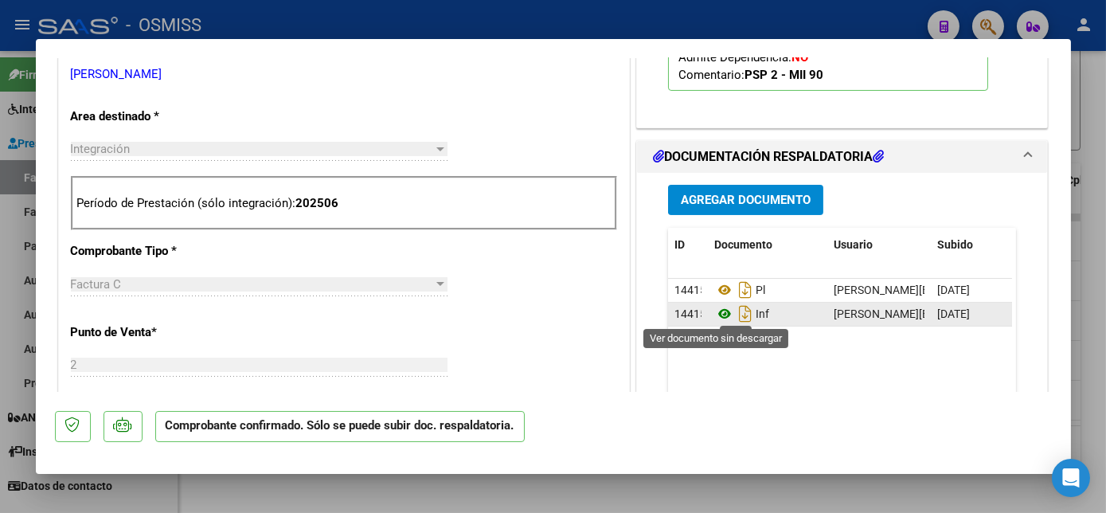
click at [718, 313] on icon at bounding box center [724, 313] width 21 height 19
